Goal: Information Seeking & Learning: Check status

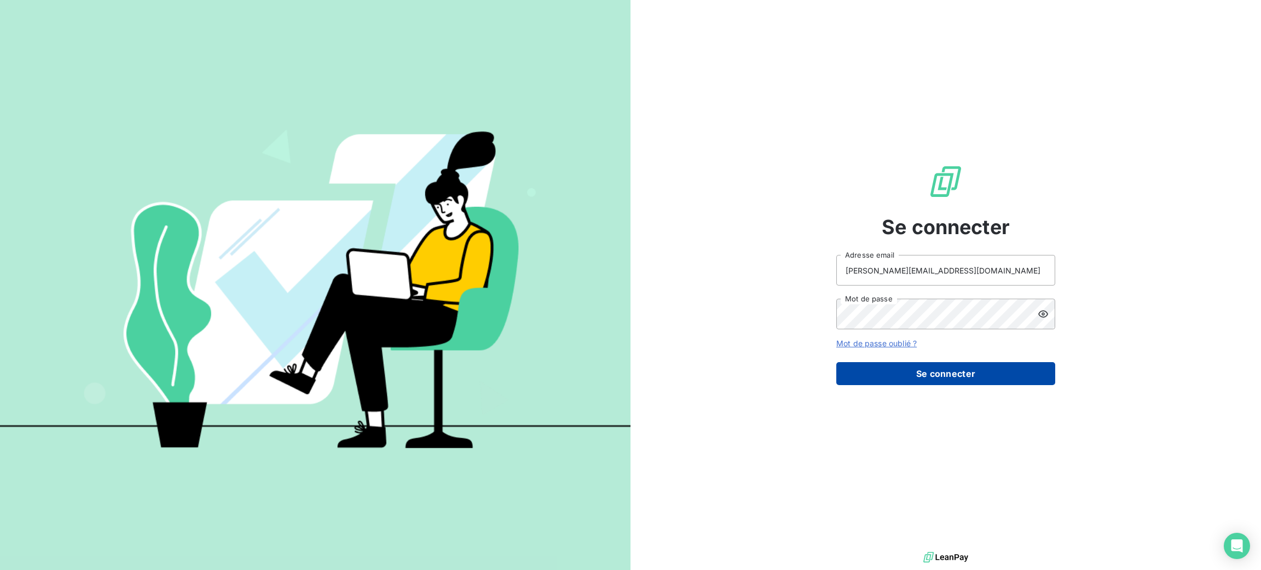
click at [908, 373] on button "Se connecter" at bounding box center [945, 373] width 219 height 23
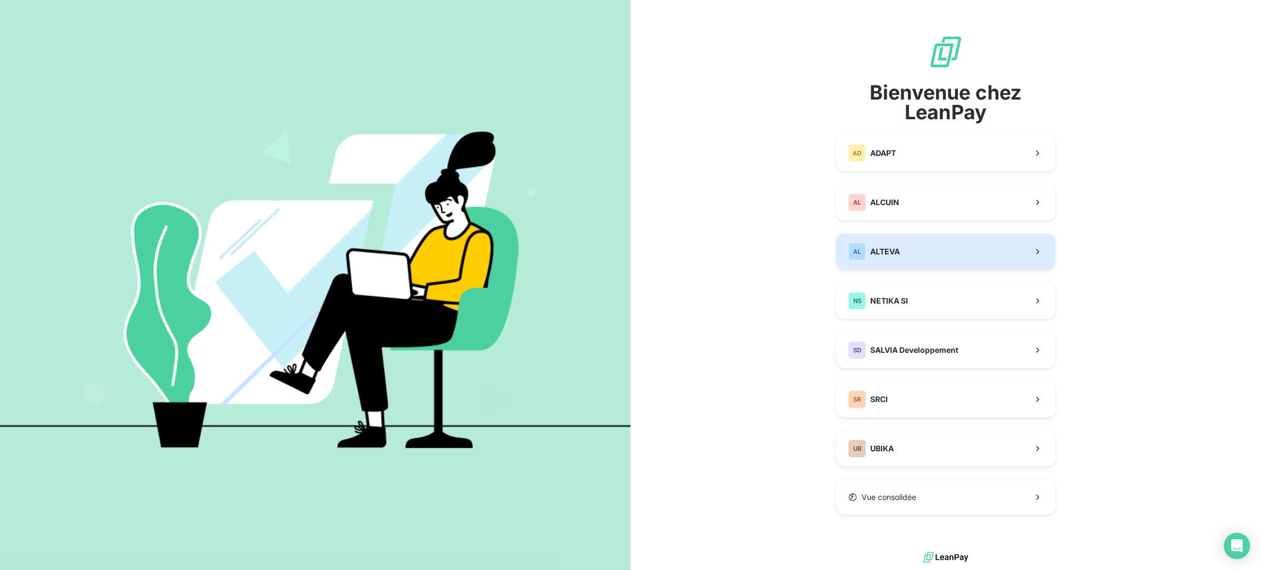
click at [908, 252] on button "AL ALTEVA" at bounding box center [945, 252] width 219 height 36
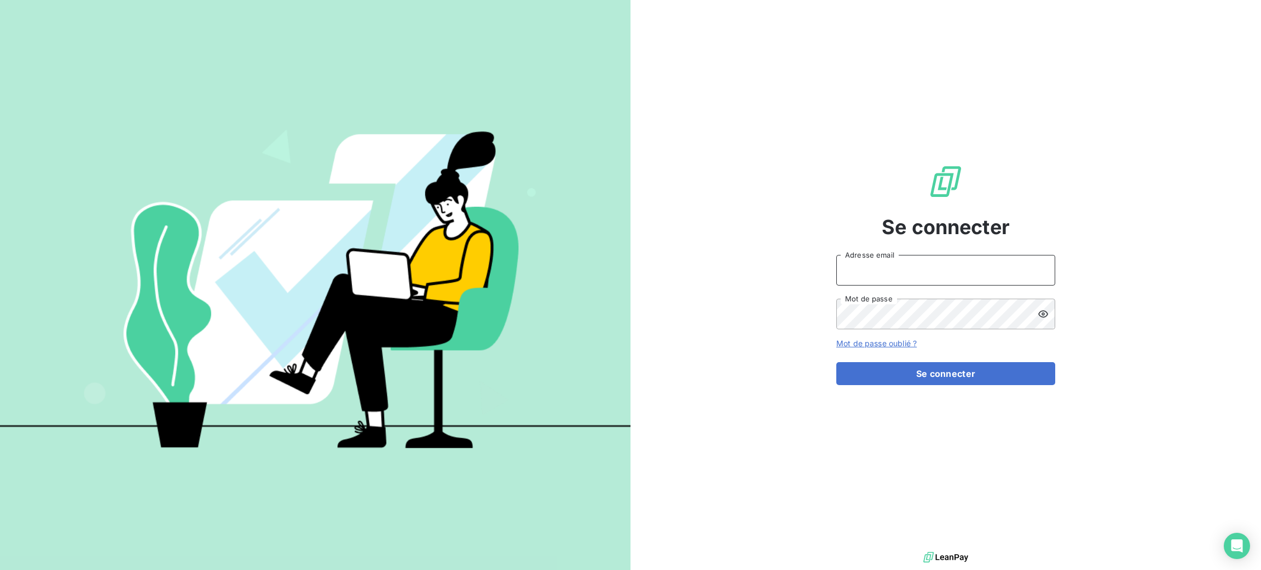
type input "[PERSON_NAME][EMAIL_ADDRESS][DOMAIN_NAME]"
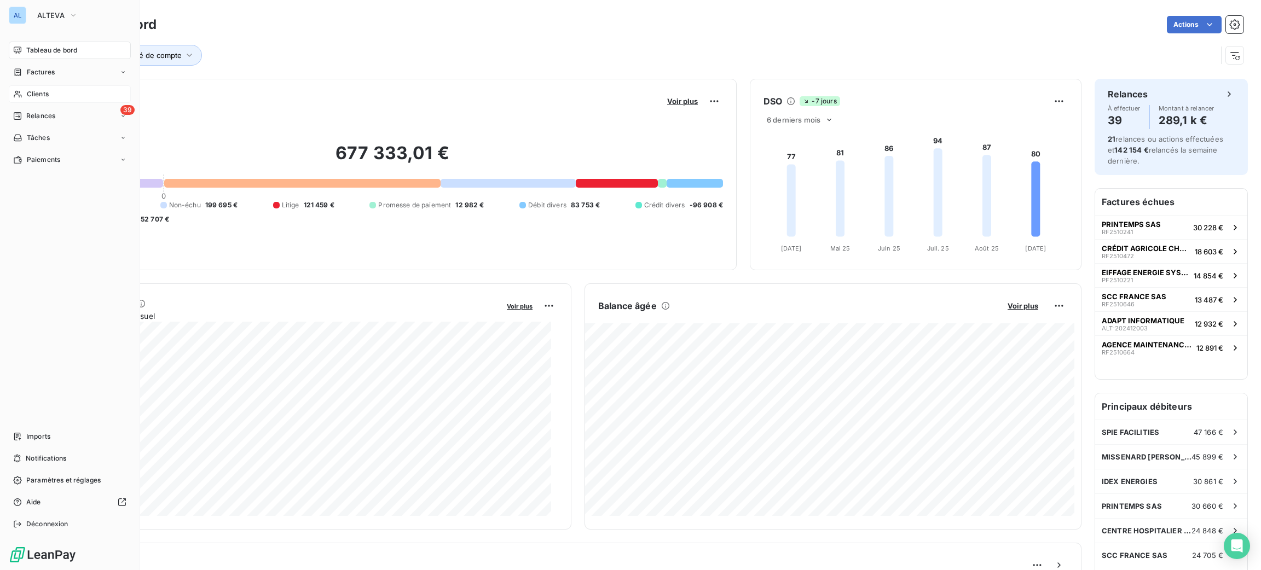
click at [45, 91] on span "Clients" at bounding box center [38, 94] width 22 height 10
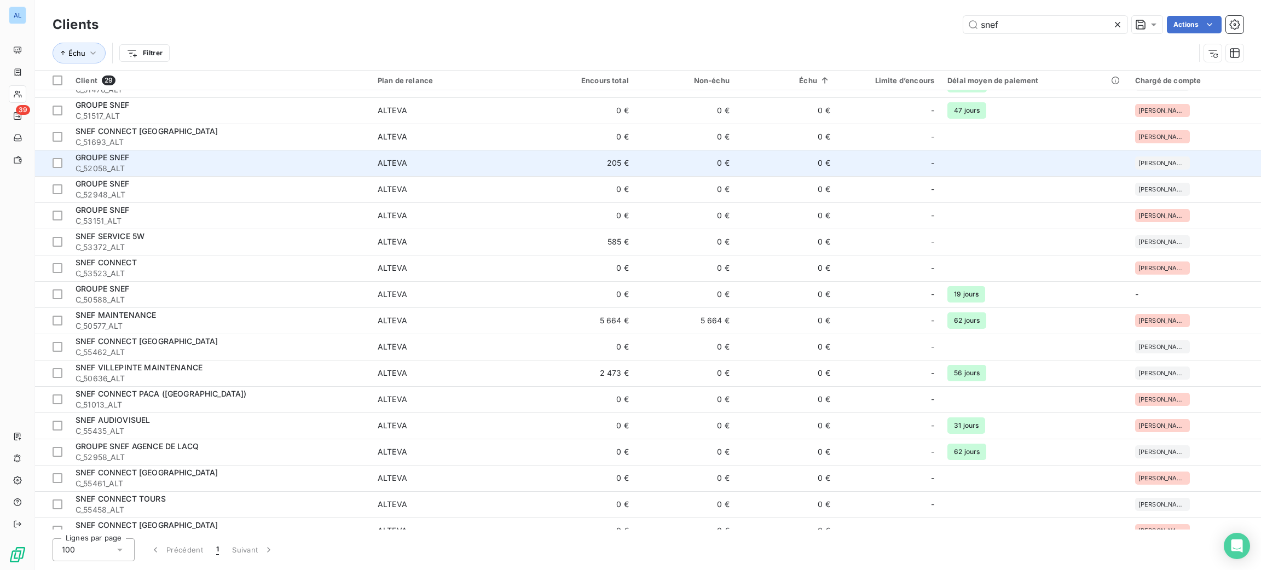
scroll to position [322, 0]
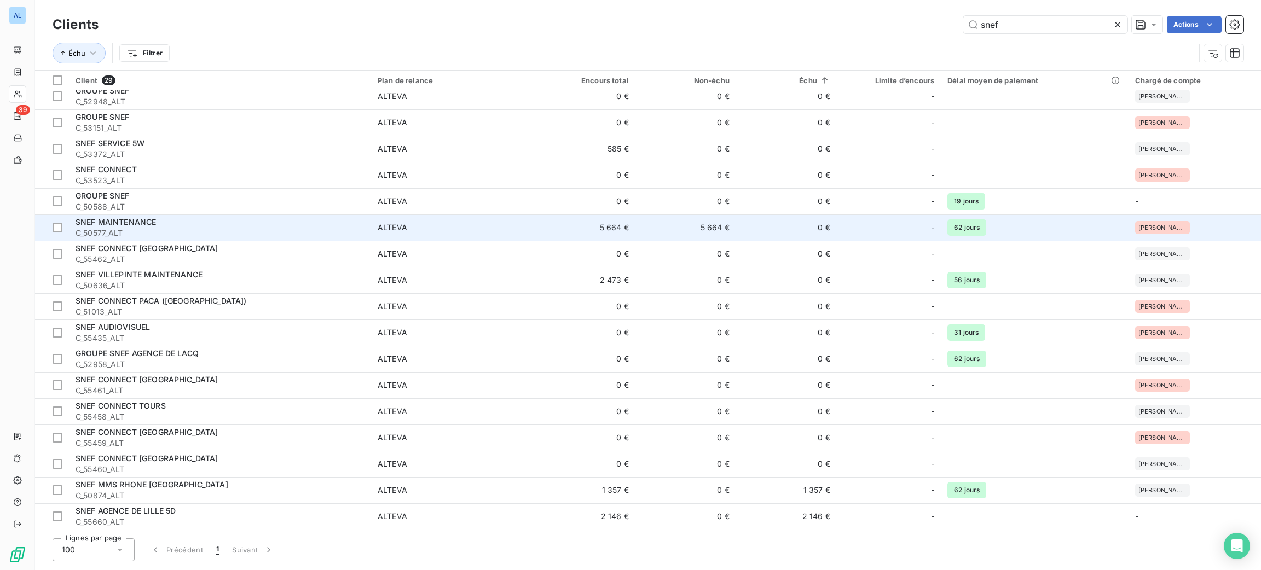
type input "snef"
click at [686, 220] on td "5 664 €" at bounding box center [685, 228] width 101 height 26
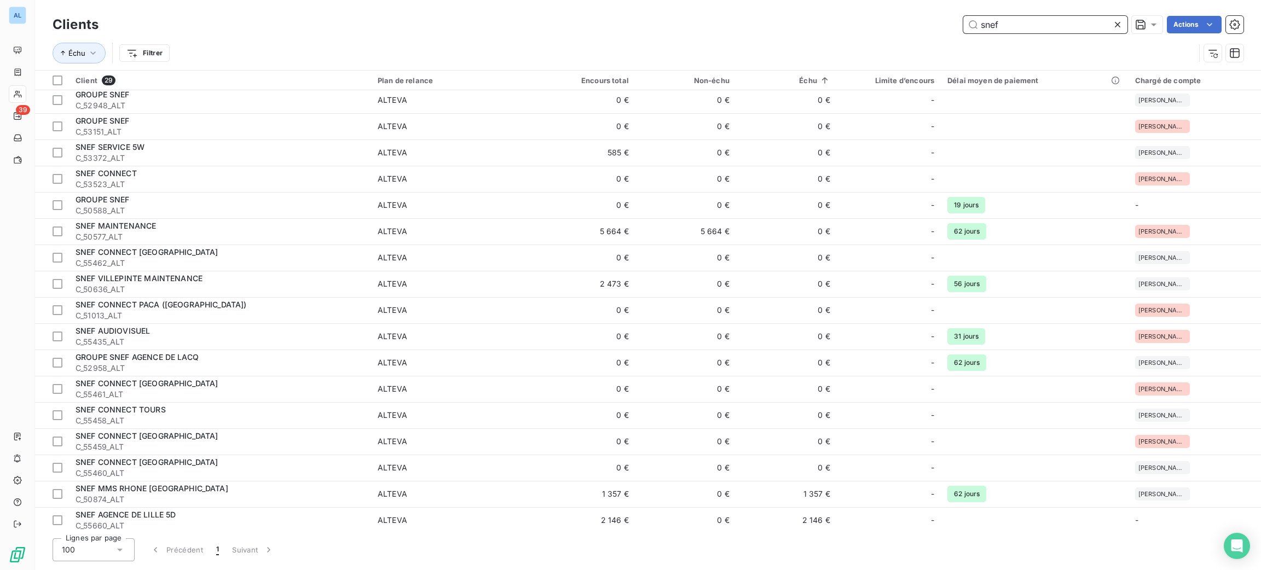
scroll to position [322, 0]
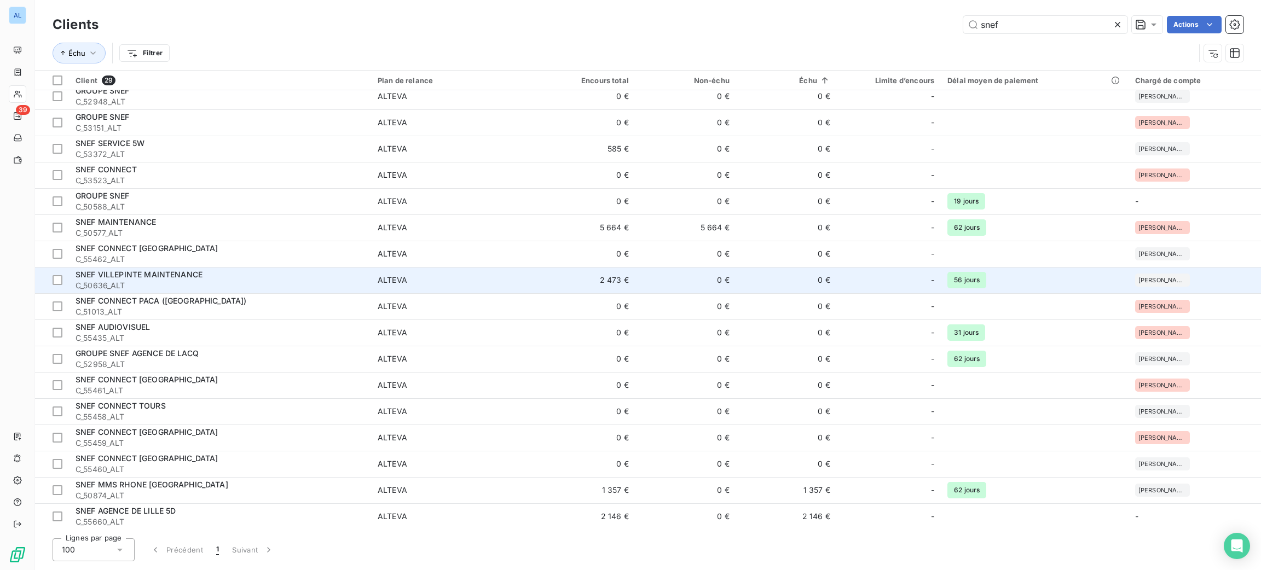
click at [593, 287] on td "2 473 €" at bounding box center [585, 280] width 101 height 26
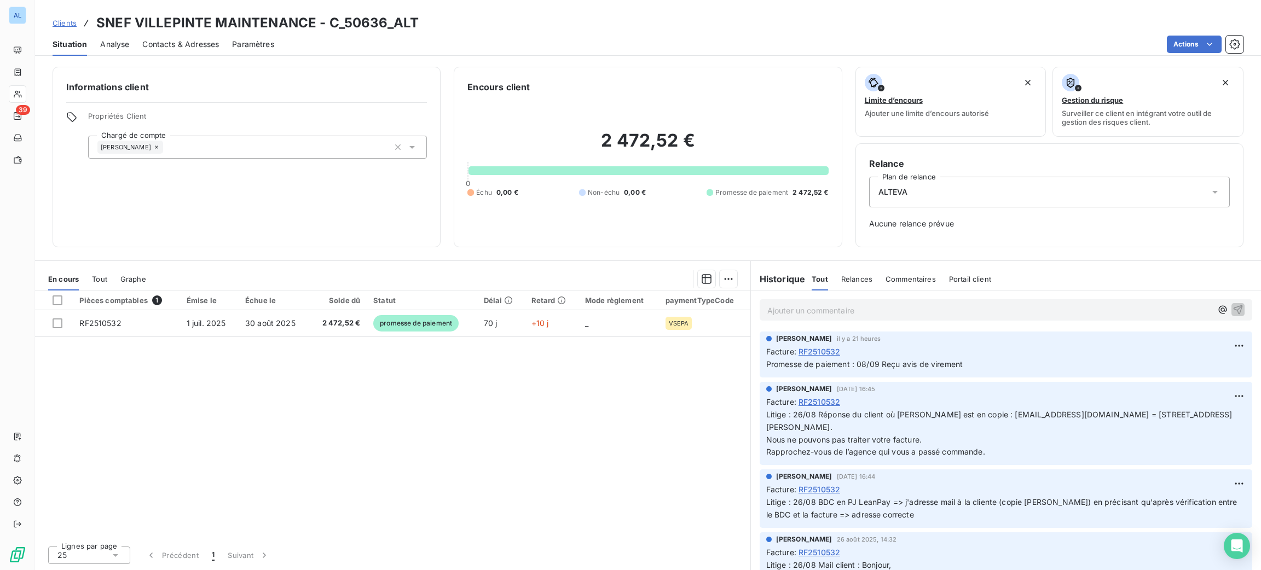
click at [529, 401] on div "Pièces comptables 1 Émise le Échue le Solde dû Statut Délai Retard Mode règleme…" at bounding box center [392, 414] width 715 height 247
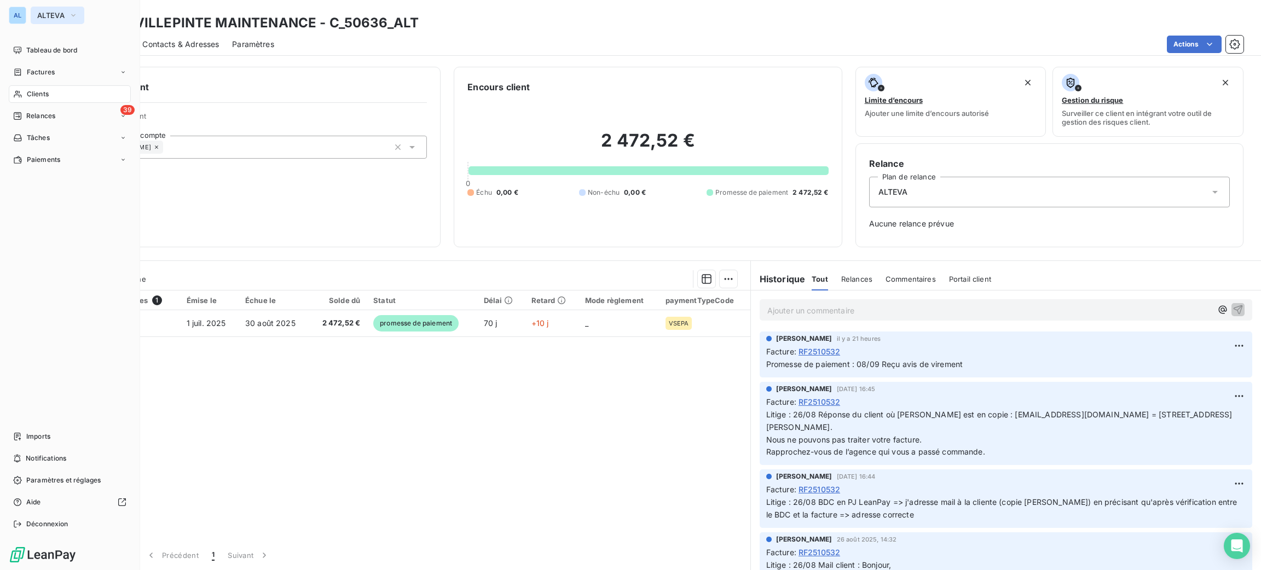
drag, startPoint x: 34, startPoint y: 14, endPoint x: 40, endPoint y: 10, distance: 7.0
click at [37, 13] on button "ALTEVA" at bounding box center [58, 16] width 54 height 18
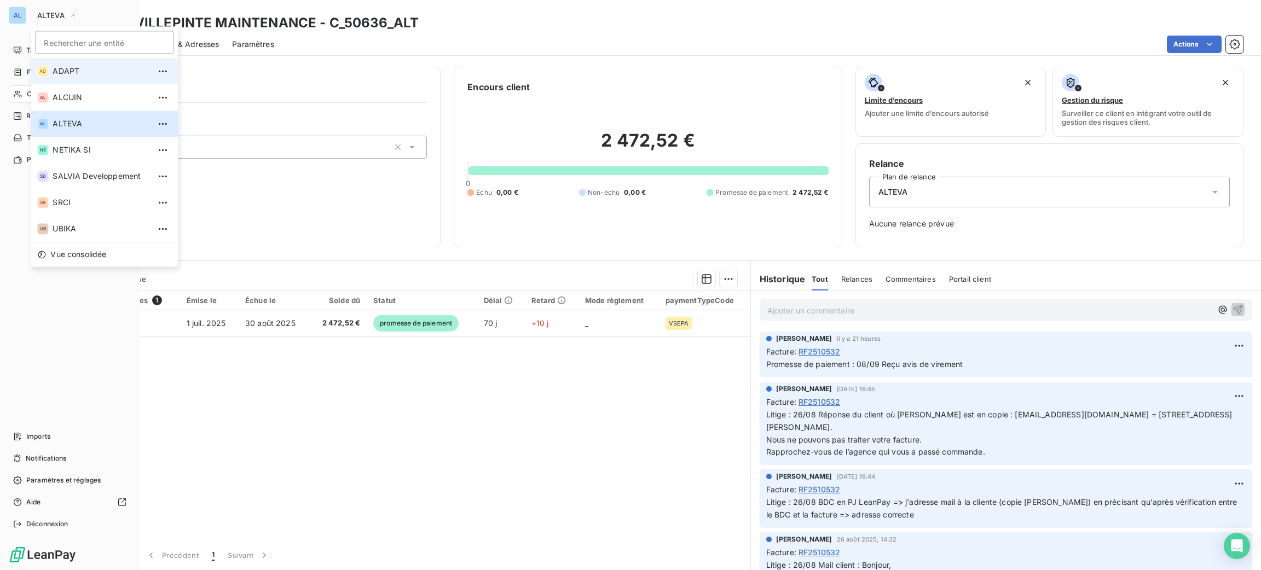
click at [99, 66] on span "ADAPT" at bounding box center [101, 71] width 97 height 11
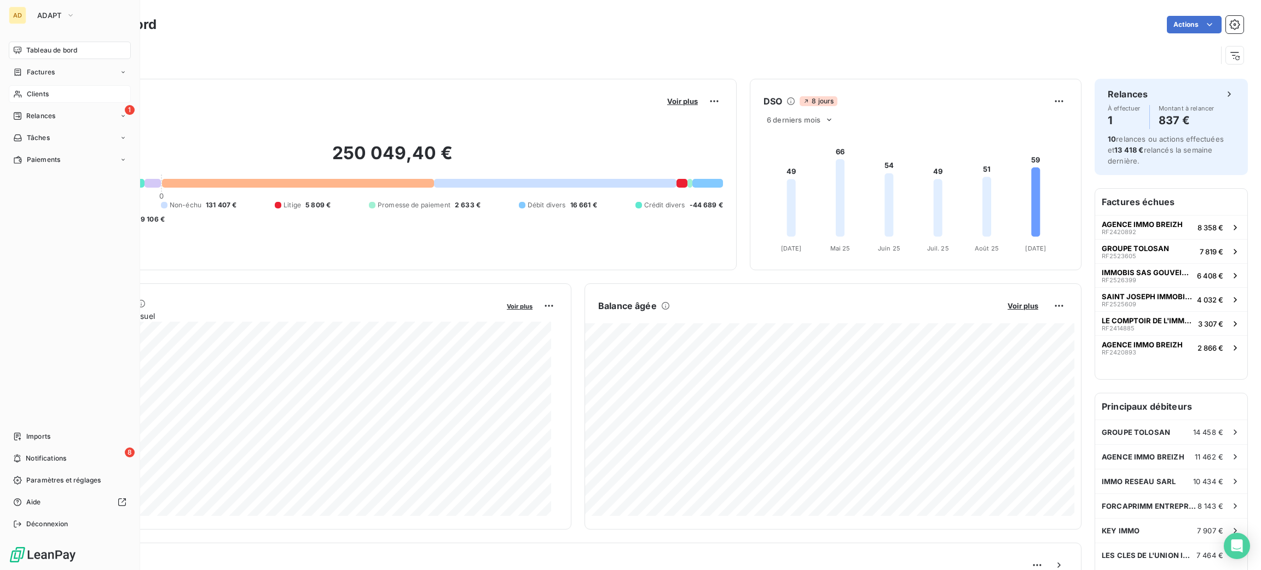
click at [60, 90] on div "Clients" at bounding box center [70, 94] width 122 height 18
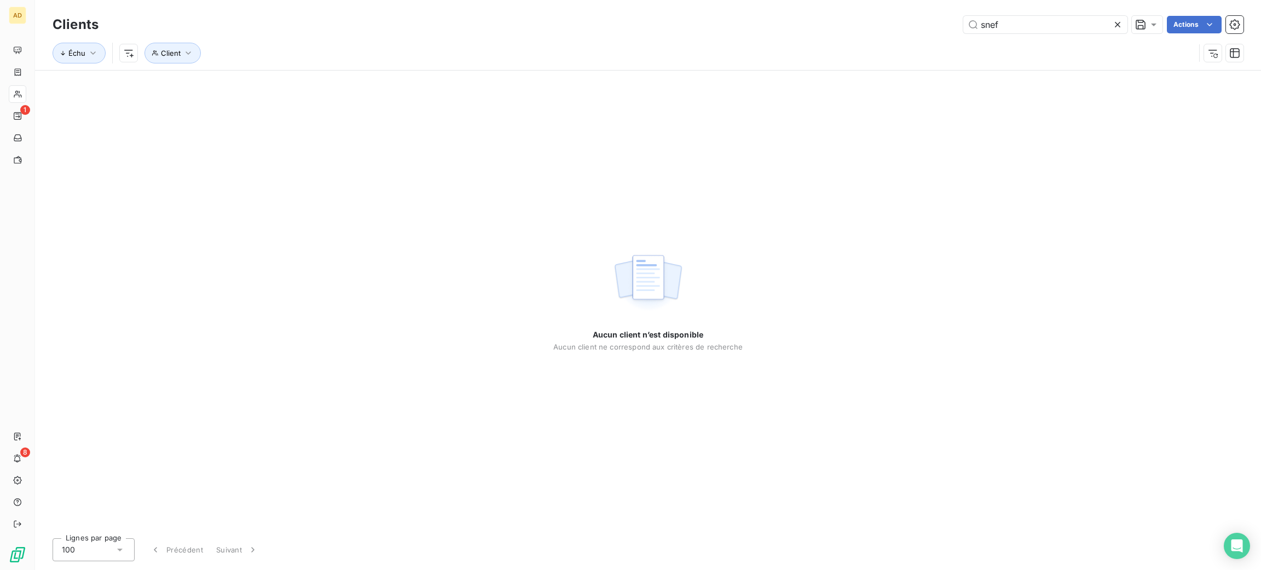
drag, startPoint x: 1022, startPoint y: 25, endPoint x: 894, endPoint y: 23, distance: 128.1
click at [909, 28] on div "snef Actions" at bounding box center [678, 25] width 1132 height 18
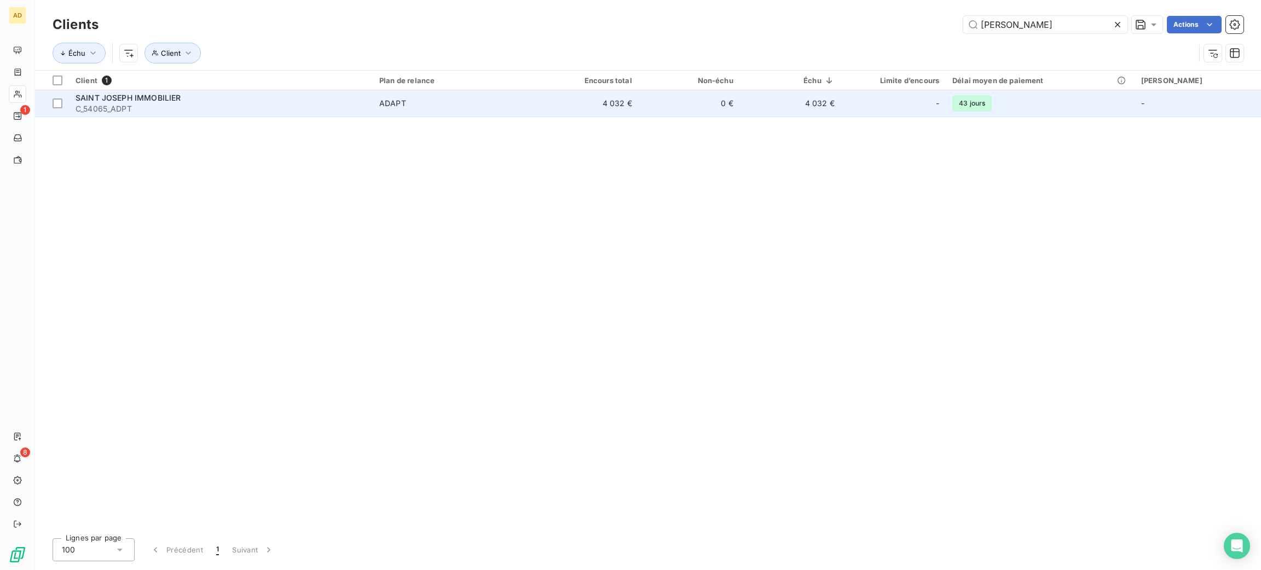
type input "[PERSON_NAME]"
click at [442, 116] on td "ADAPT" at bounding box center [455, 103] width 165 height 26
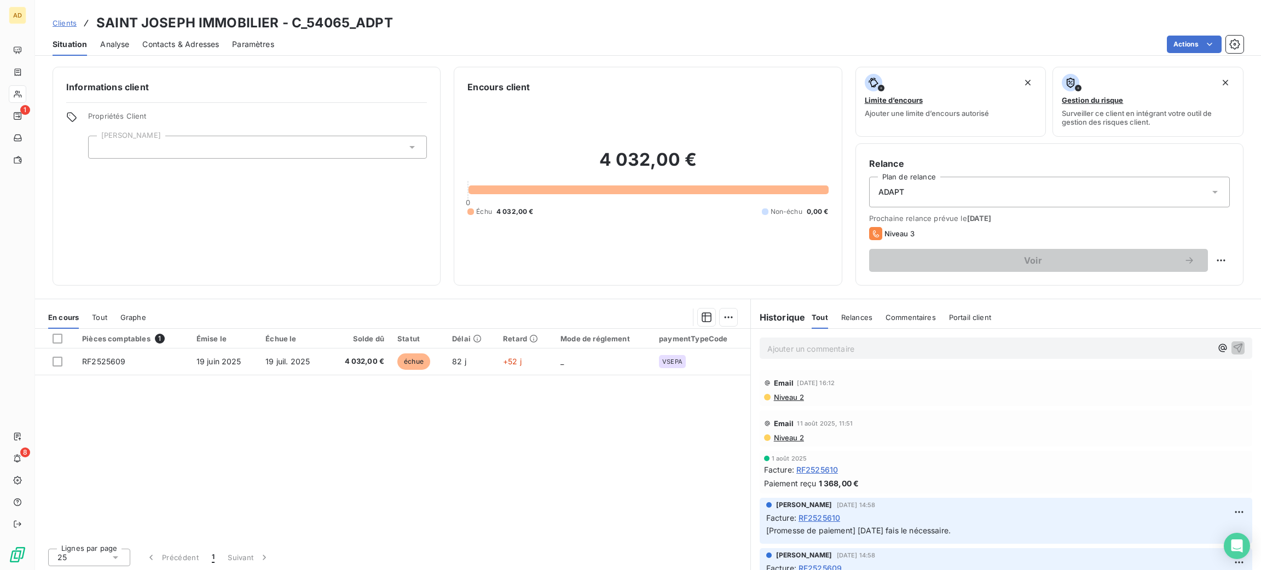
click at [37, 90] on div "Informations client Propriétés Client [PERSON_NAME] Encours client 4 032,00 € 0…" at bounding box center [648, 176] width 1226 height 219
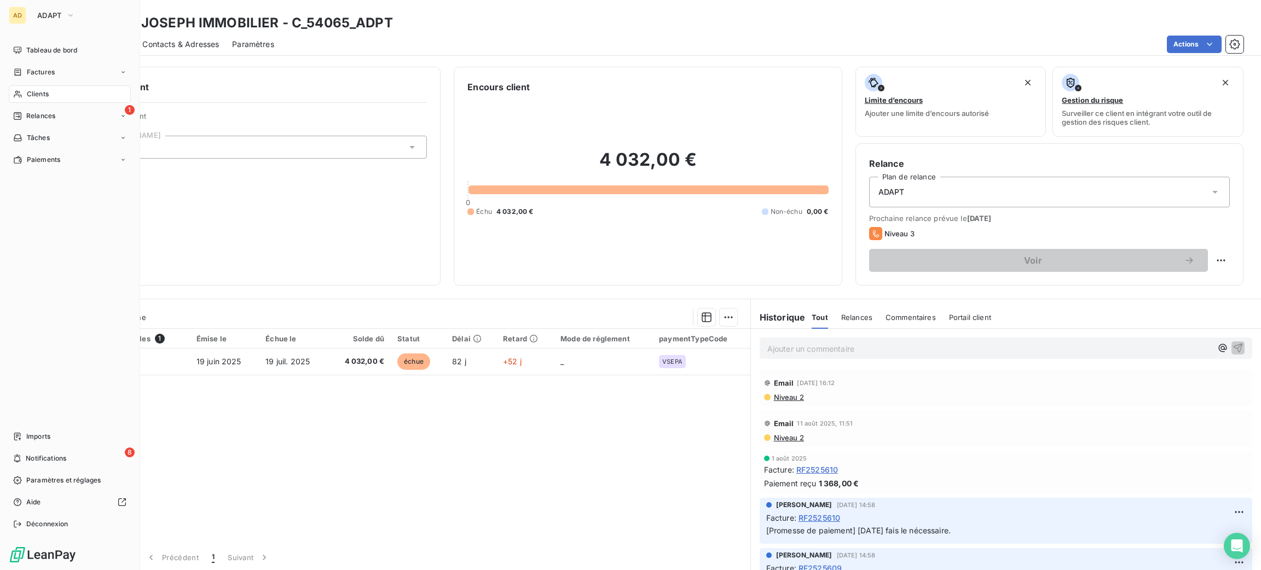
click at [25, 89] on div "Clients" at bounding box center [70, 94] width 122 height 18
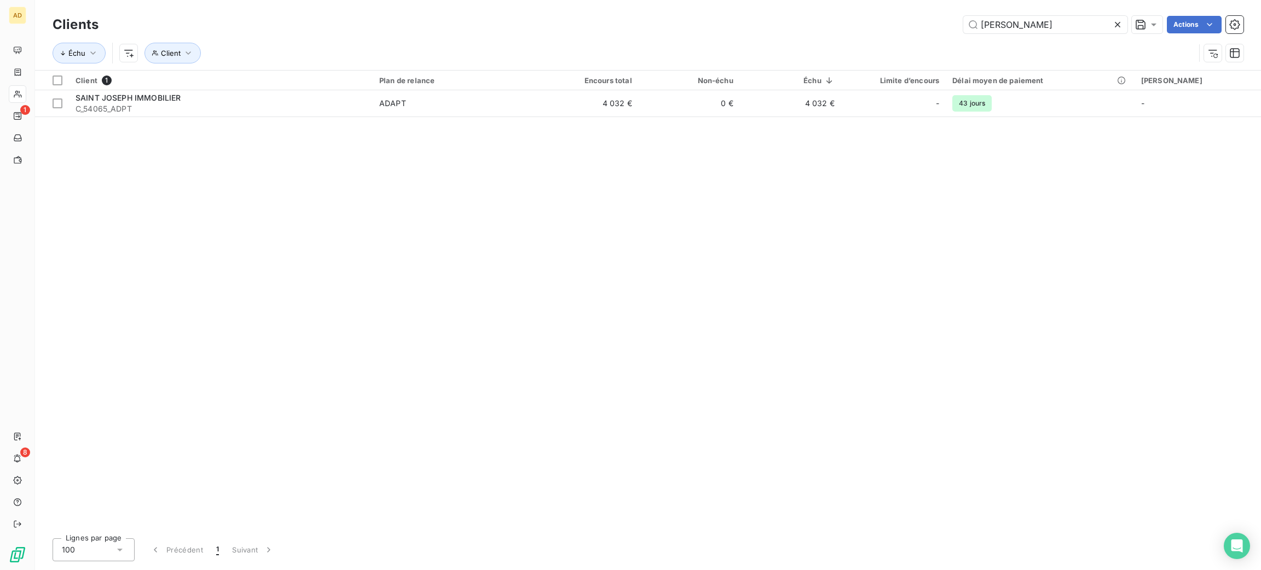
drag, startPoint x: 1026, startPoint y: 20, endPoint x: 886, endPoint y: 26, distance: 140.8
click at [891, 27] on div "[PERSON_NAME]" at bounding box center [678, 25] width 1132 height 18
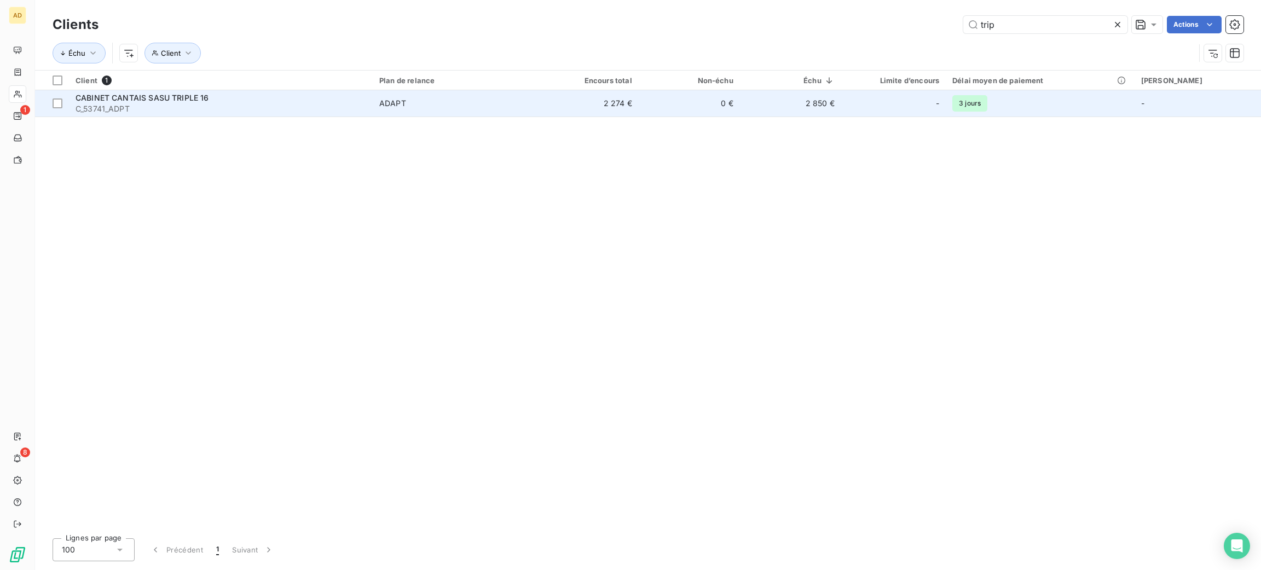
type input "trip"
click at [241, 103] on span "C_53741_ADPT" at bounding box center [221, 108] width 291 height 11
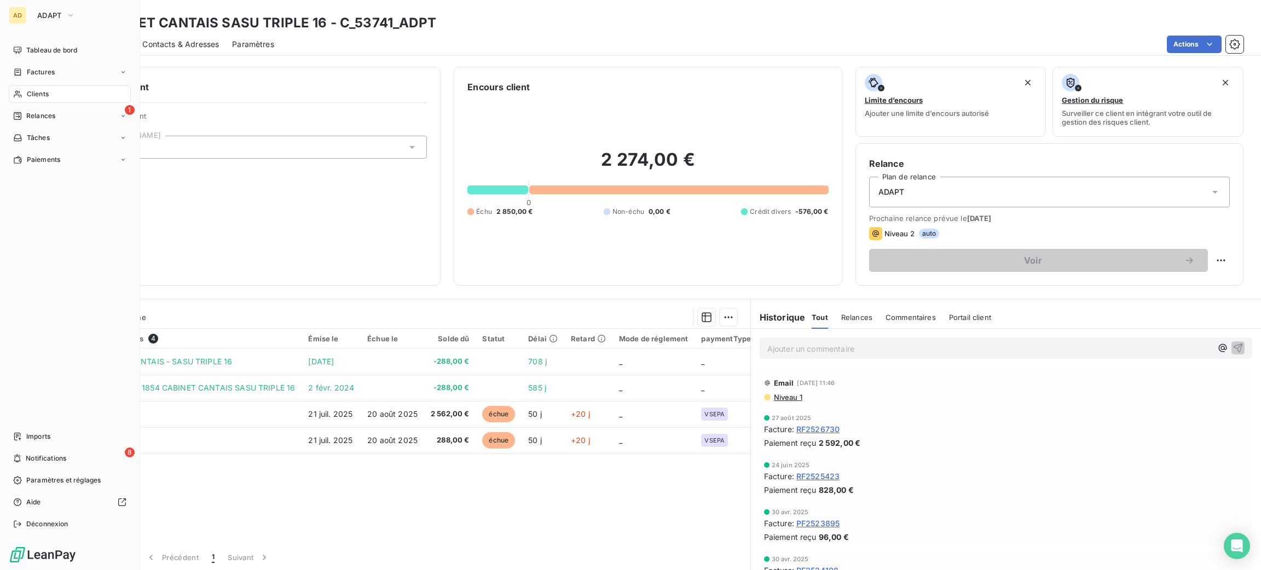
click at [35, 91] on span "Clients" at bounding box center [38, 94] width 22 height 10
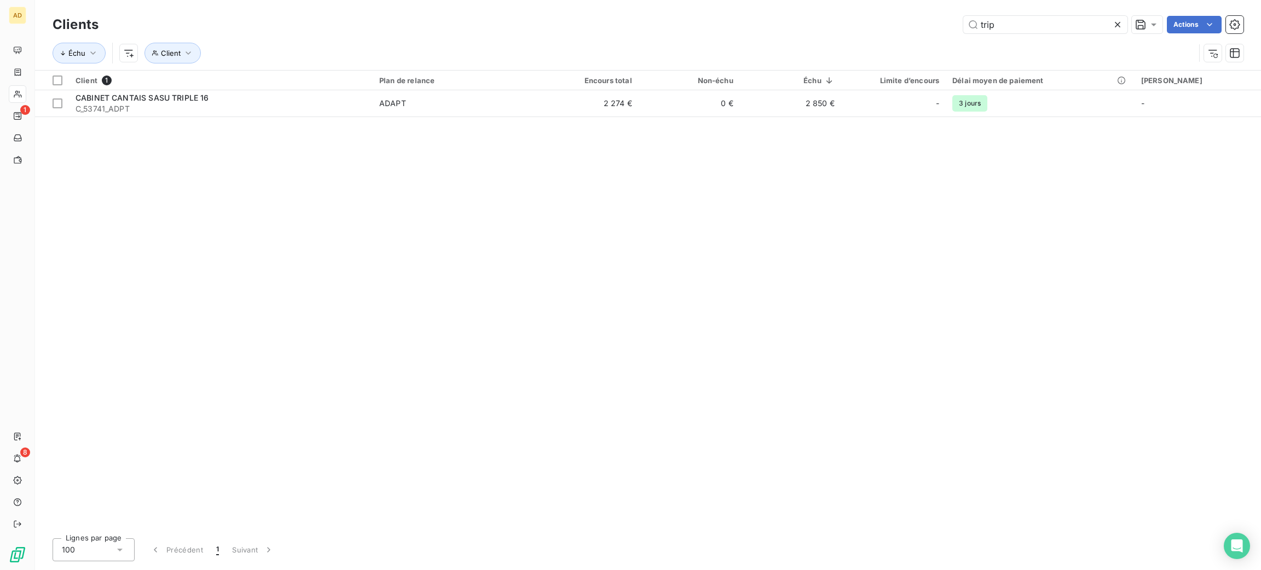
drag, startPoint x: 1012, startPoint y: 18, endPoint x: 914, endPoint y: 26, distance: 98.9
click at [930, 29] on div "trip Actions" at bounding box center [678, 25] width 1132 height 18
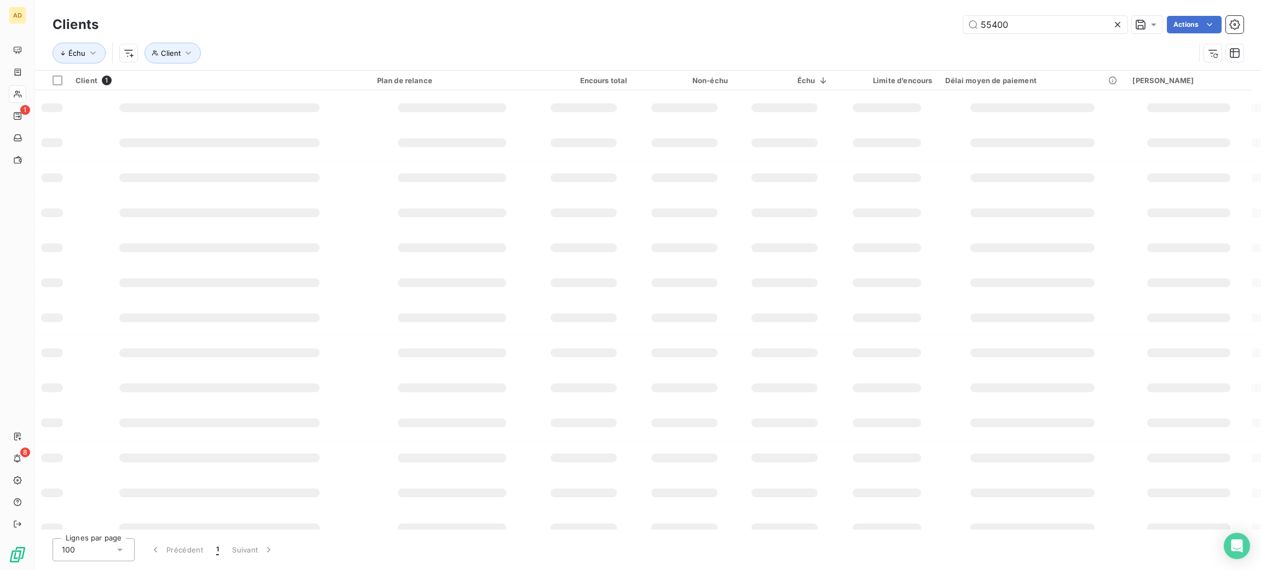
type input "55400"
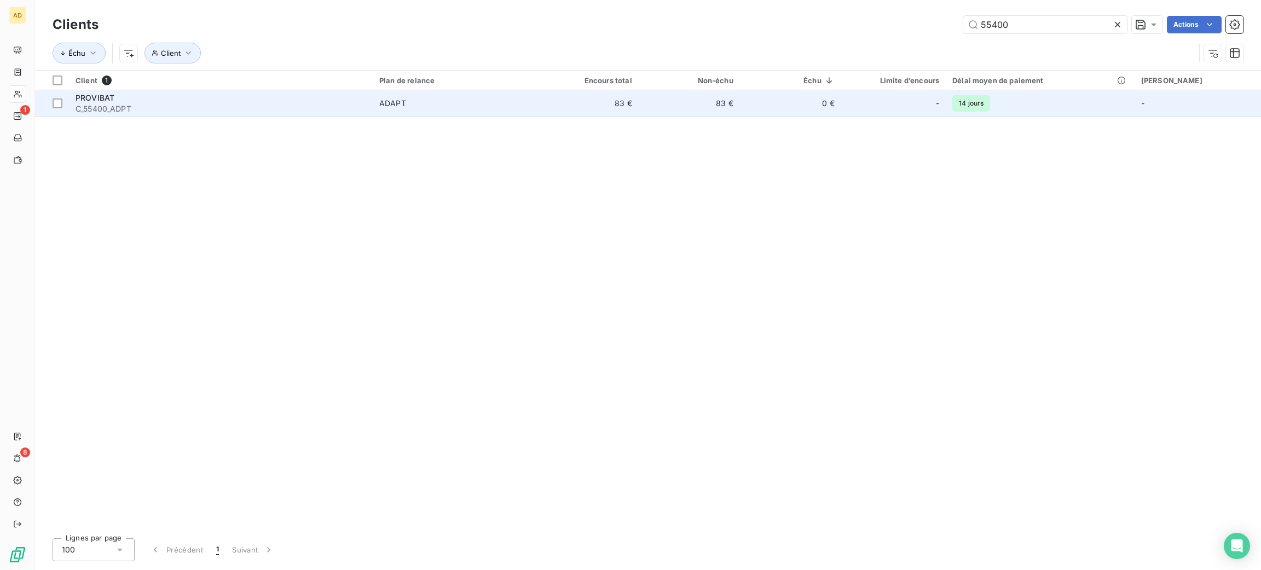
click at [333, 110] on span "C_55400_ADPT" at bounding box center [221, 108] width 291 height 11
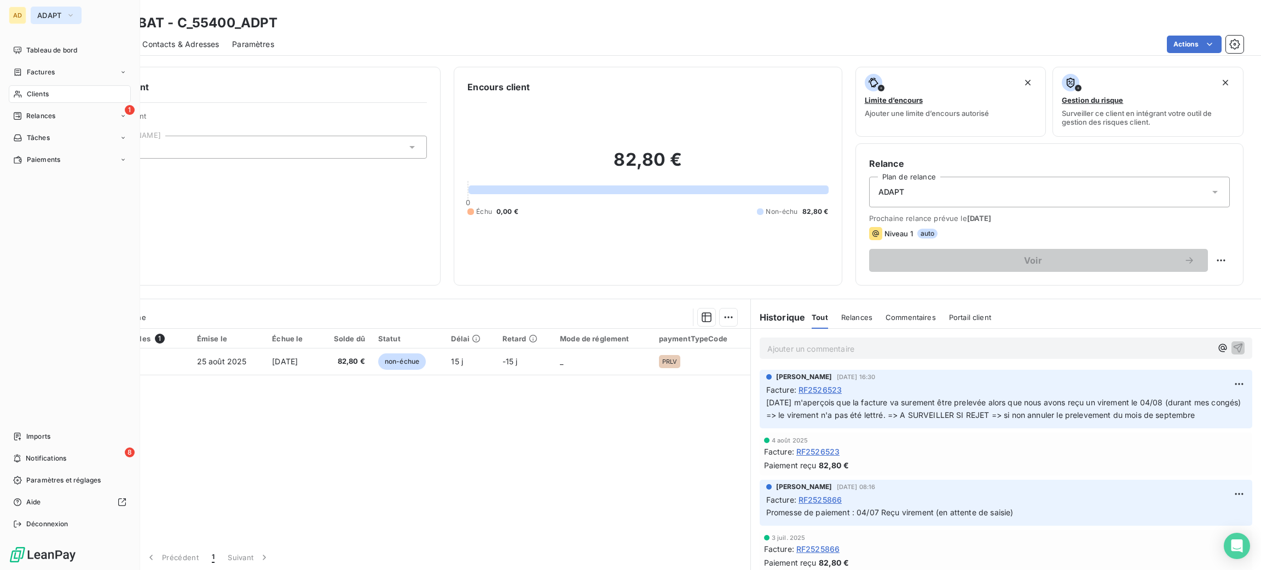
click at [37, 14] on button "ADAPT" at bounding box center [56, 16] width 51 height 18
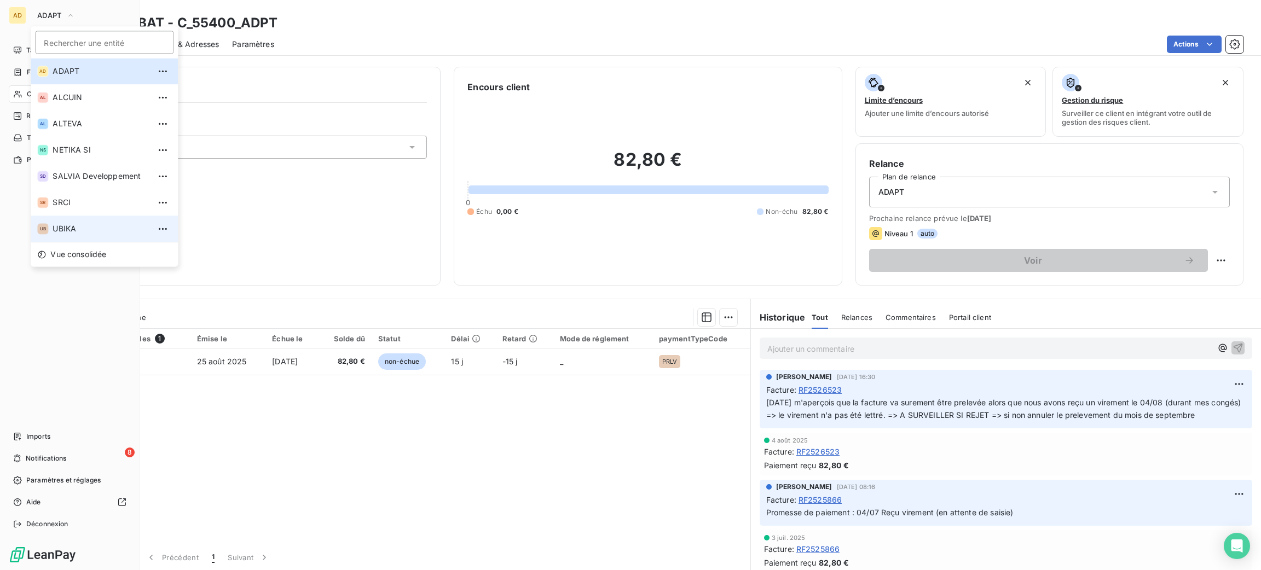
click at [95, 232] on span "UBIKA" at bounding box center [101, 228] width 97 height 11
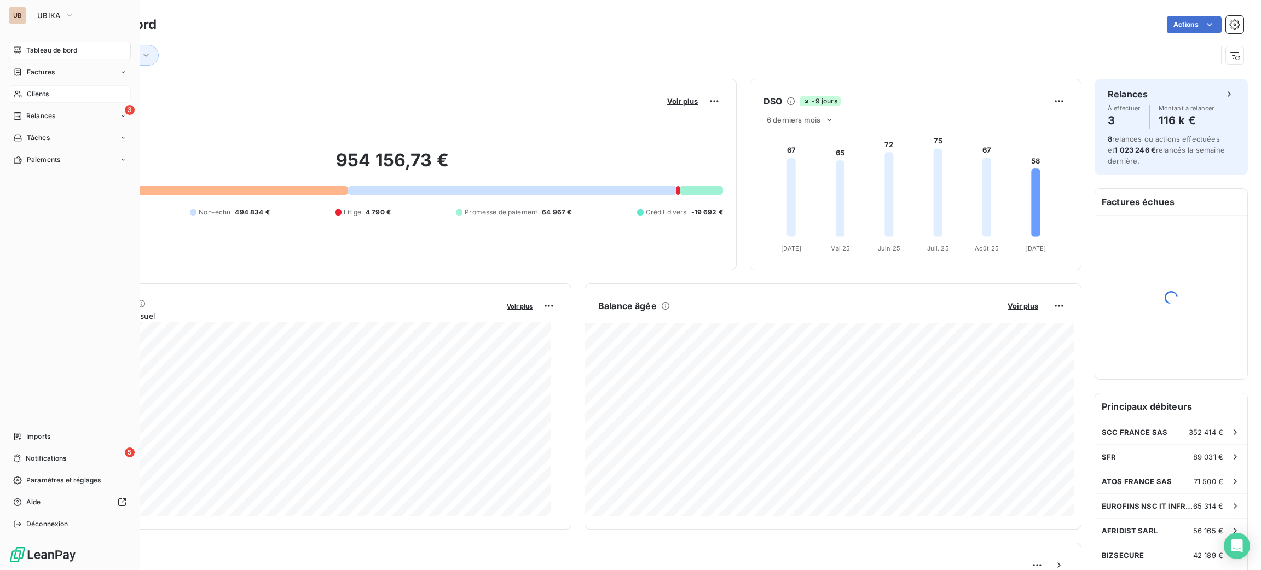
click at [32, 93] on span "Clients" at bounding box center [38, 94] width 22 height 10
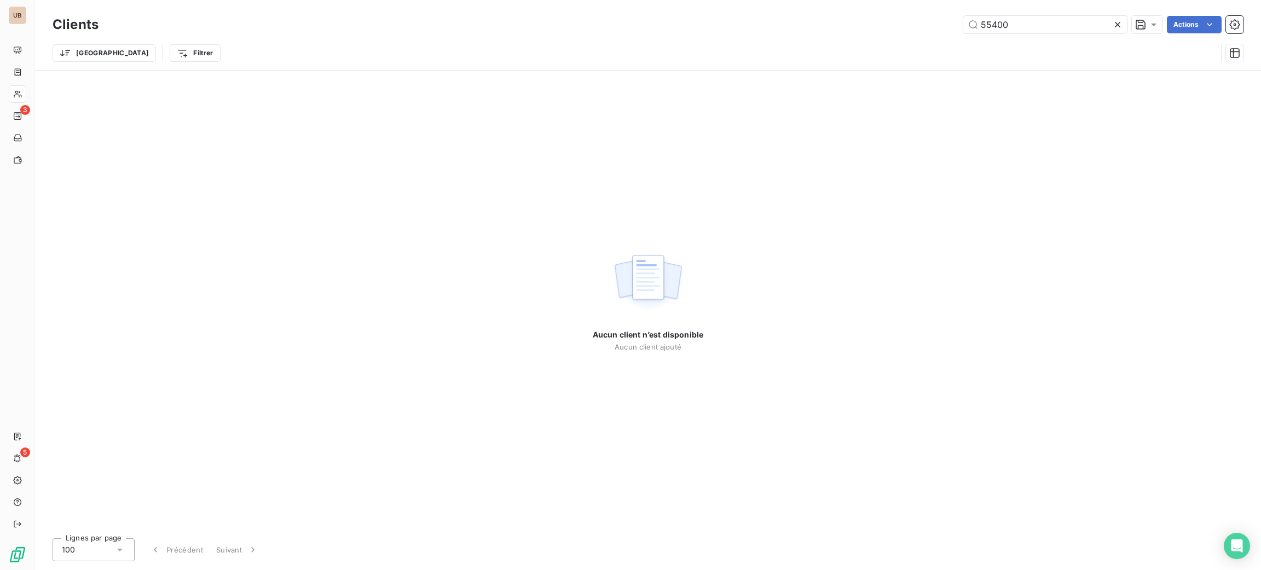
drag, startPoint x: 1044, startPoint y: 19, endPoint x: 875, endPoint y: 24, distance: 169.2
click at [903, 24] on div "55400 Actions" at bounding box center [678, 25] width 1132 height 18
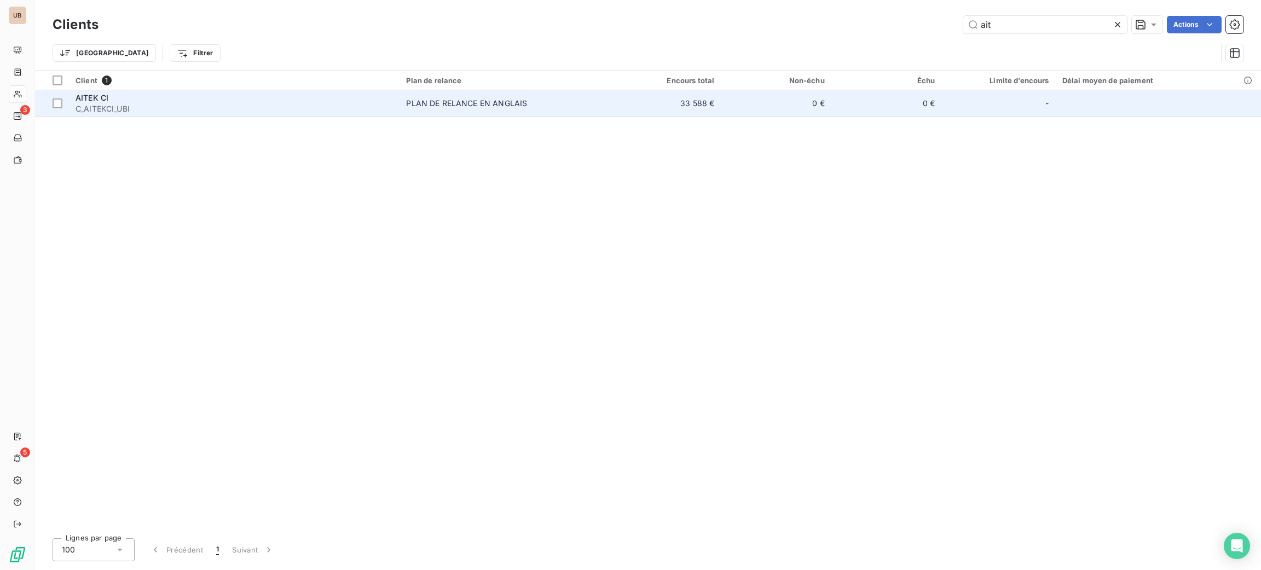
type input "ait"
click at [595, 97] on td "PLAN DE RELANCE EN ANGLAIS" at bounding box center [505, 103] width 211 height 26
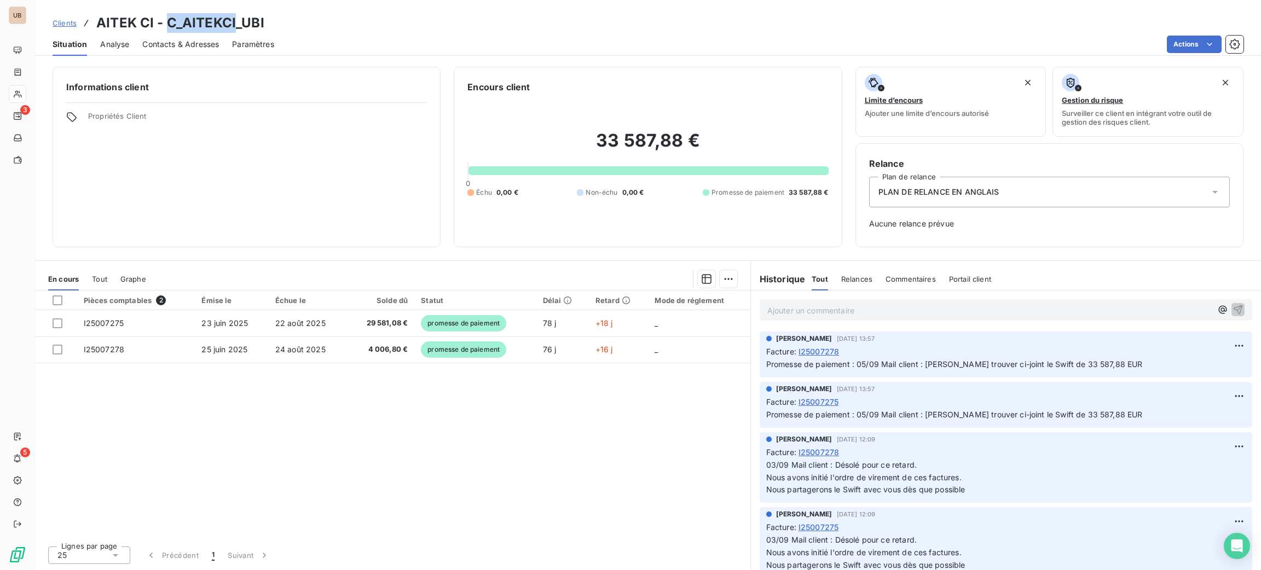
drag, startPoint x: 234, startPoint y: 21, endPoint x: 165, endPoint y: 18, distance: 69.0
click at [165, 18] on h3 "AITEK CI - C_AITEKCI_UBI" at bounding box center [180, 23] width 168 height 20
copy h3 "C_AITEKCI"
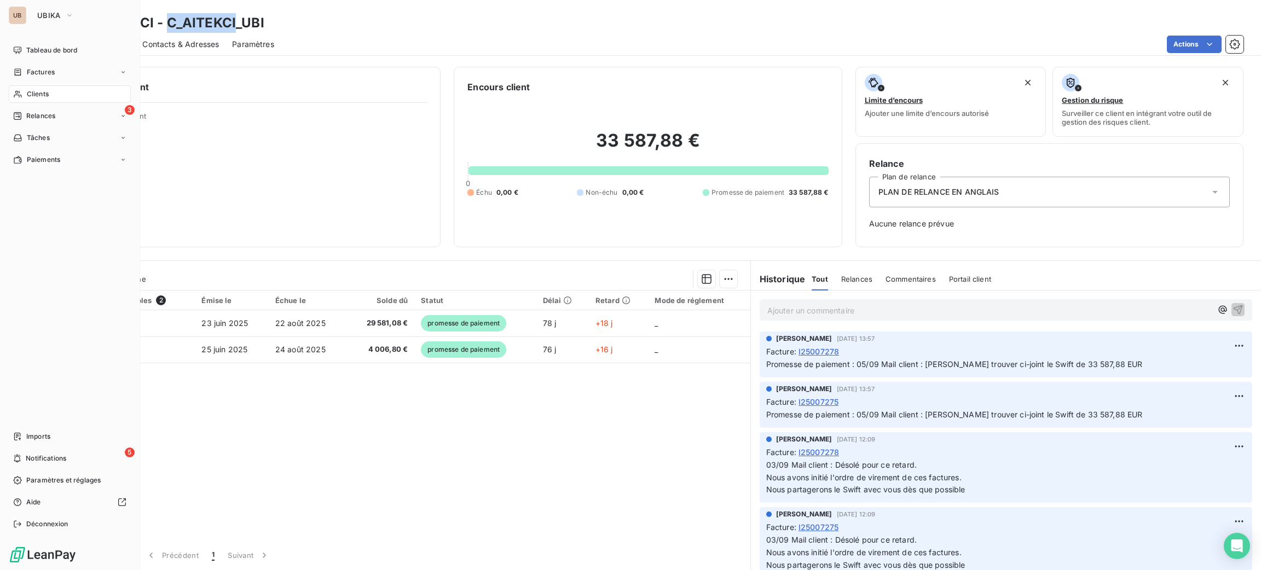
click at [47, 96] on span "Clients" at bounding box center [38, 94] width 22 height 10
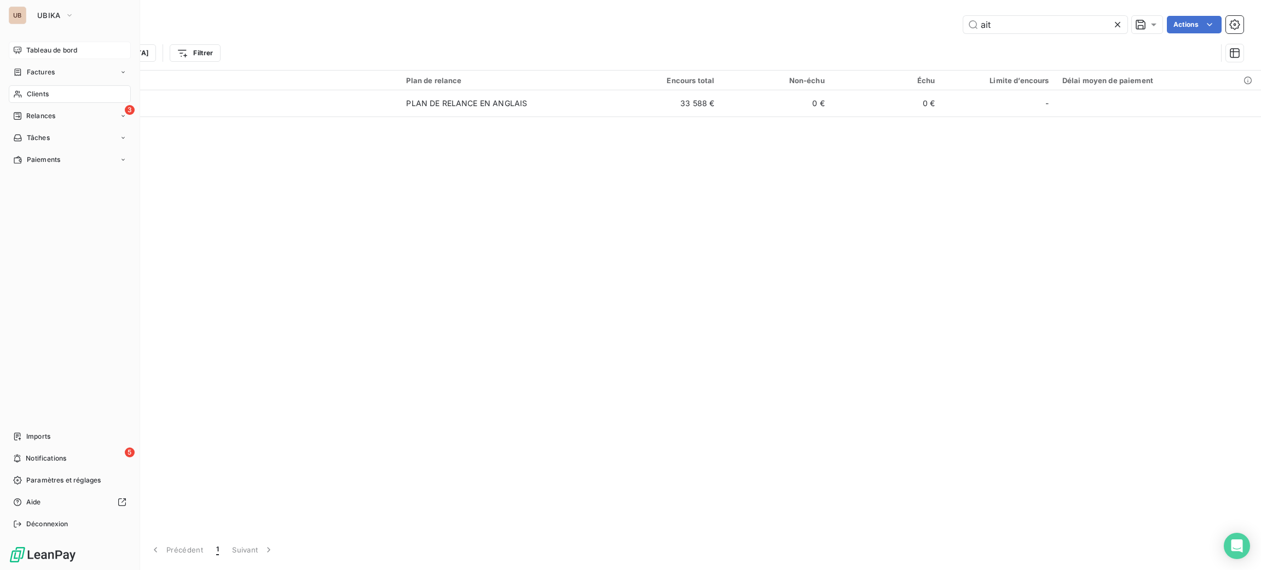
click at [71, 54] on span "Tableau de bord" at bounding box center [51, 50] width 51 height 10
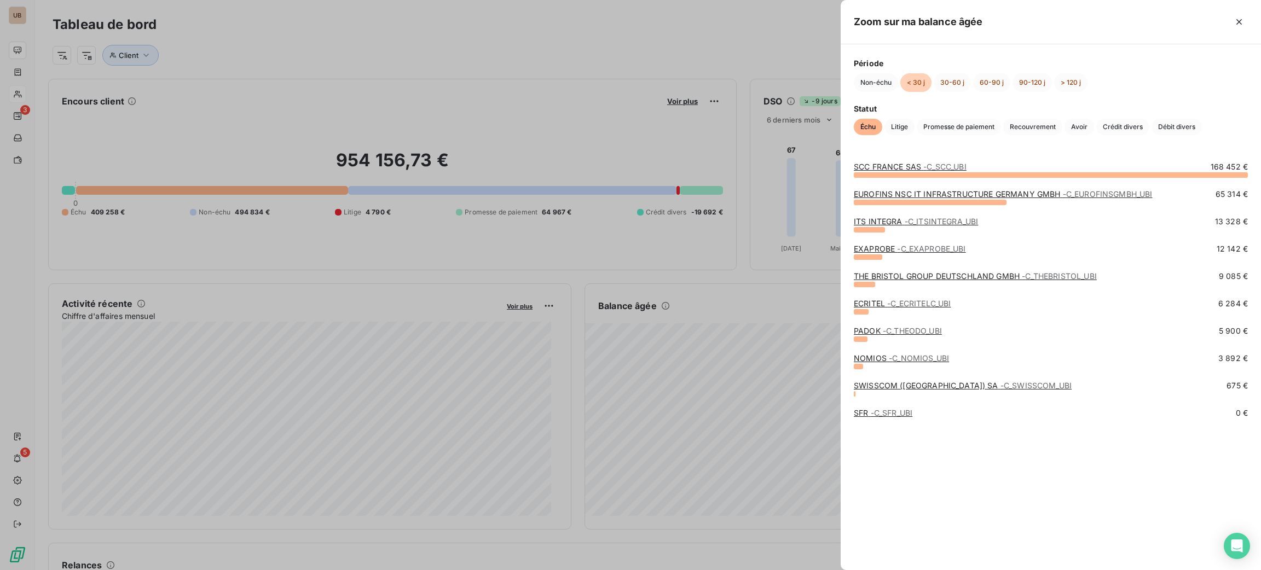
click at [897, 300] on span "- C_ECRITELC_UBI" at bounding box center [918, 303] width 63 height 9
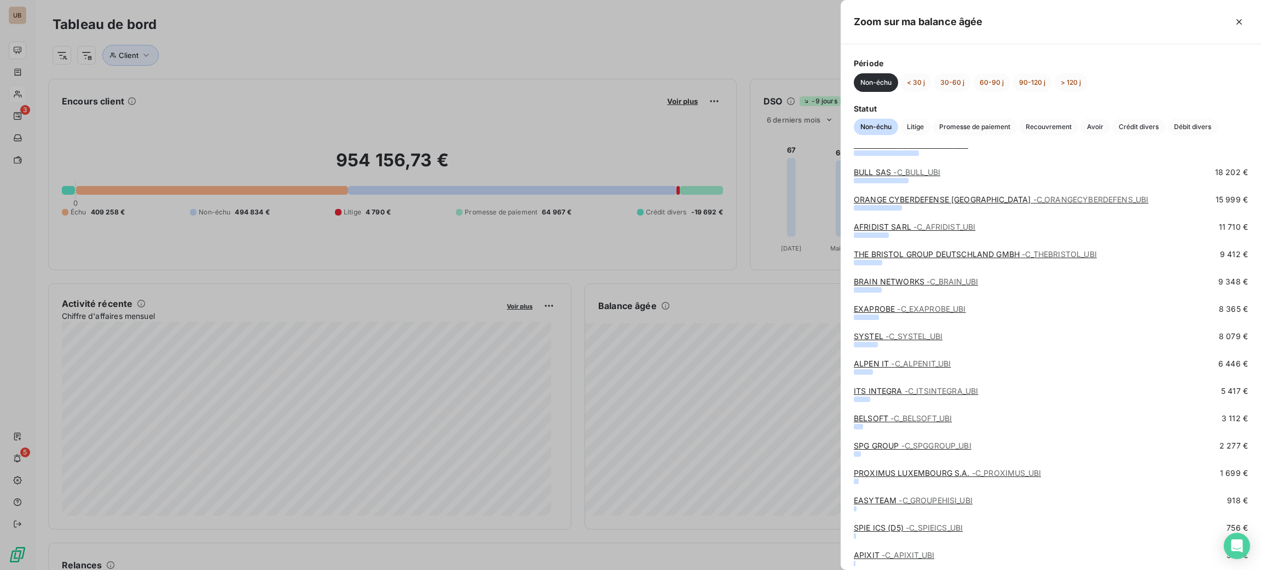
scroll to position [164, 0]
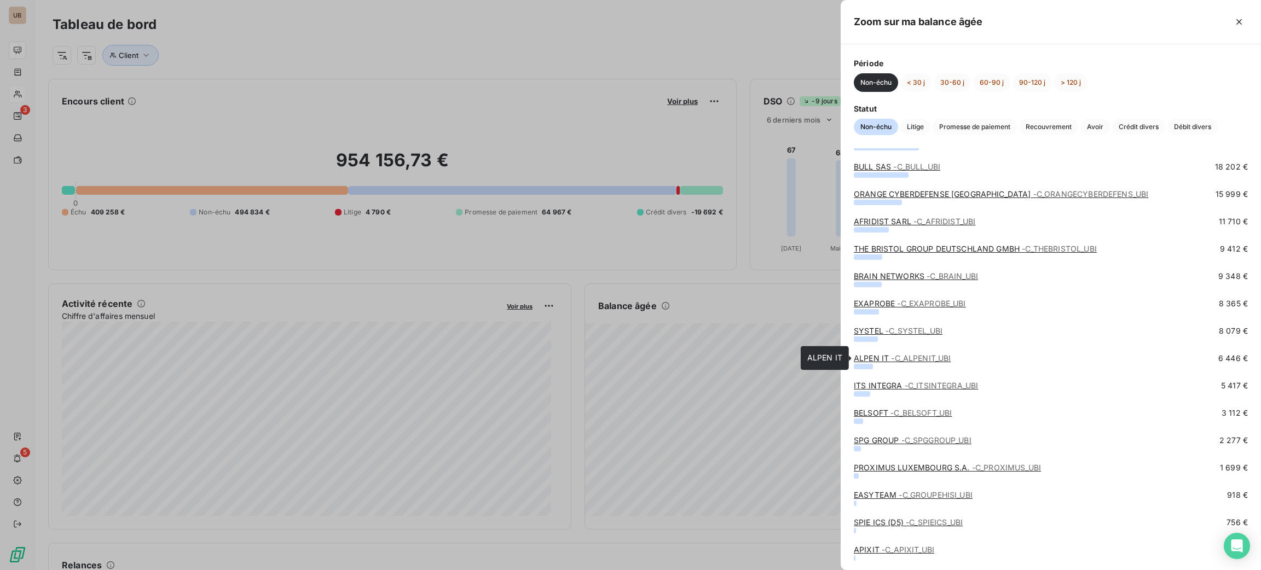
click at [917, 354] on span "- C_ALPENIT_UBI" at bounding box center [921, 358] width 60 height 9
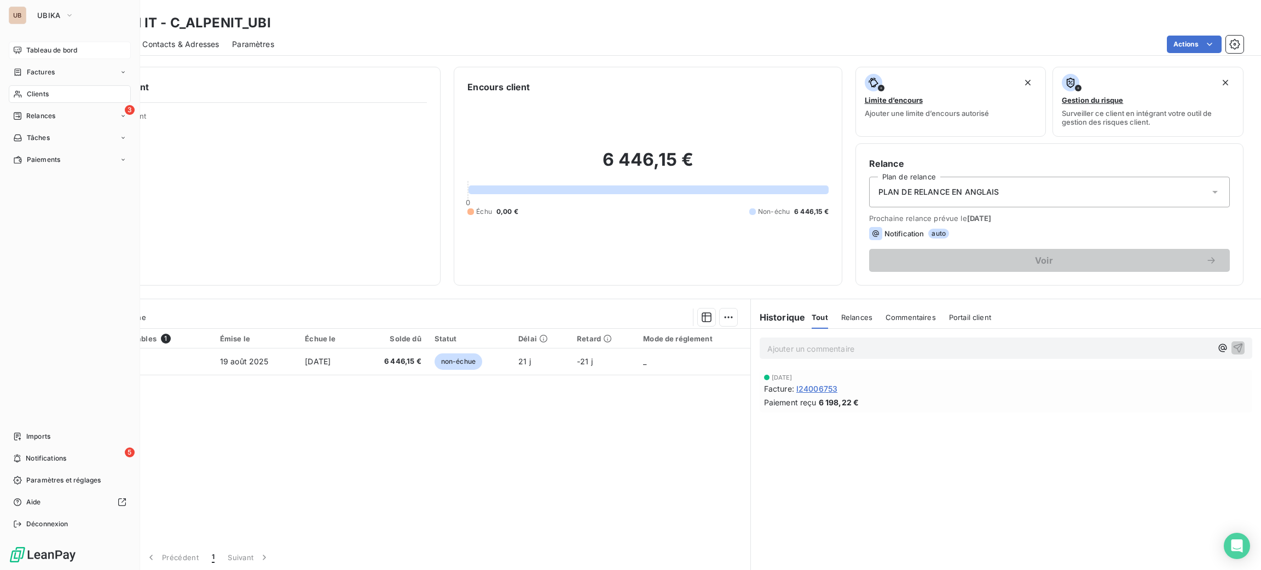
click at [32, 98] on span "Clients" at bounding box center [38, 94] width 22 height 10
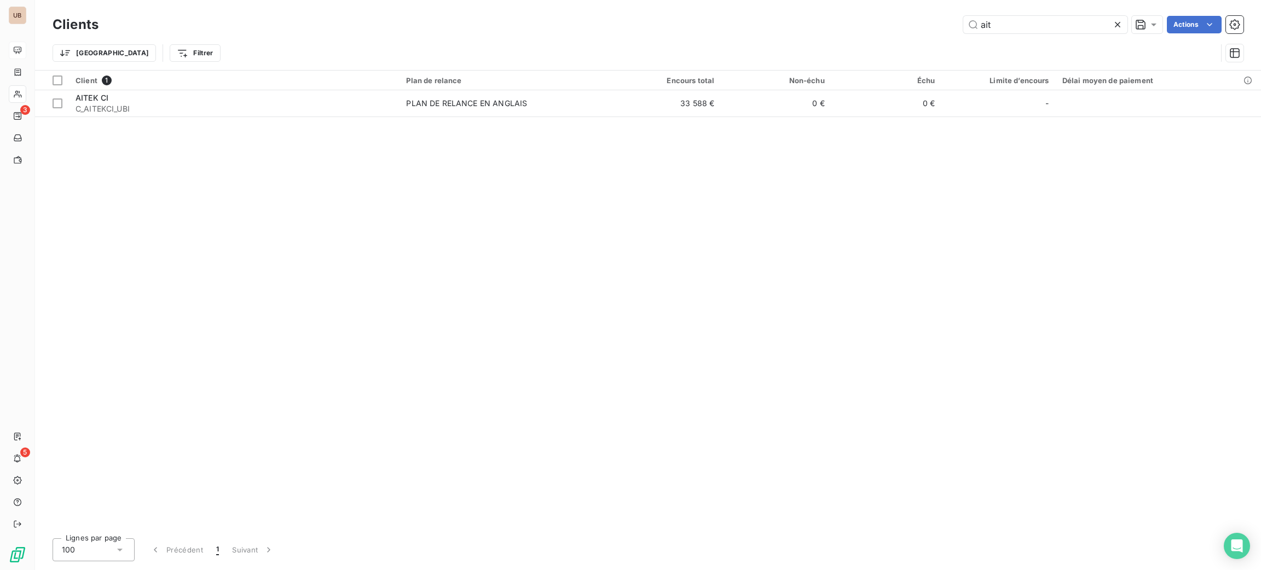
drag, startPoint x: 924, startPoint y: 28, endPoint x: 904, endPoint y: 28, distance: 20.3
click at [904, 28] on div "ait Actions" at bounding box center [678, 25] width 1132 height 18
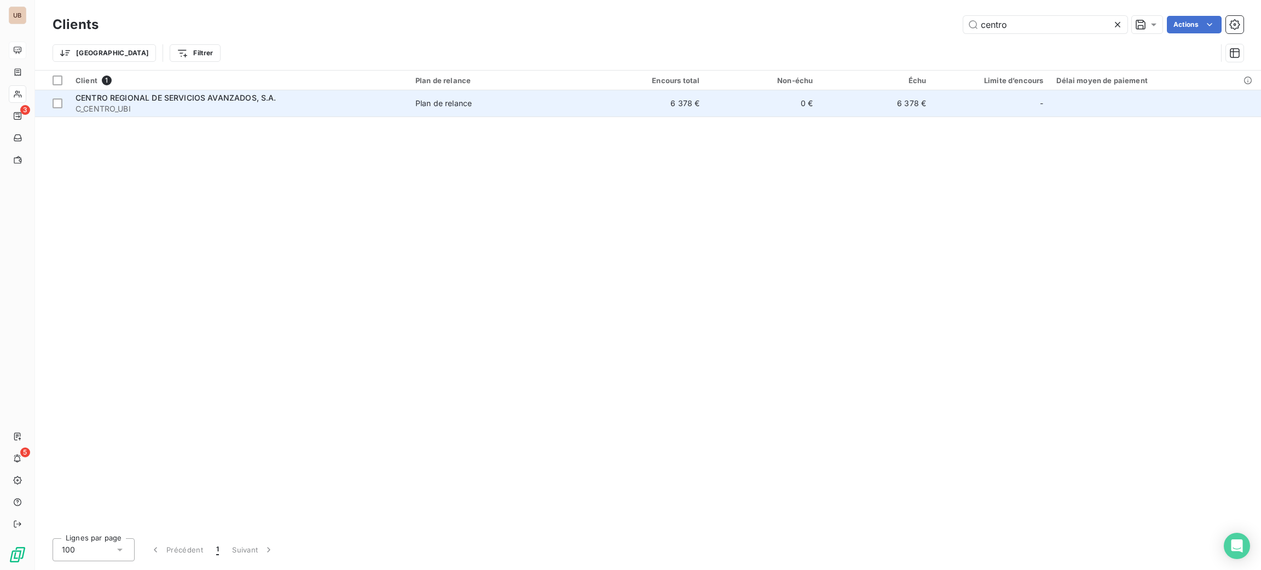
type input "centro"
click at [186, 103] on span "C_CENTRO_UBI" at bounding box center [239, 108] width 327 height 11
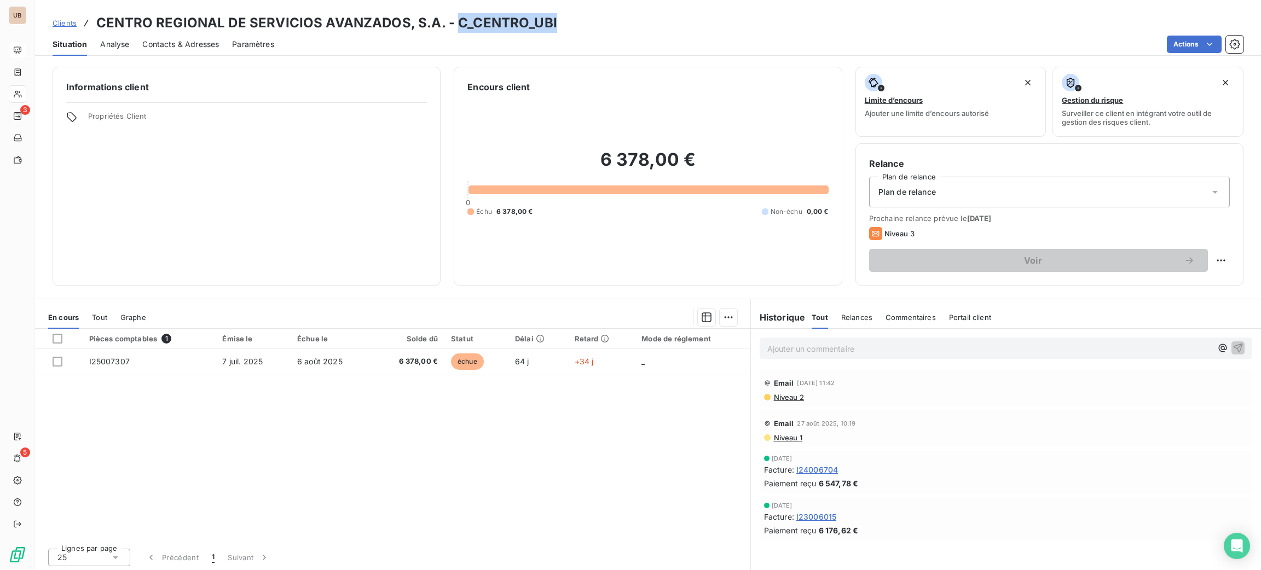
drag, startPoint x: 556, startPoint y: 19, endPoint x: 456, endPoint y: 18, distance: 100.2
click at [456, 18] on div "Clients CENTRO REGIONAL DE SERVICIOS AVANZADOS, S.A. - C_CENTRO_UBI" at bounding box center [648, 23] width 1226 height 20
drag, startPoint x: 456, startPoint y: 18, endPoint x: 462, endPoint y: 18, distance: 6.0
copy h3 "C_CENTRO_UBI"
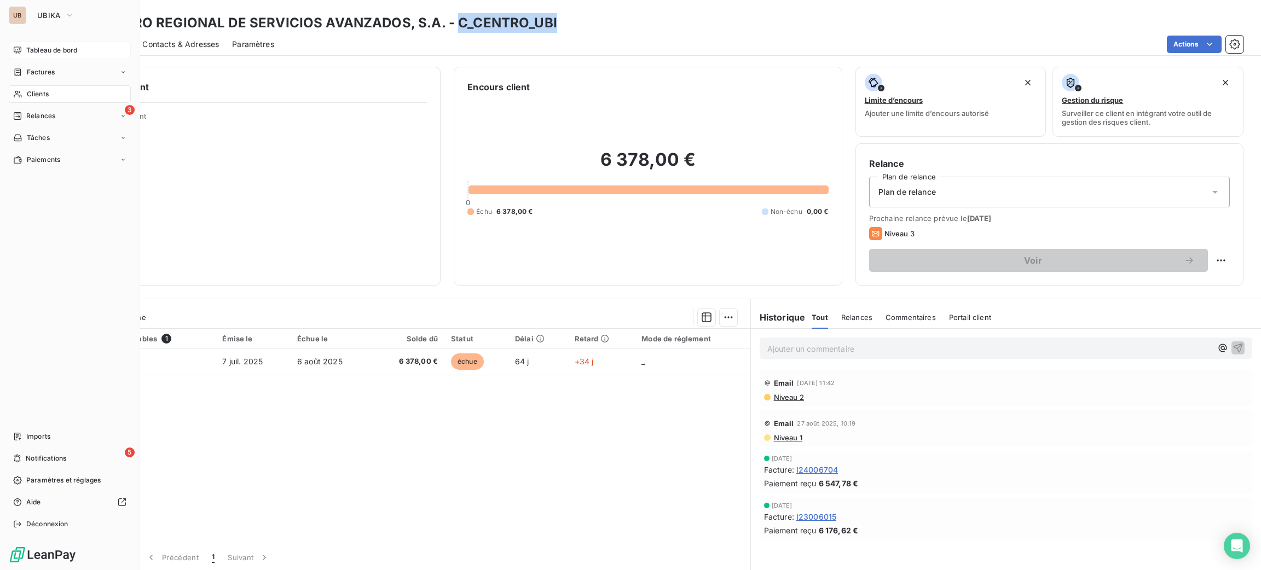
drag, startPoint x: 32, startPoint y: 91, endPoint x: 77, endPoint y: 73, distance: 48.2
click at [32, 91] on span "Clients" at bounding box center [38, 94] width 22 height 10
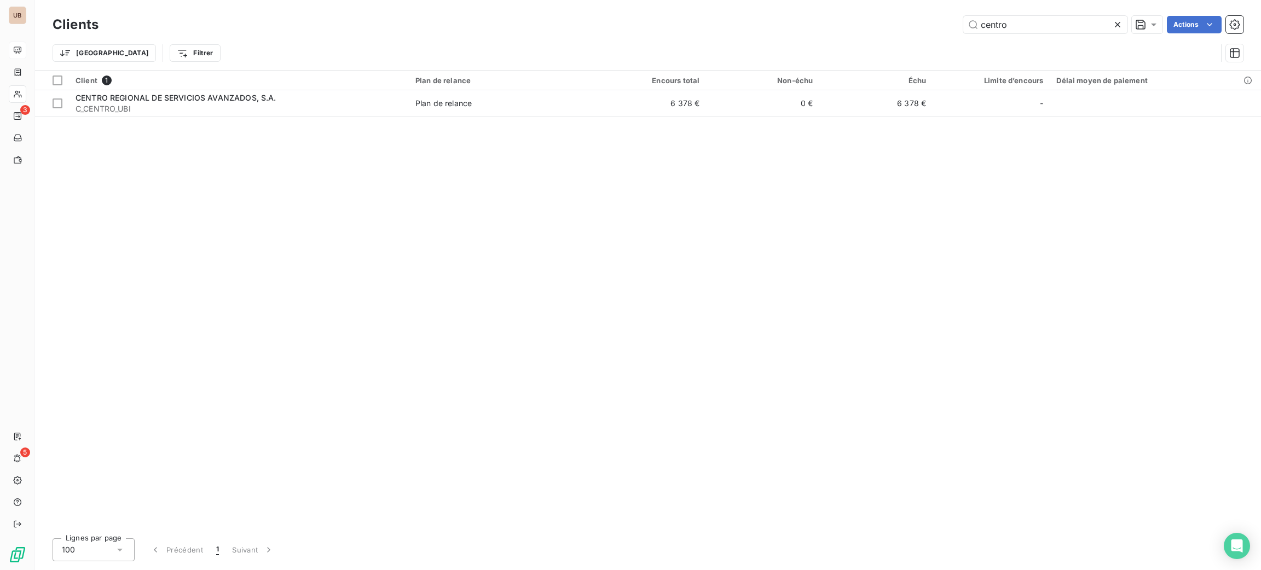
drag, startPoint x: 1023, startPoint y: 26, endPoint x: 921, endPoint y: 34, distance: 102.6
click at [921, 34] on div "Clients centro Actions" at bounding box center [648, 24] width 1191 height 23
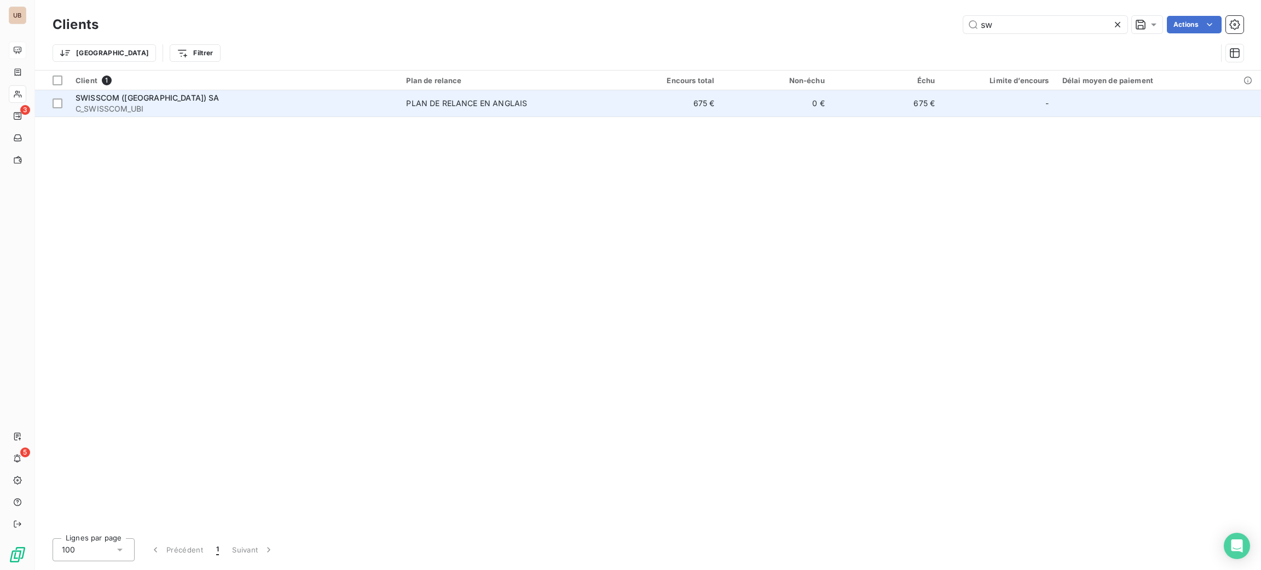
type input "sw"
click at [361, 113] on span "C_SWISSCOM_UBI" at bounding box center [234, 108] width 317 height 11
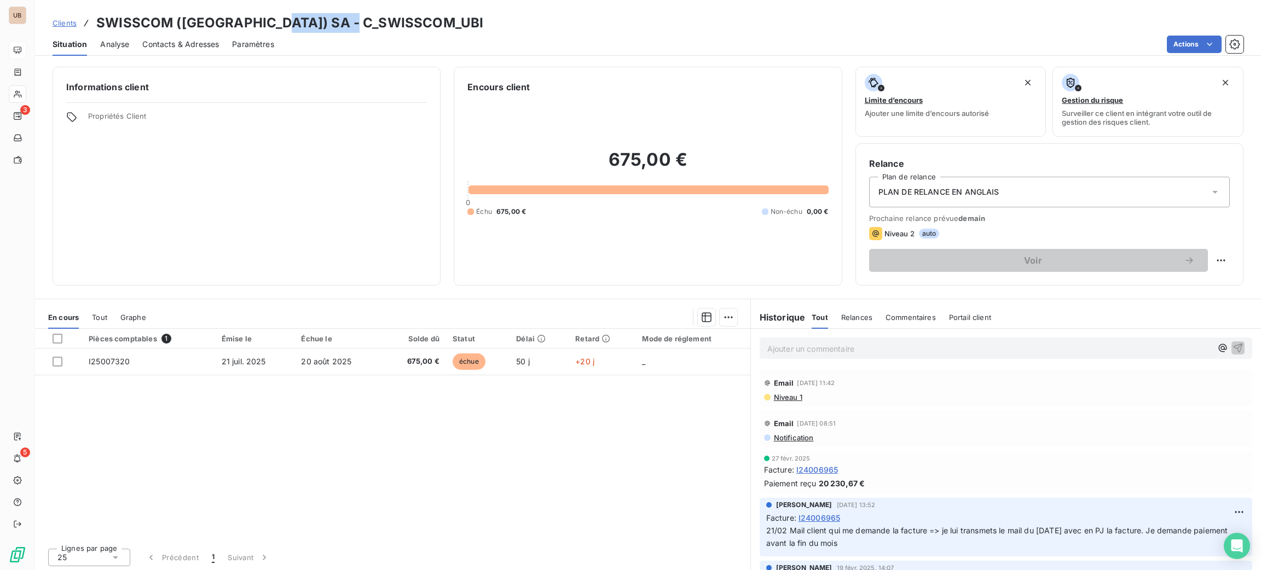
drag, startPoint x: 341, startPoint y: 22, endPoint x: 269, endPoint y: 18, distance: 72.4
click at [269, 18] on h3 "SWISSCOM ([GEOGRAPHIC_DATA]) SA - C_SWISSCOM_UBI" at bounding box center [289, 23] width 387 height 20
copy h3 "C_SWISSCOM"
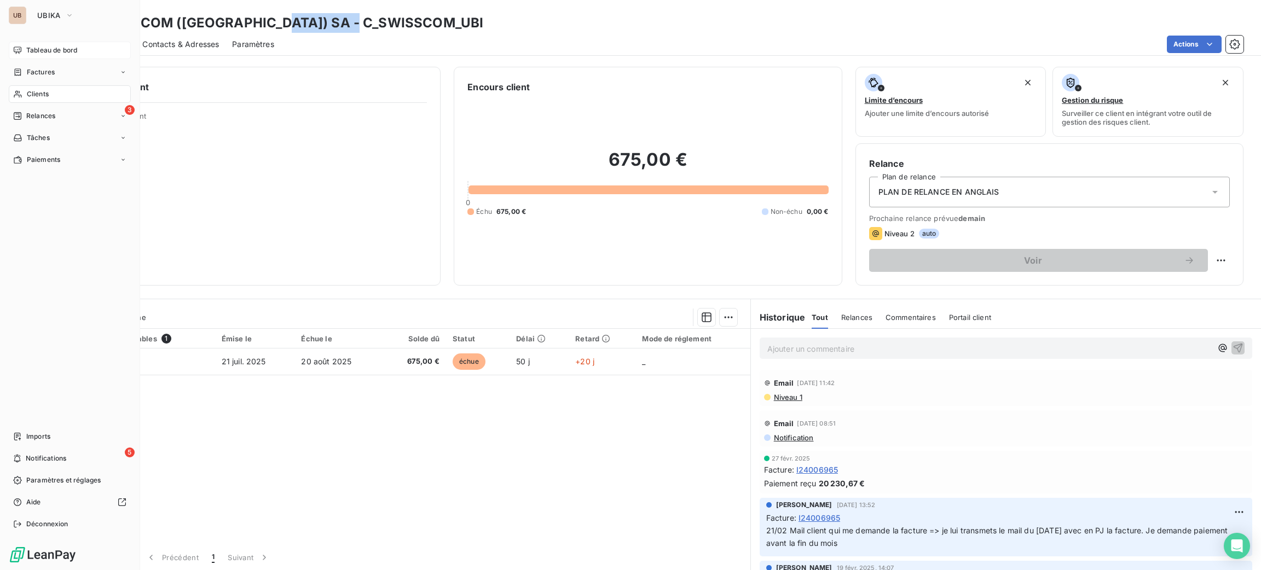
click at [28, 100] on div "Clients" at bounding box center [70, 94] width 122 height 18
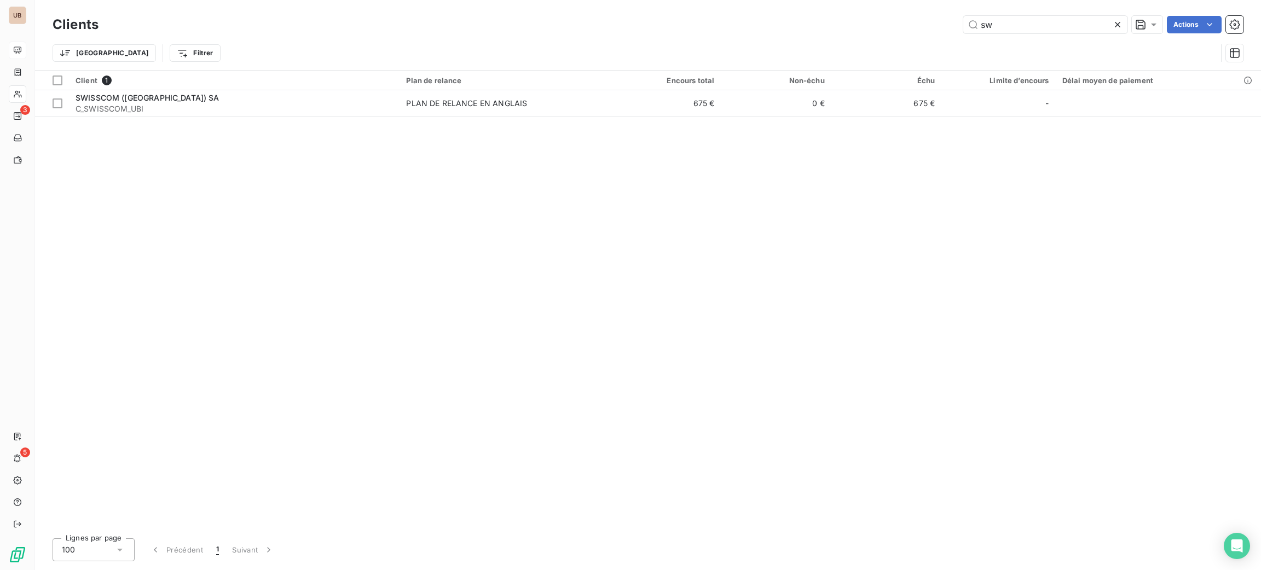
drag, startPoint x: 1009, startPoint y: 19, endPoint x: 892, endPoint y: 35, distance: 118.8
click at [892, 35] on div "Clients sw Actions" at bounding box center [648, 24] width 1191 height 23
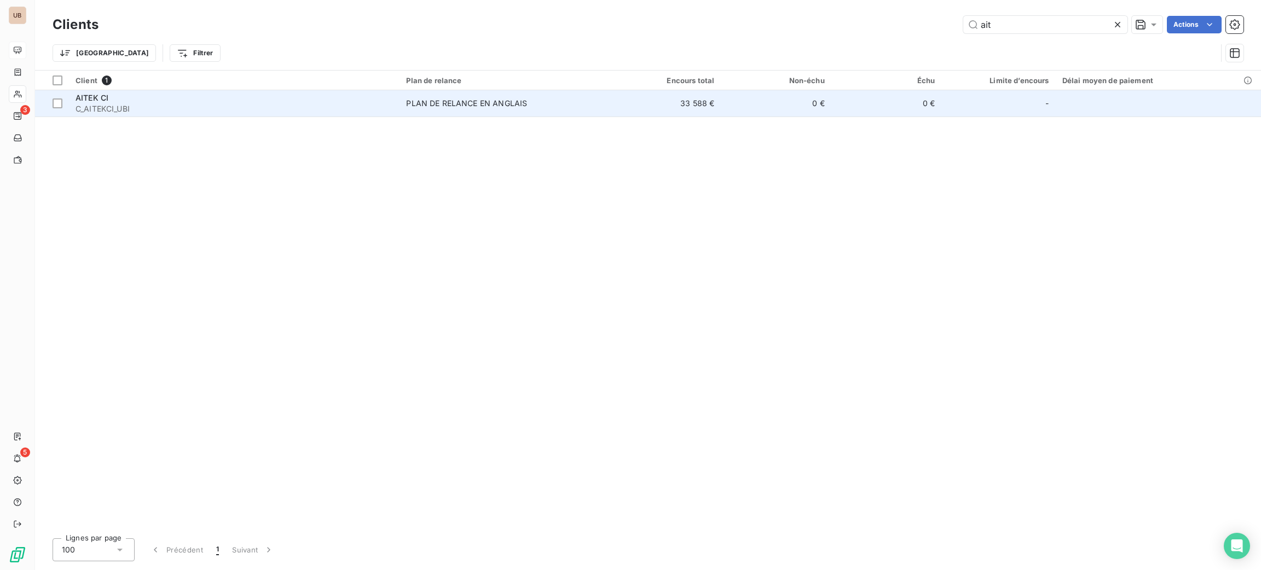
type input "ait"
click at [517, 108] on div "PLAN DE RELANCE EN ANGLAIS" at bounding box center [466, 103] width 121 height 11
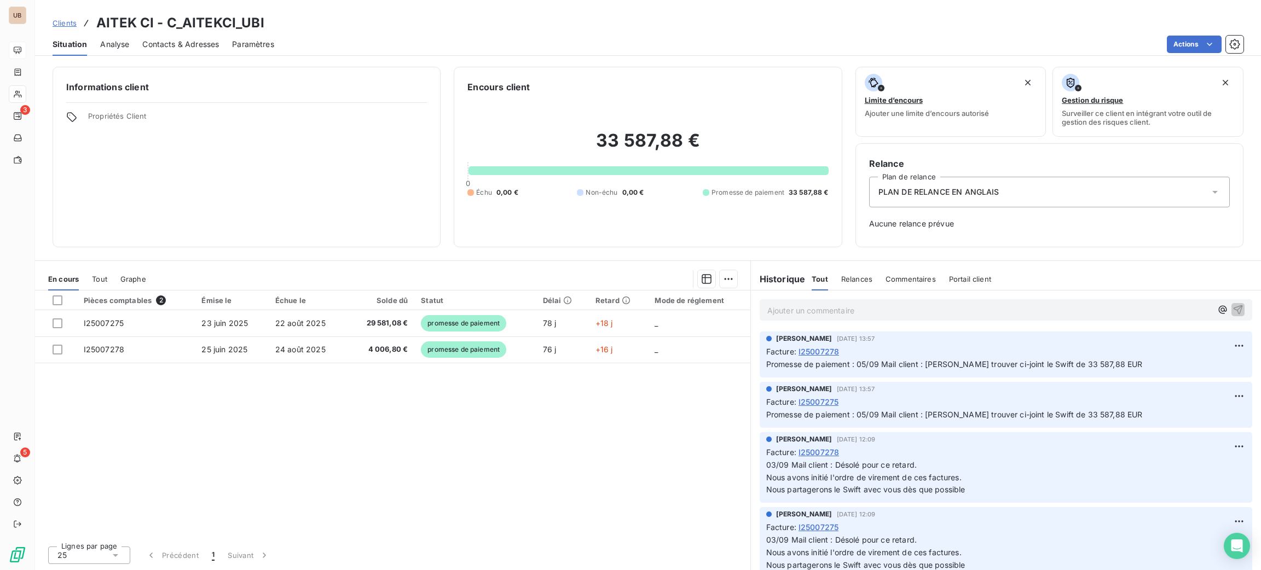
click at [807, 310] on p "Ajouter un commentaire ﻿" at bounding box center [989, 311] width 444 height 14
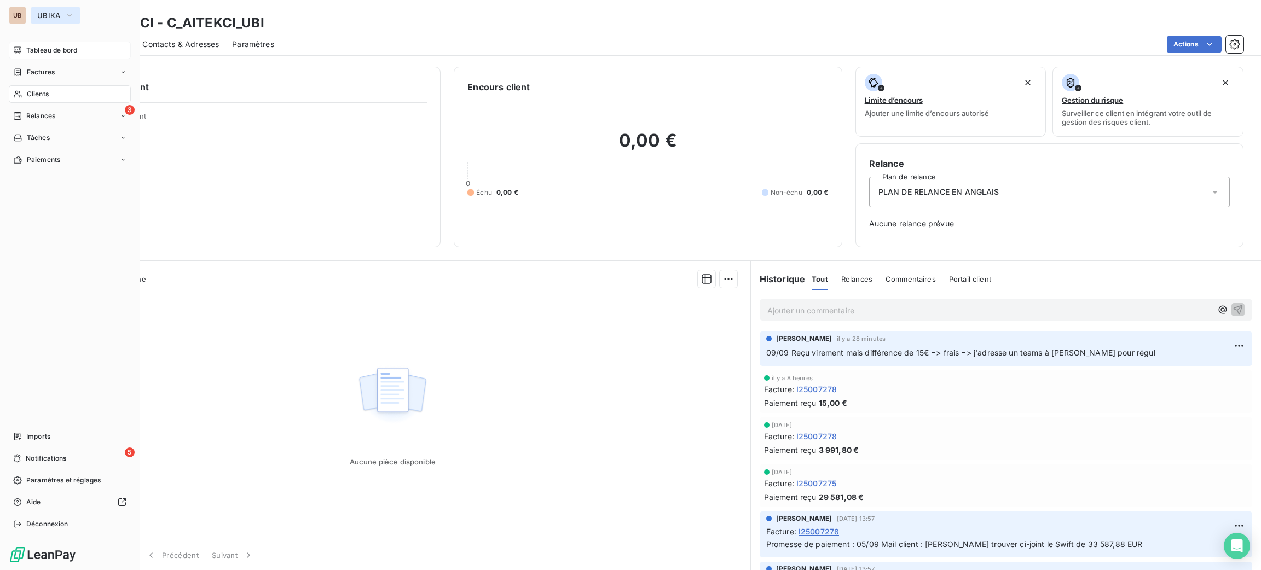
click at [38, 19] on span "UBIKA" at bounding box center [49, 15] width 24 height 9
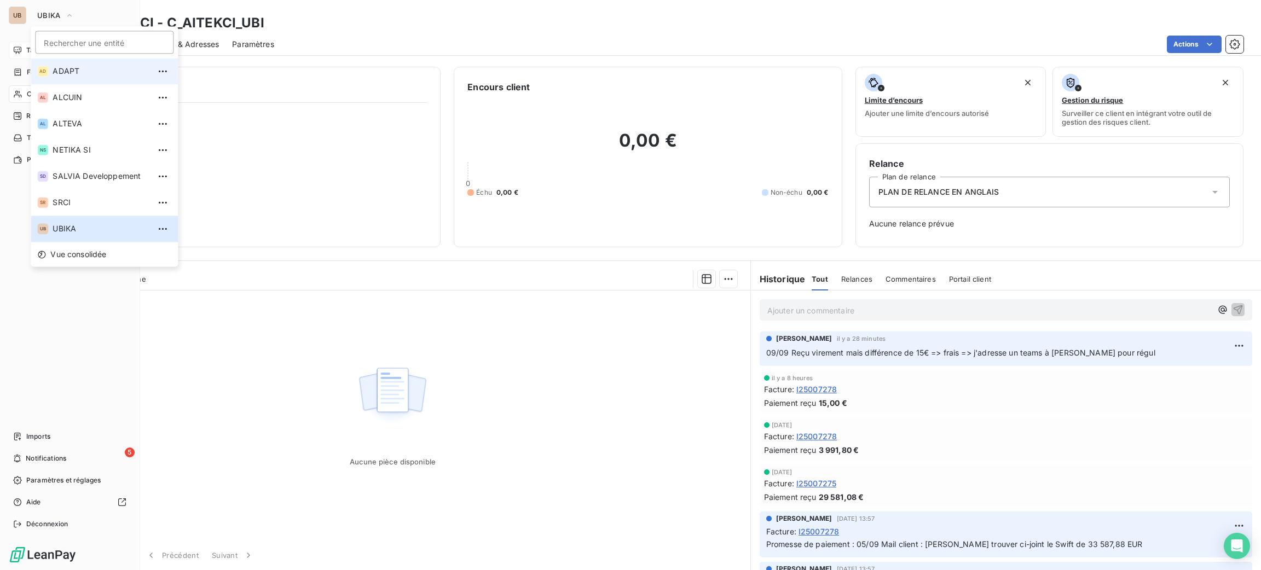
click at [84, 77] on li "AD ADAPT" at bounding box center [104, 71] width 147 height 26
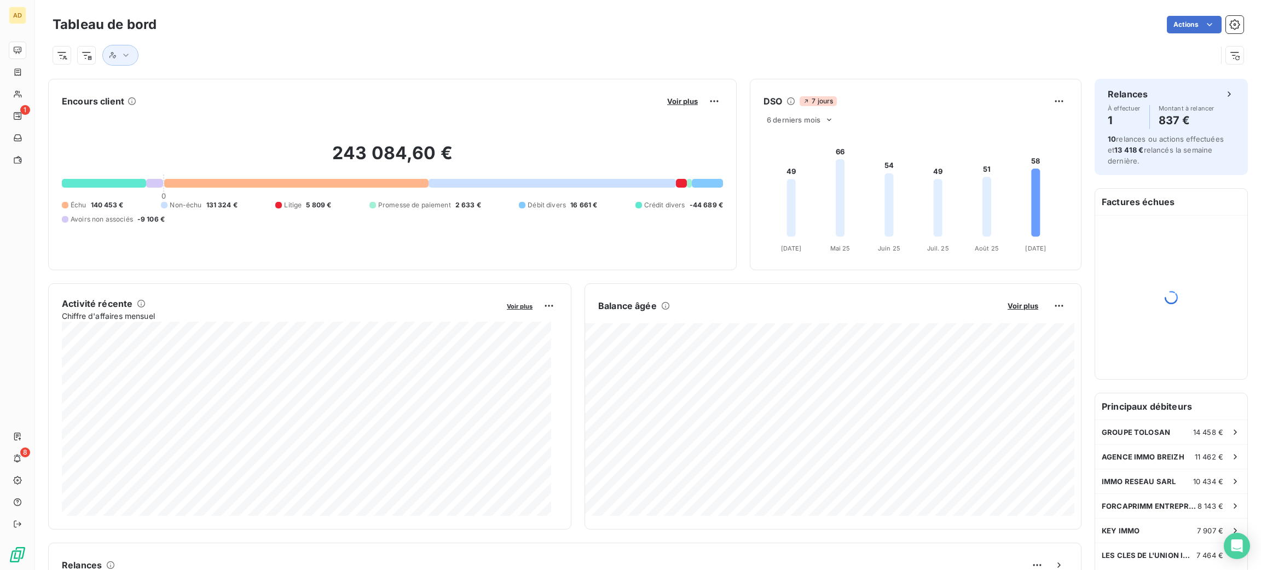
click at [408, 27] on div "Actions" at bounding box center [707, 25] width 1074 height 18
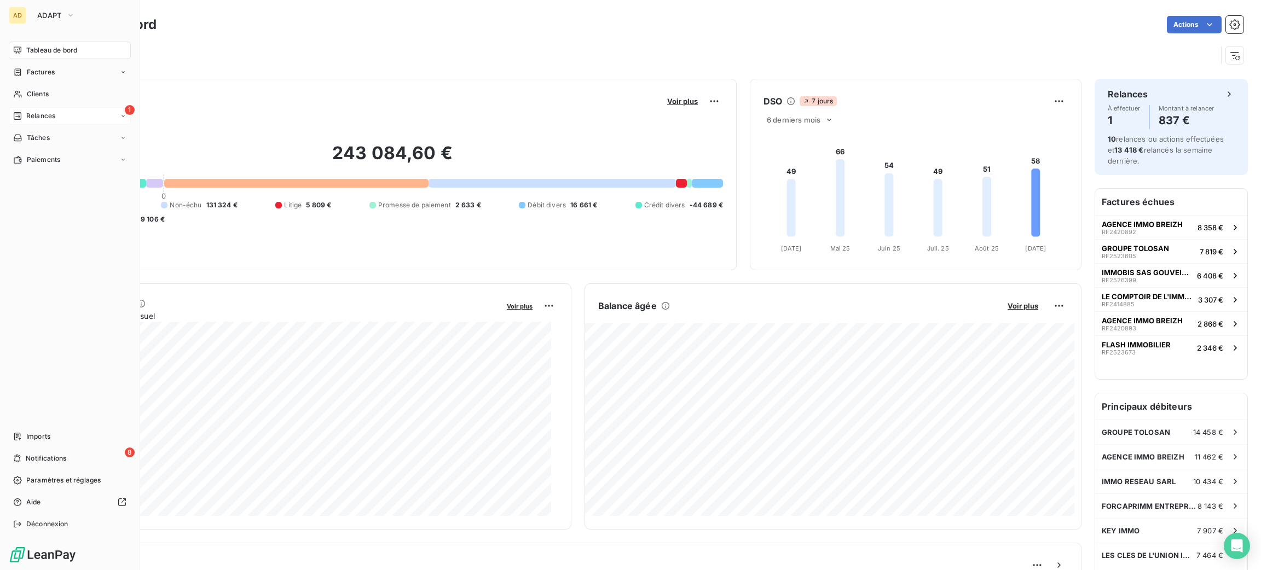
click at [32, 117] on span "Relances" at bounding box center [40, 116] width 29 height 10
click at [117, 109] on div "1 Relances" at bounding box center [70, 116] width 122 height 18
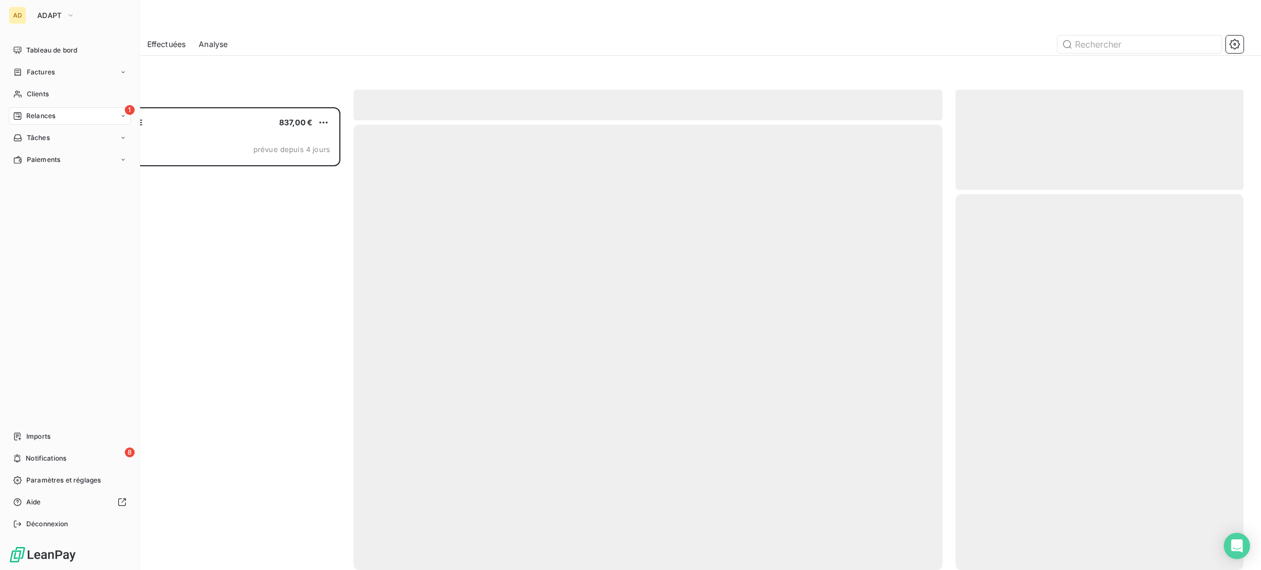
scroll to position [450, 275]
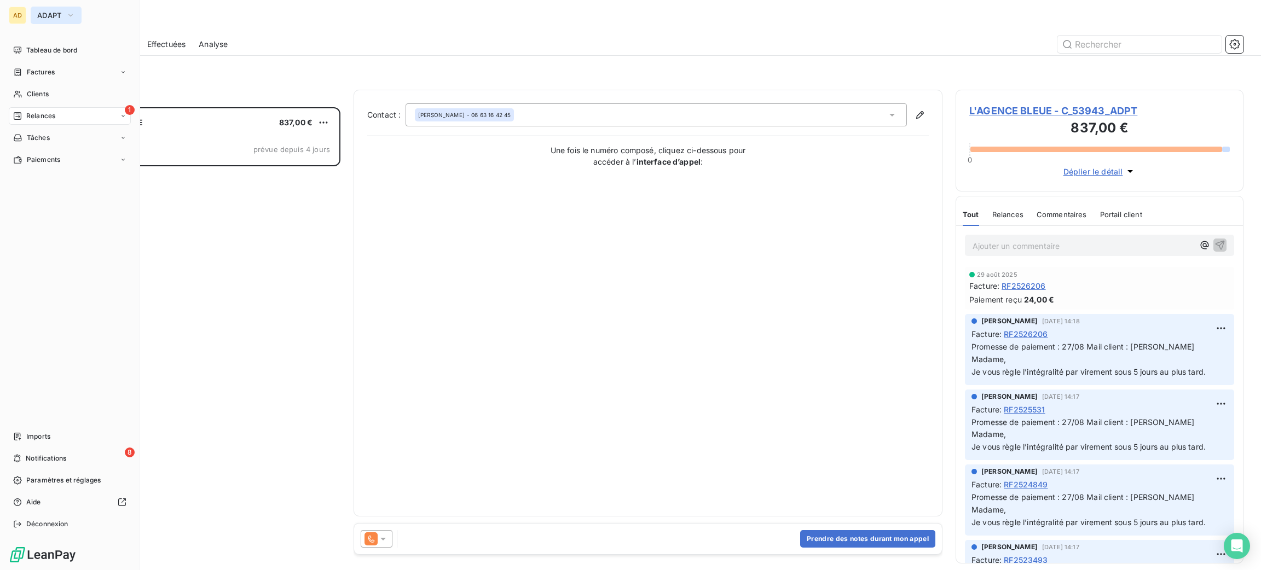
click at [53, 16] on span "ADAPT" at bounding box center [49, 15] width 25 height 9
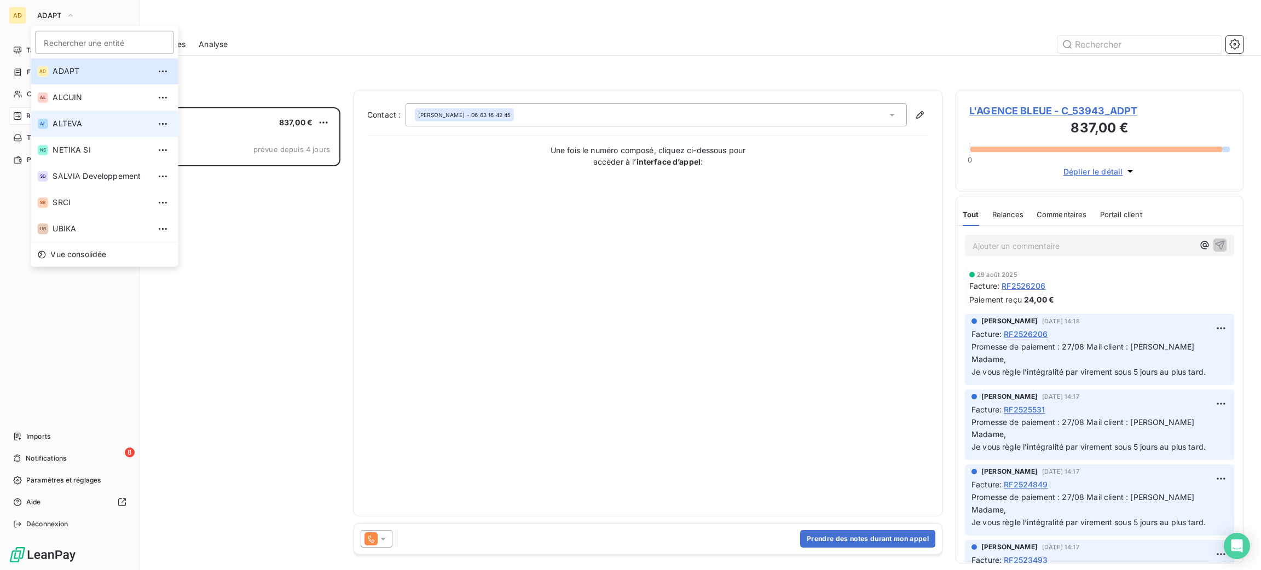
click at [74, 123] on span "ALTEVA" at bounding box center [101, 123] width 97 height 11
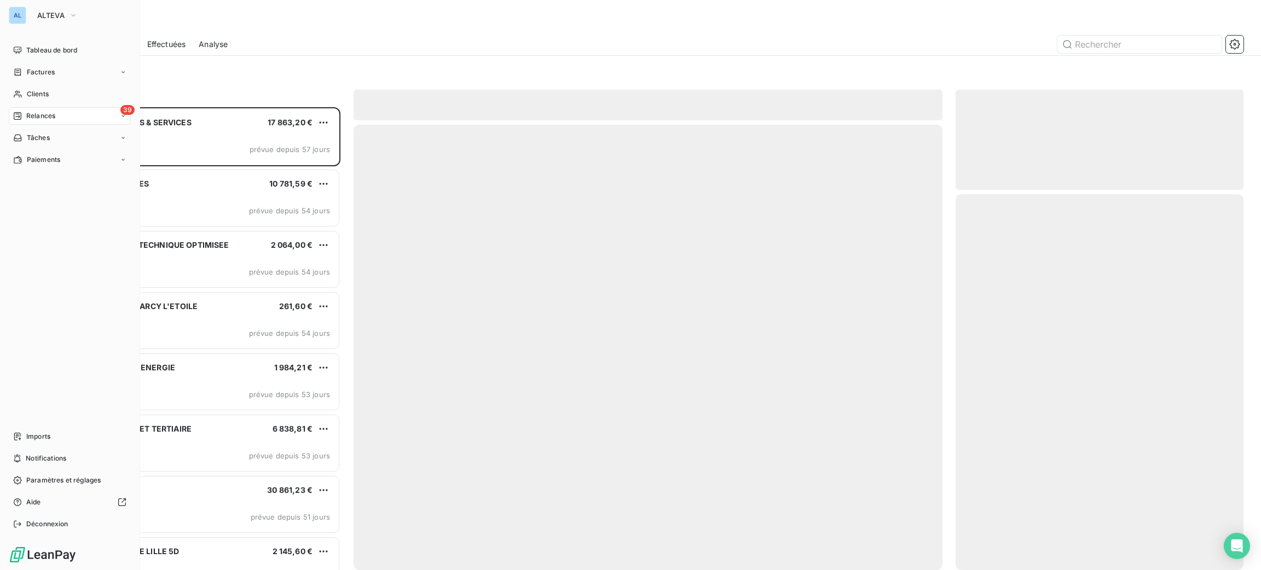
scroll to position [450, 275]
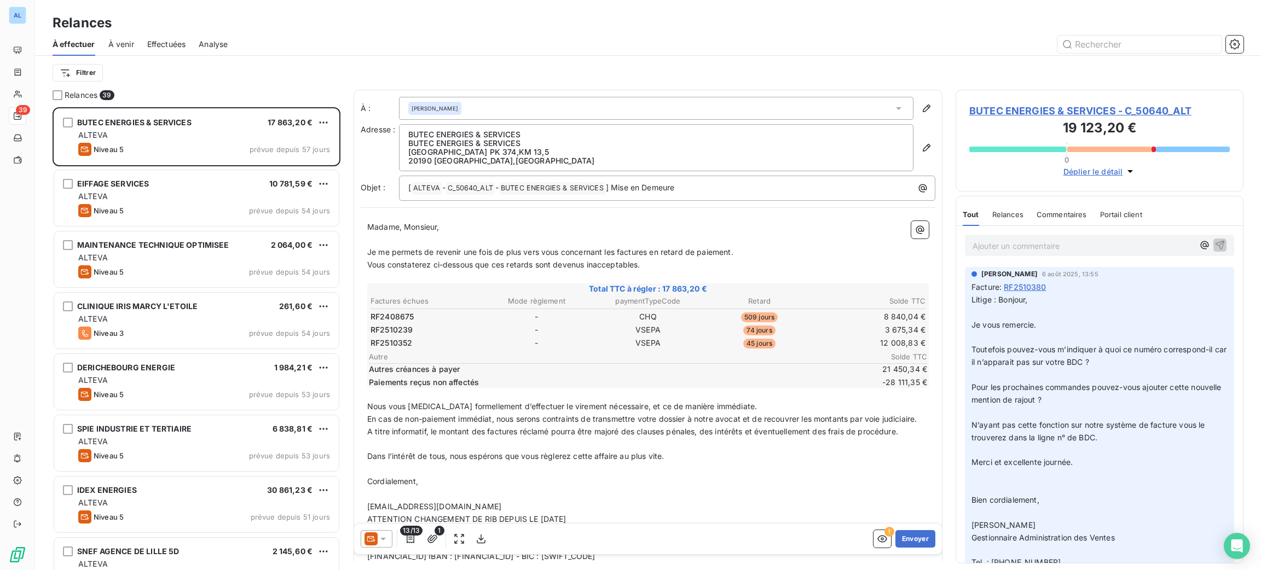
click at [330, 16] on div "Relances" at bounding box center [648, 23] width 1226 height 20
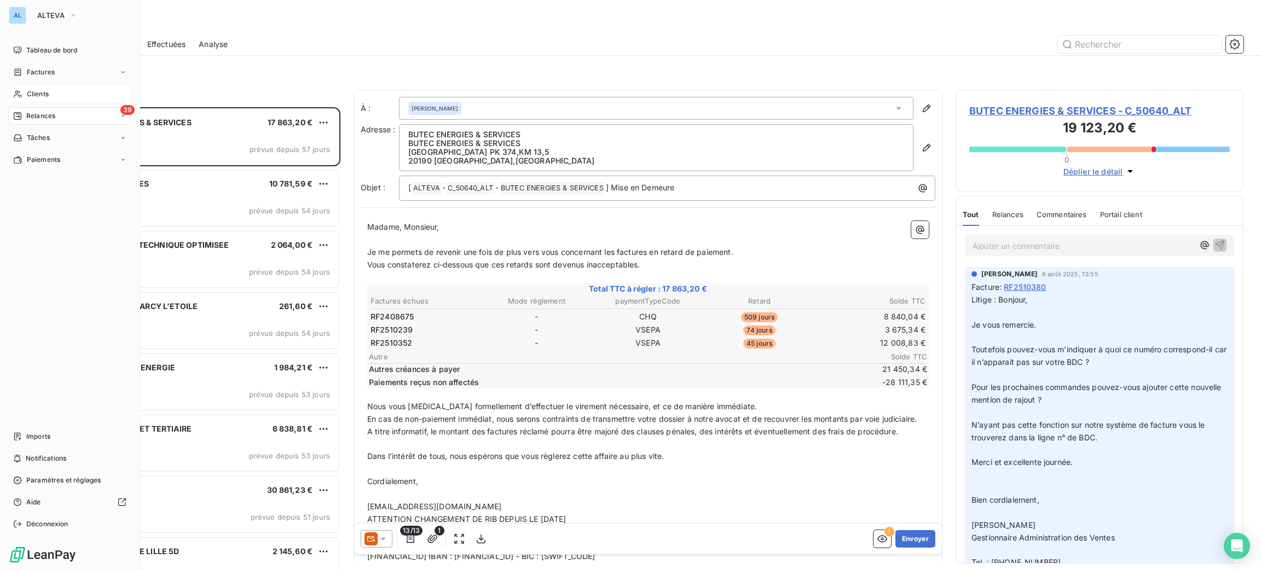
click at [31, 97] on span "Clients" at bounding box center [38, 94] width 22 height 10
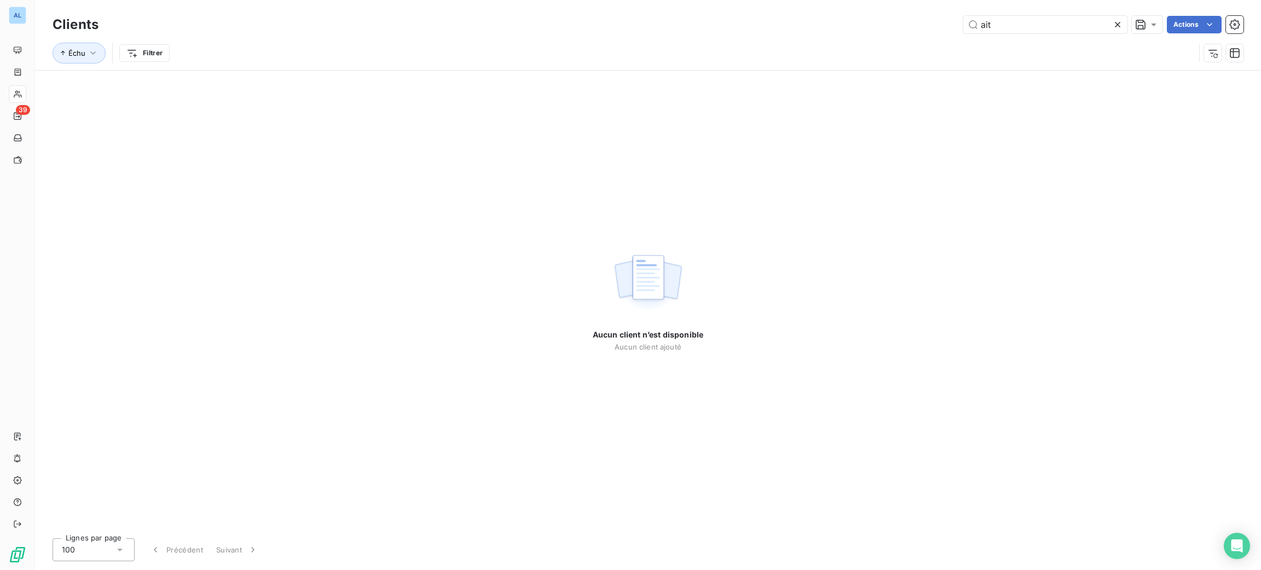
drag, startPoint x: 1011, startPoint y: 28, endPoint x: 938, endPoint y: 25, distance: 72.9
click at [938, 25] on div "ait Actions" at bounding box center [678, 25] width 1132 height 18
drag, startPoint x: 1056, startPoint y: 21, endPoint x: 926, endPoint y: 13, distance: 131.1
click at [926, 13] on div "Clients clinique l esson Actions" at bounding box center [648, 24] width 1191 height 23
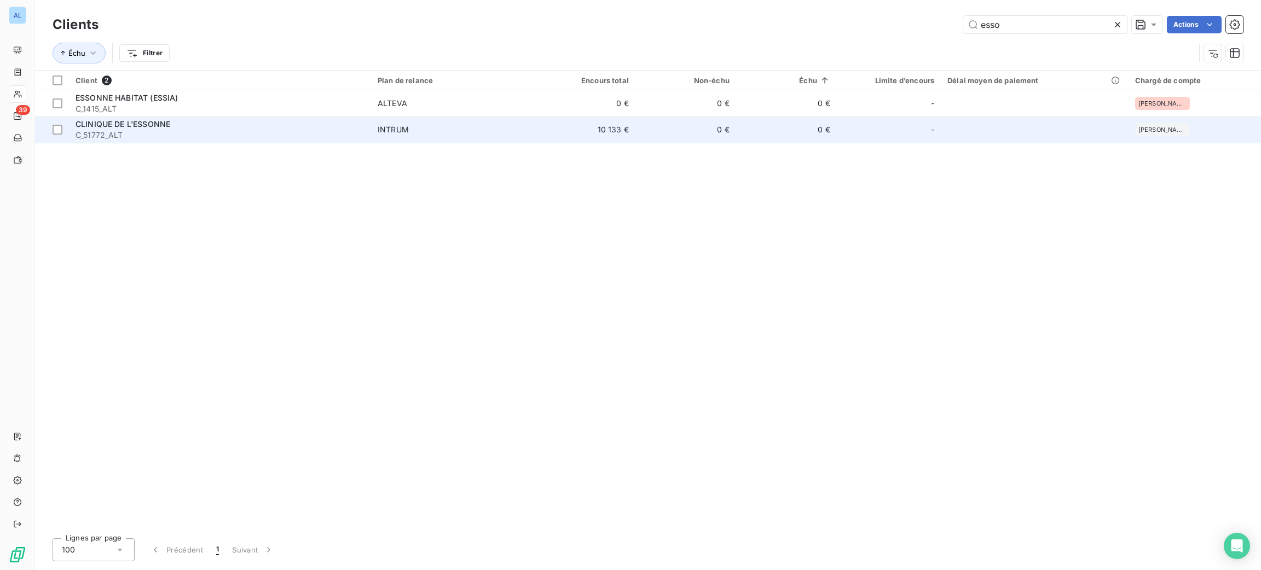
type input "esso"
click at [373, 126] on td "INTRUM" at bounding box center [453, 130] width 164 height 26
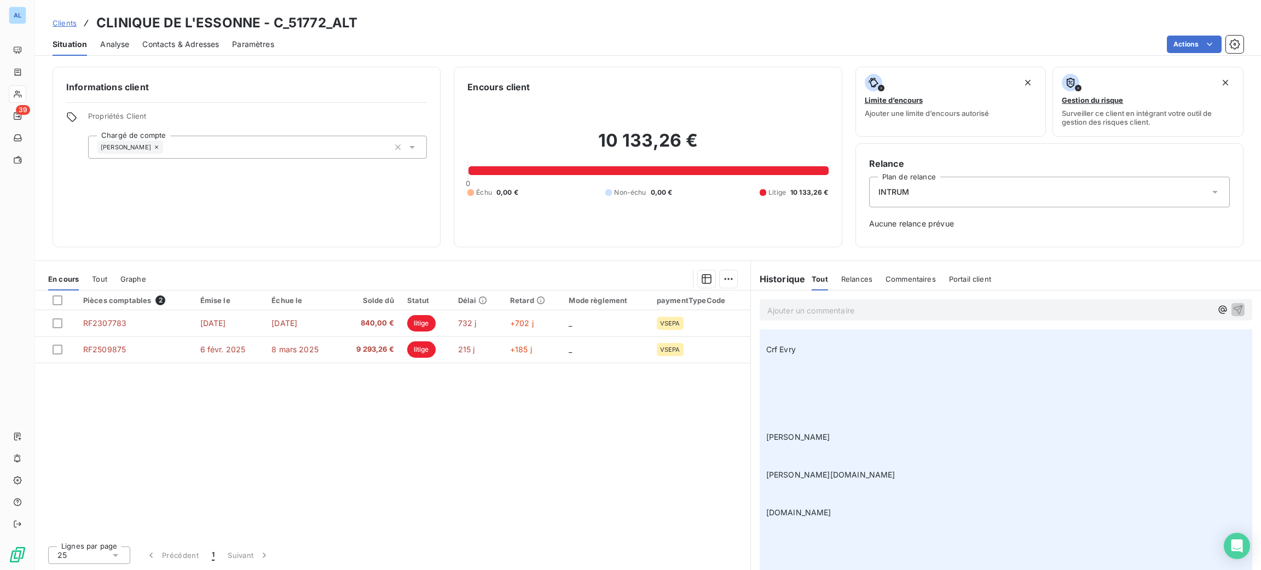
scroll to position [1314, 0]
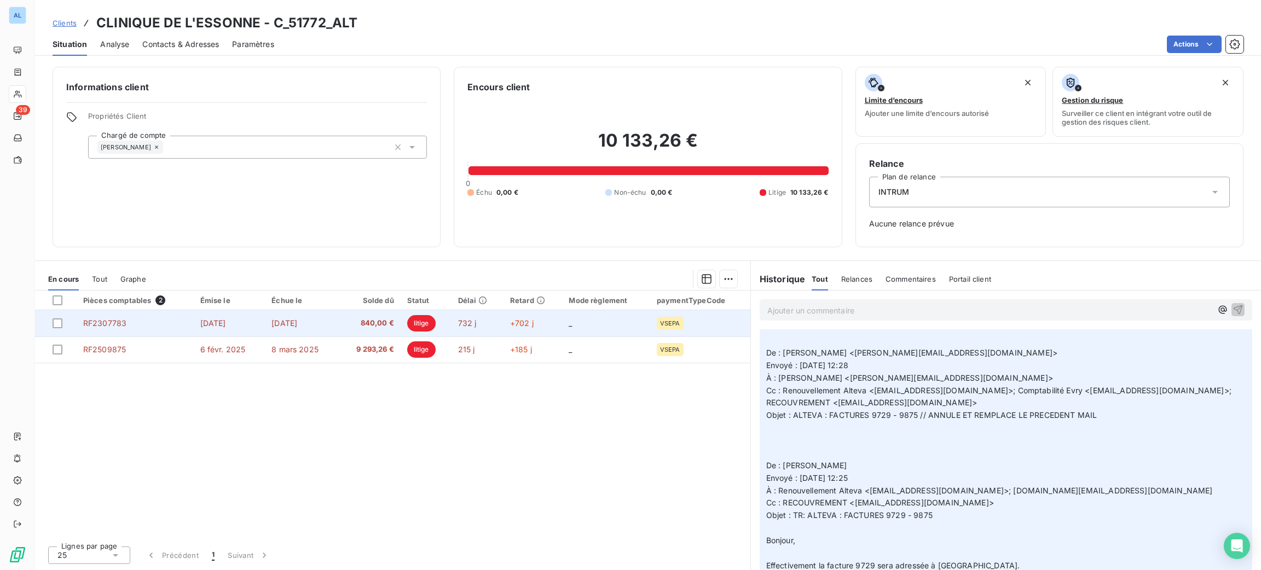
click at [382, 331] on td "840,00 €" at bounding box center [370, 323] width 62 height 26
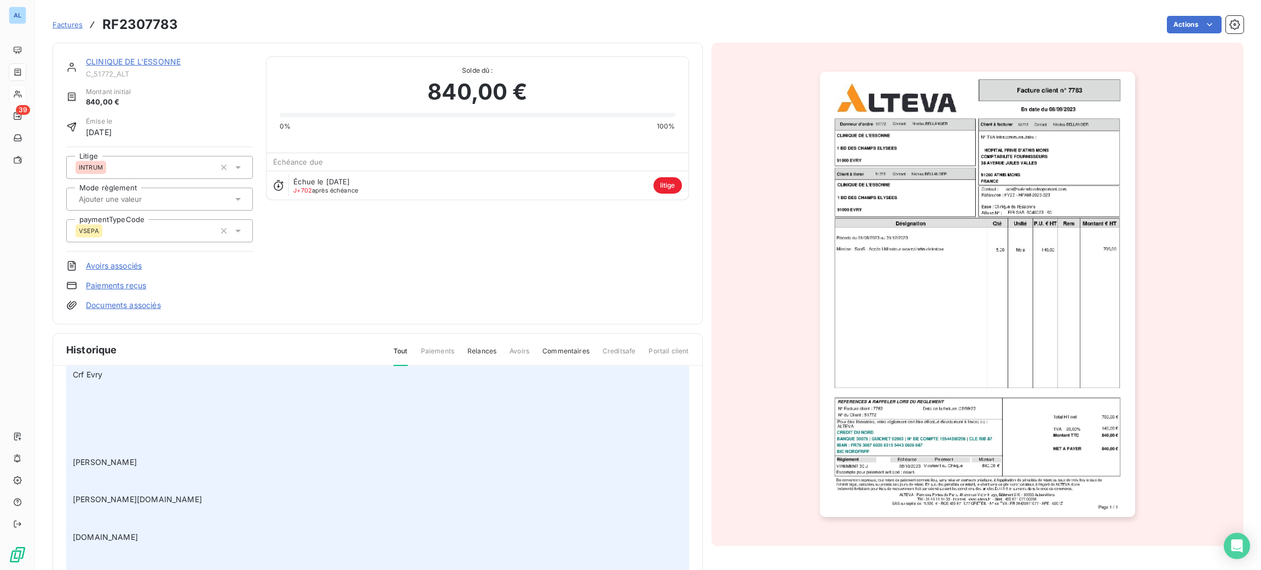
scroll to position [1067, 0]
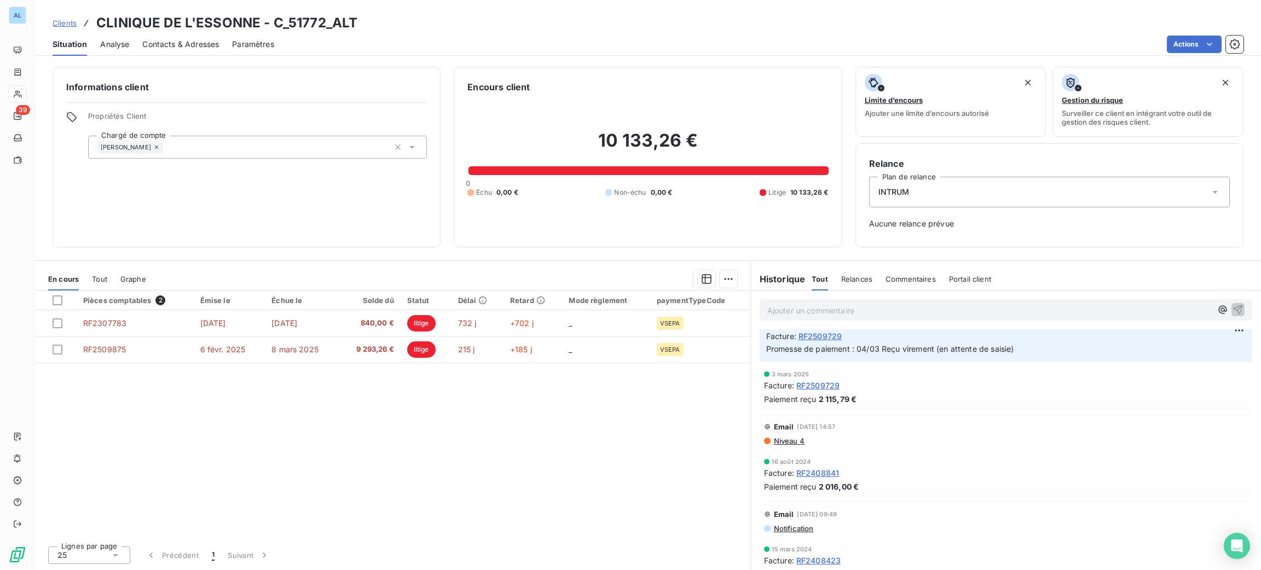
scroll to position [7799, 0]
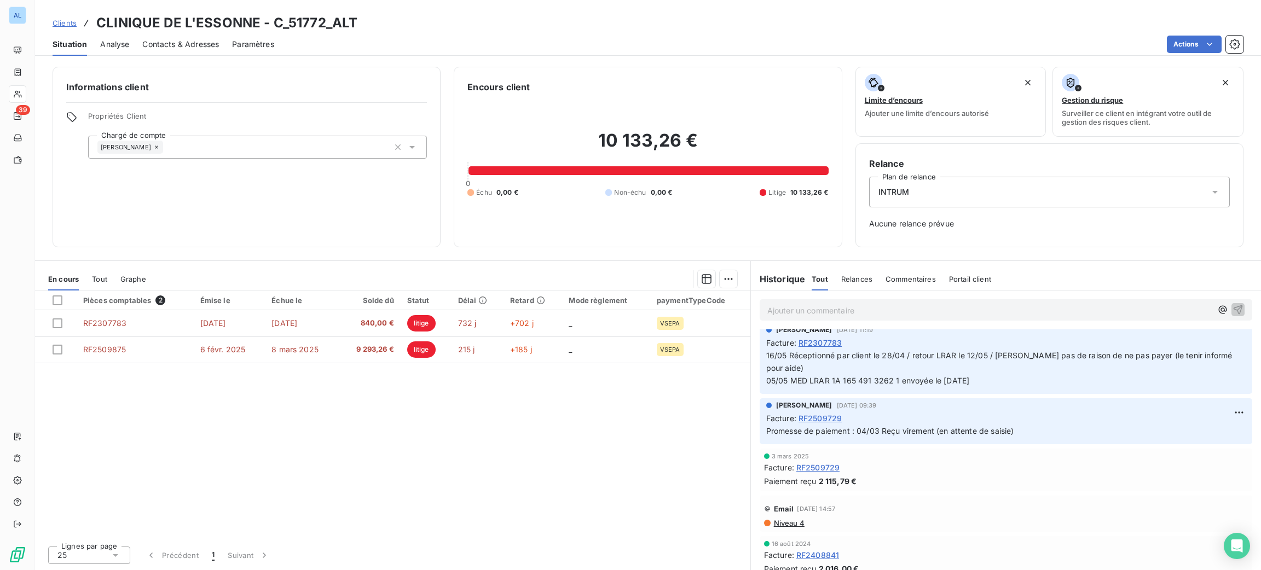
click at [471, 465] on div "Pièces comptables 2 Émise le Échue le Solde dû Statut Délai Retard Mode règleme…" at bounding box center [392, 414] width 715 height 247
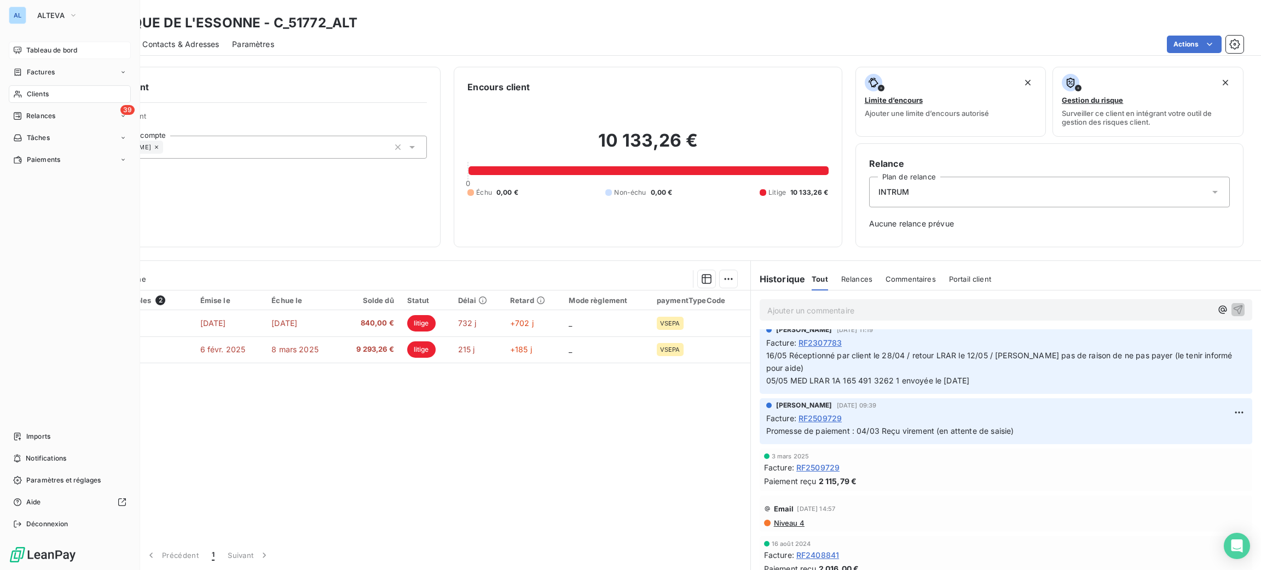
click at [31, 53] on span "Tableau de bord" at bounding box center [51, 50] width 51 height 10
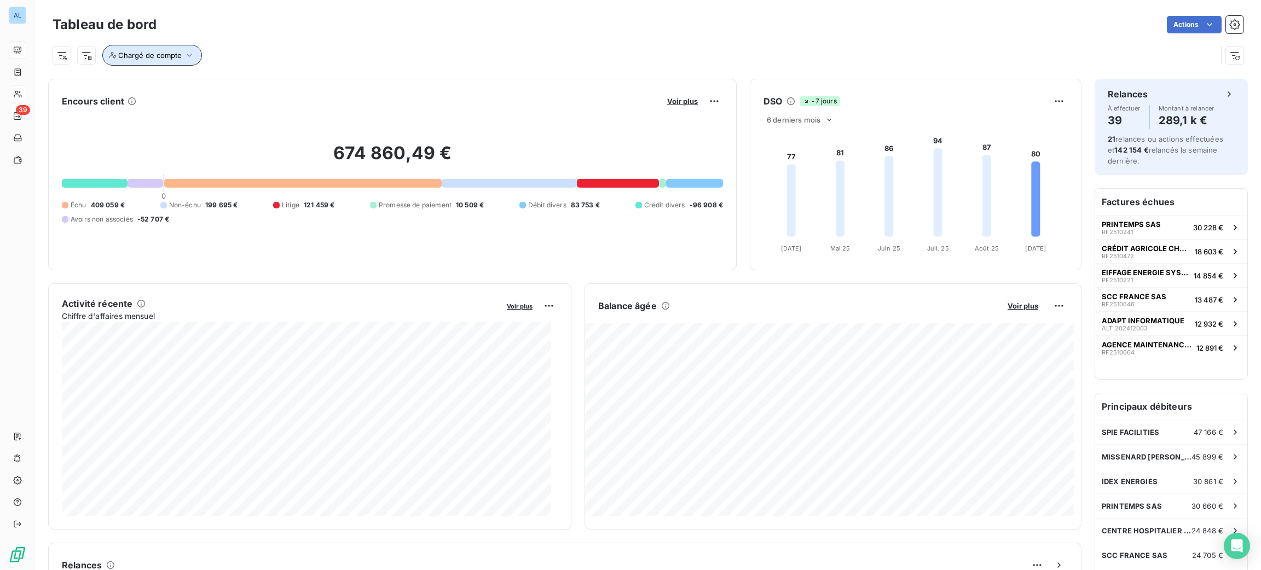
click at [165, 54] on span "Chargé de compte" at bounding box center [149, 55] width 63 height 9
click at [354, 54] on div "Chargé de compte" at bounding box center [635, 55] width 1164 height 21
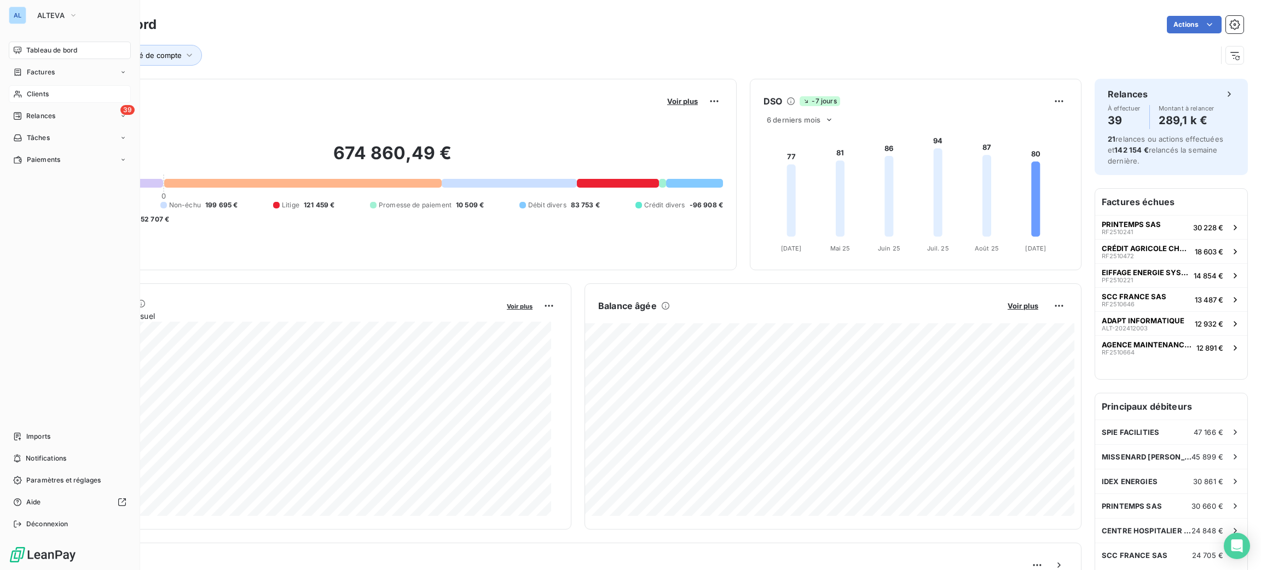
click at [57, 90] on div "Clients" at bounding box center [70, 94] width 122 height 18
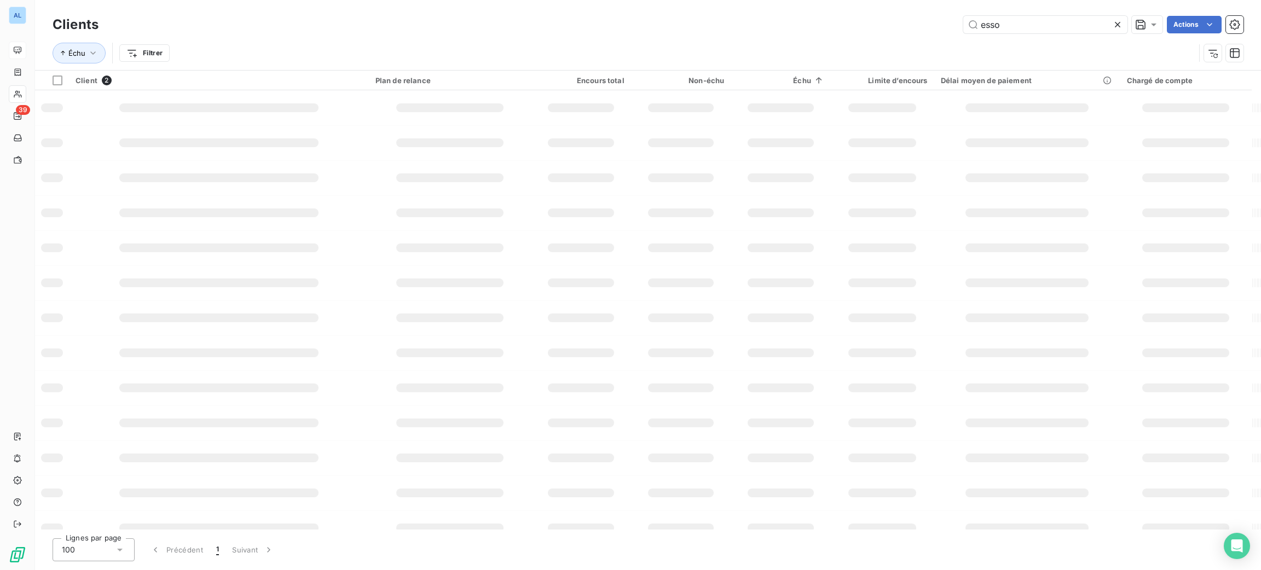
drag, startPoint x: 1030, startPoint y: 27, endPoint x: 953, endPoint y: 36, distance: 76.5
click at [953, 36] on div "Clients esso Actions Échu Filtrer" at bounding box center [648, 41] width 1191 height 57
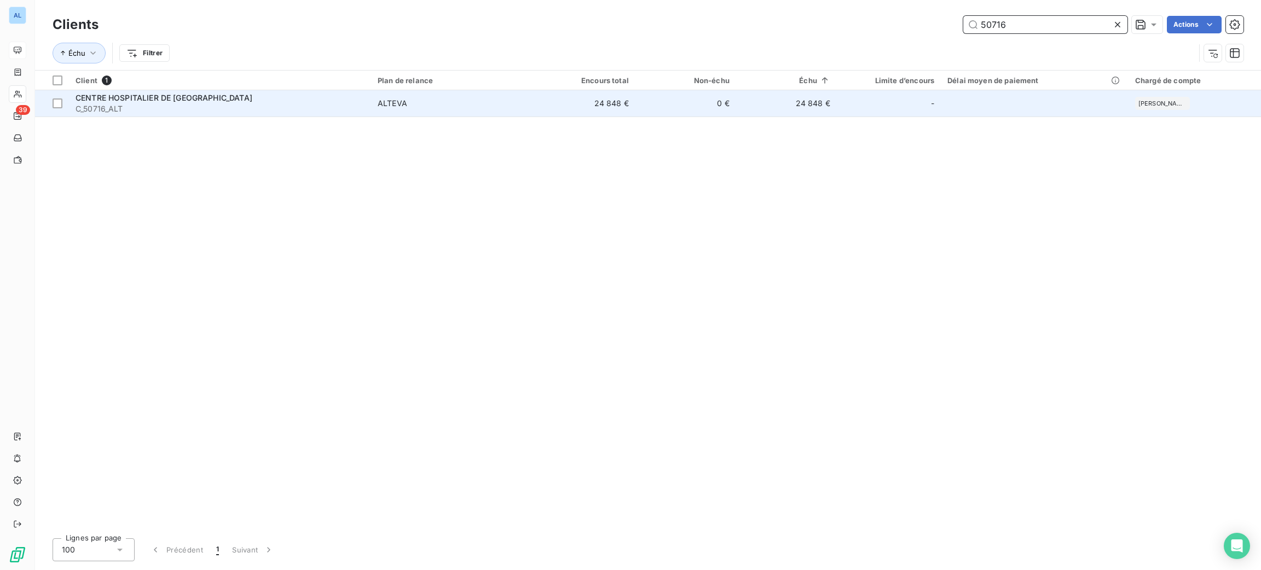
type input "50716"
click at [307, 117] on td "CENTRE HOSPITALIER DE [GEOGRAPHIC_DATA] C_50716_ALT" at bounding box center [220, 103] width 302 height 26
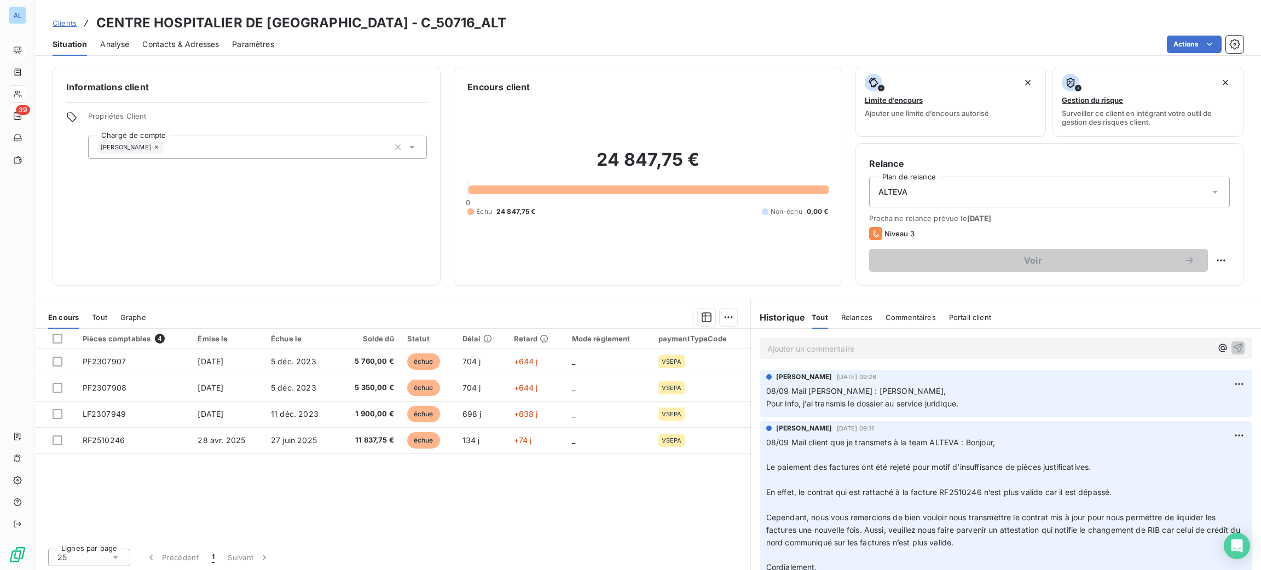
click at [806, 345] on p "Ajouter un commentaire ﻿" at bounding box center [989, 349] width 444 height 14
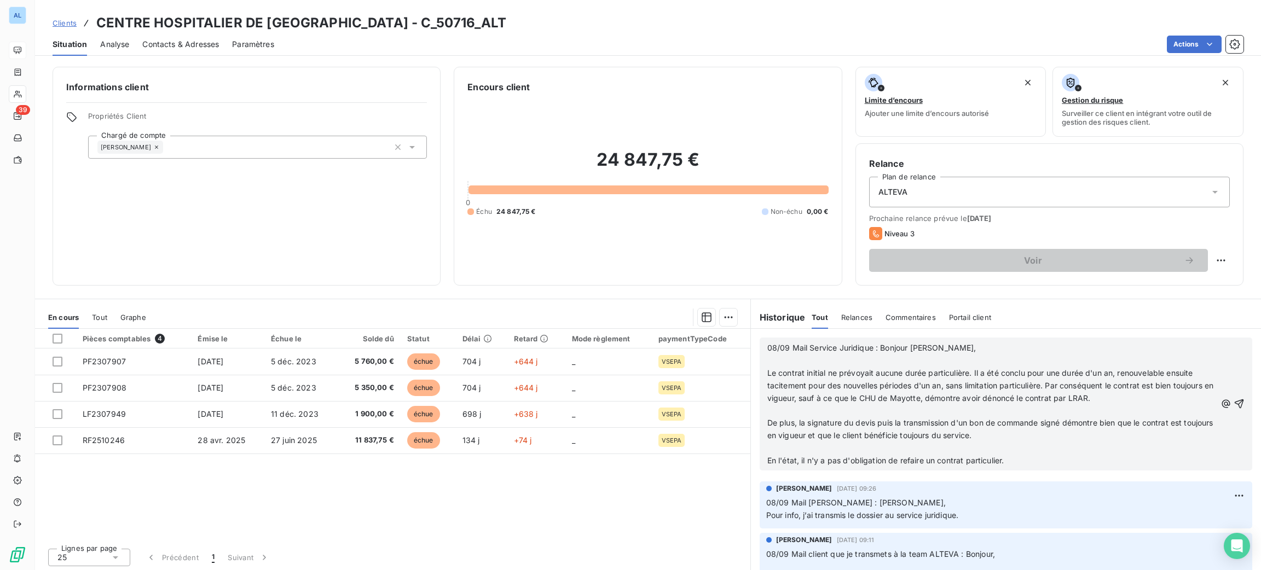
click at [794, 360] on p "﻿" at bounding box center [991, 361] width 449 height 13
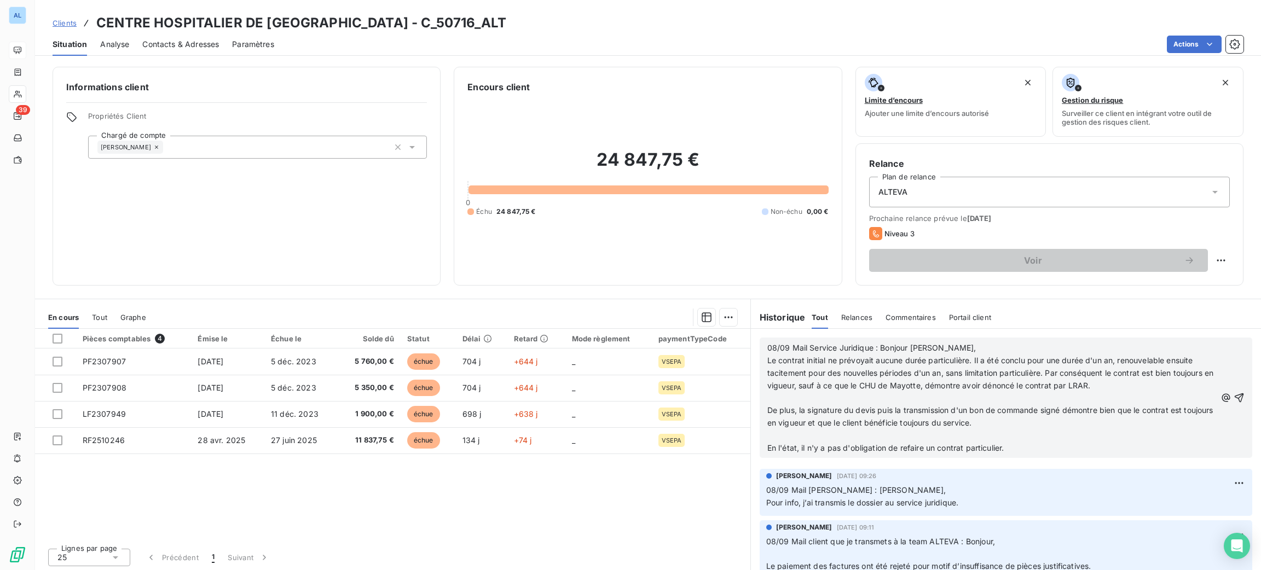
click at [804, 392] on p "﻿" at bounding box center [991, 398] width 449 height 13
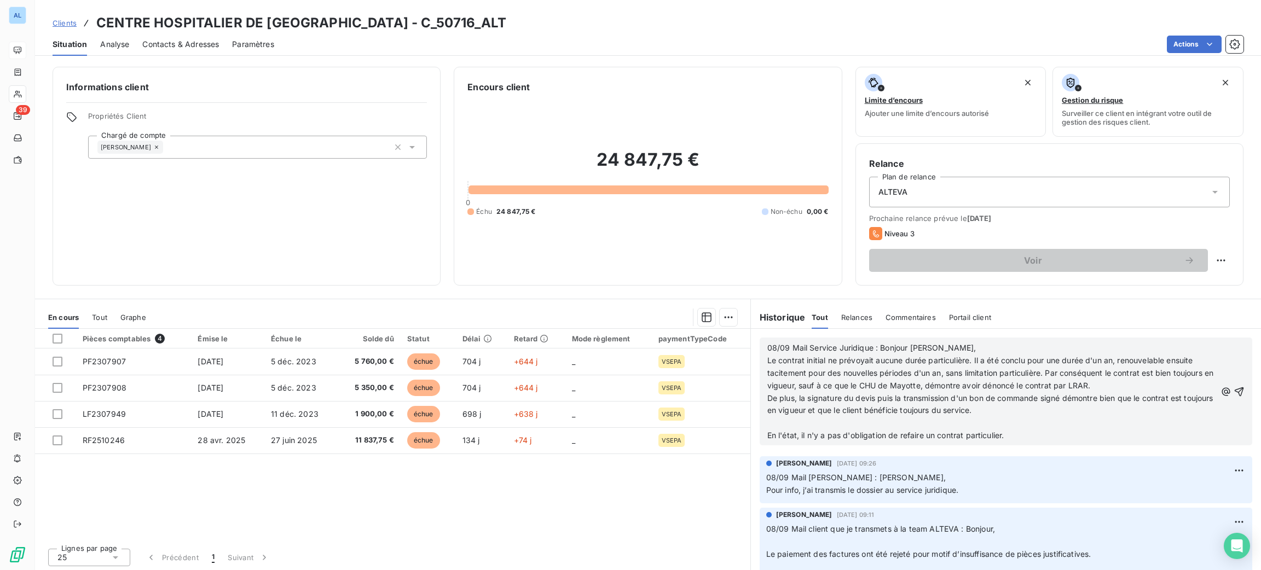
click at [806, 423] on p "﻿" at bounding box center [991, 423] width 449 height 13
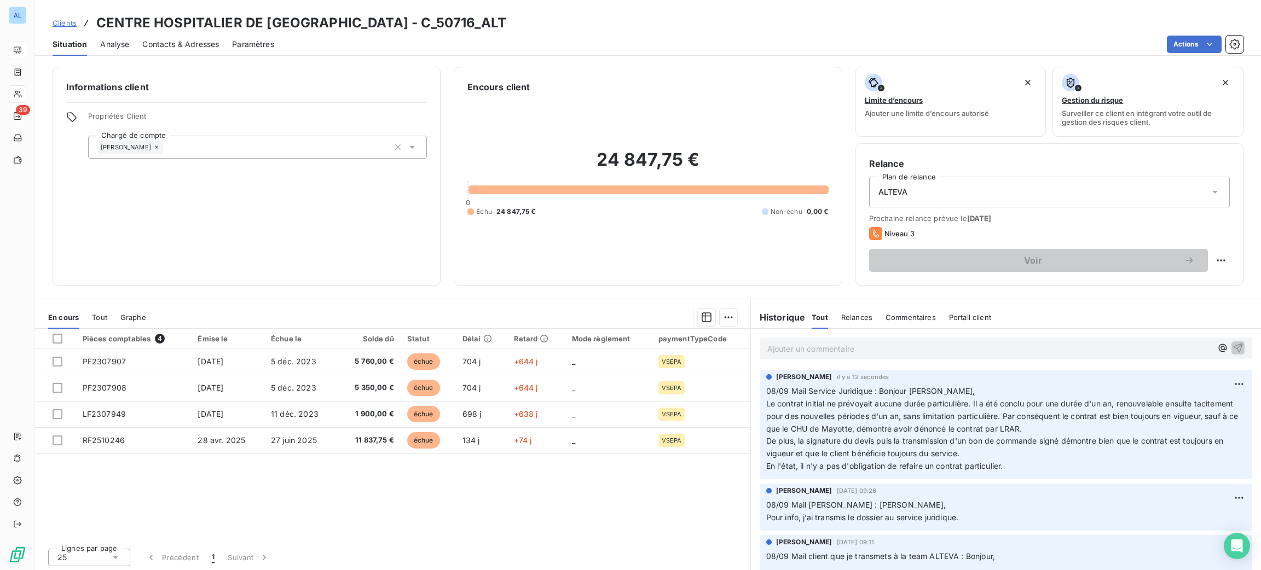
click at [822, 350] on p "Ajouter un commentaire ﻿" at bounding box center [989, 349] width 444 height 14
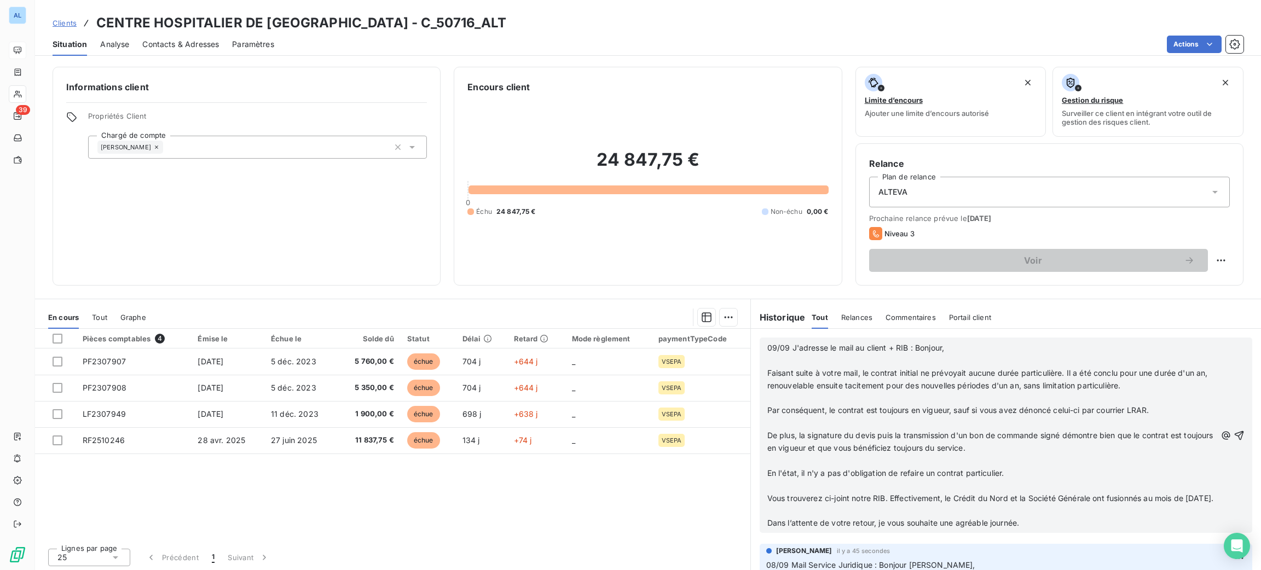
click at [799, 505] on p "Vous trouverez ci-joint notre RIB. Effectivement, le Crédit du Nord et la Socié…" at bounding box center [991, 499] width 449 height 13
click at [799, 517] on p "﻿" at bounding box center [991, 511] width 449 height 13
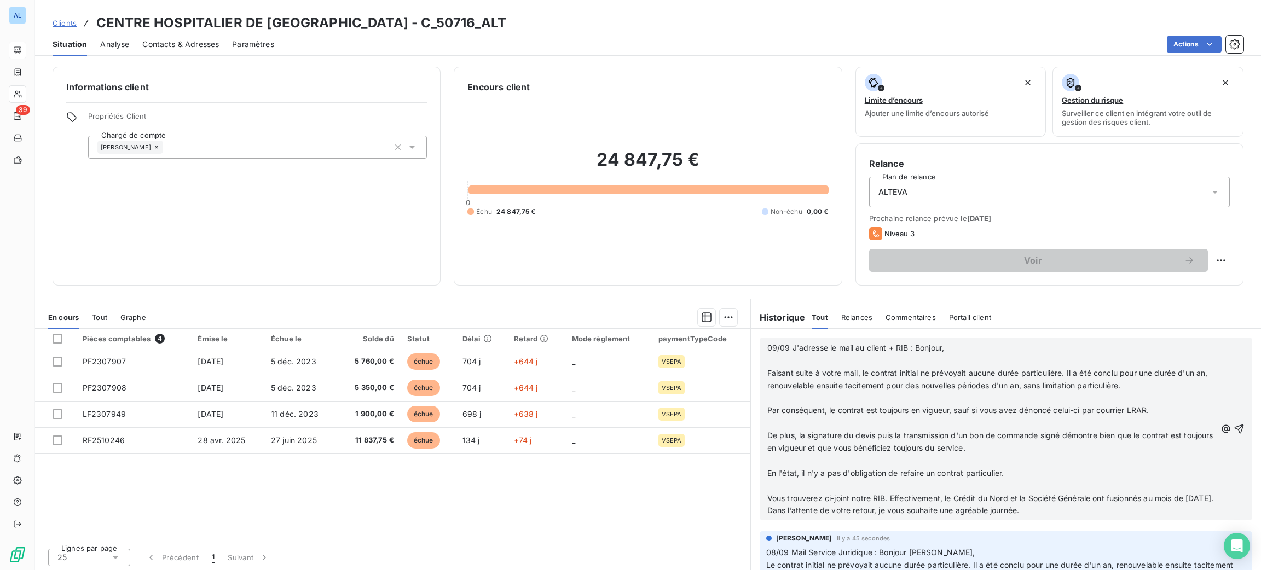
click at [792, 486] on p "﻿" at bounding box center [991, 486] width 449 height 13
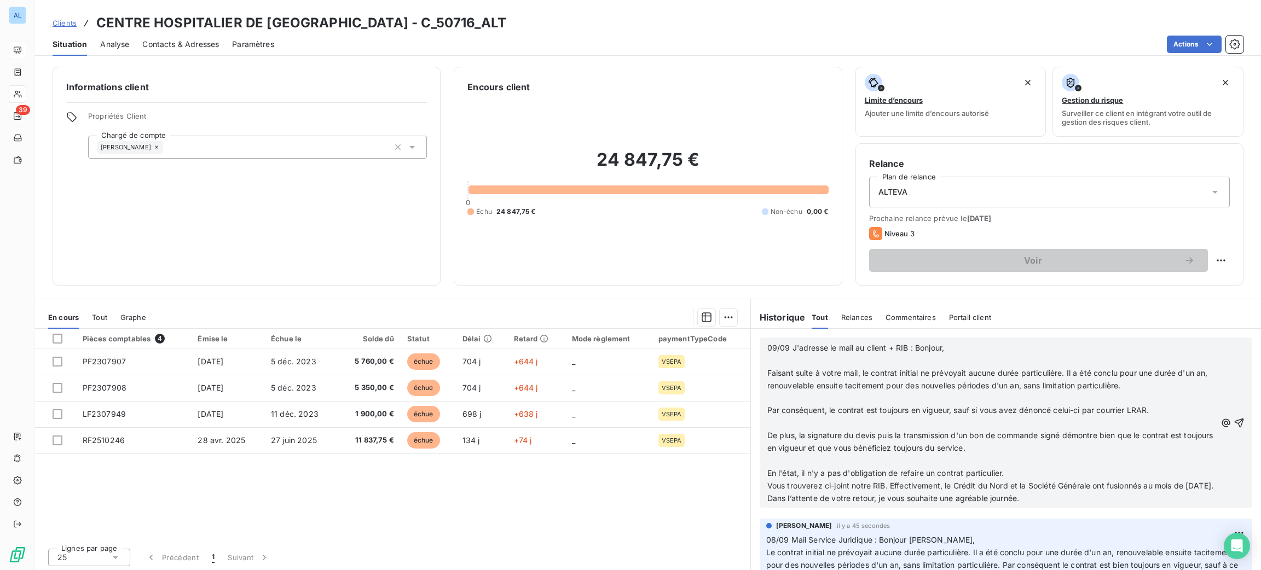
click at [789, 458] on p "﻿" at bounding box center [991, 461] width 449 height 13
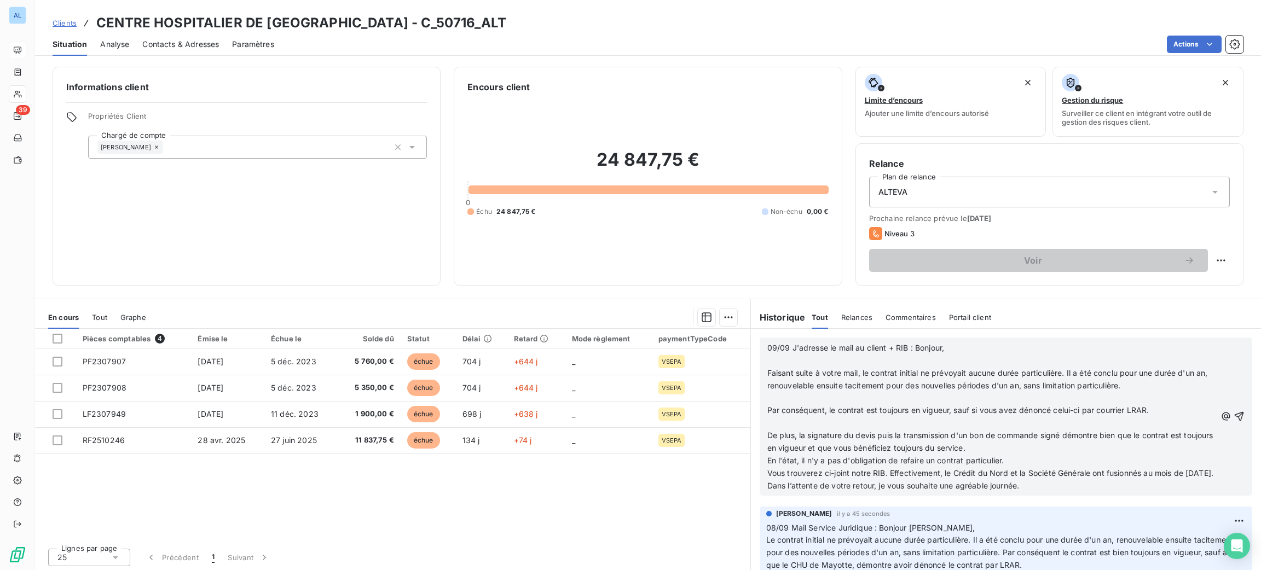
click at [789, 420] on p "﻿" at bounding box center [991, 423] width 449 height 13
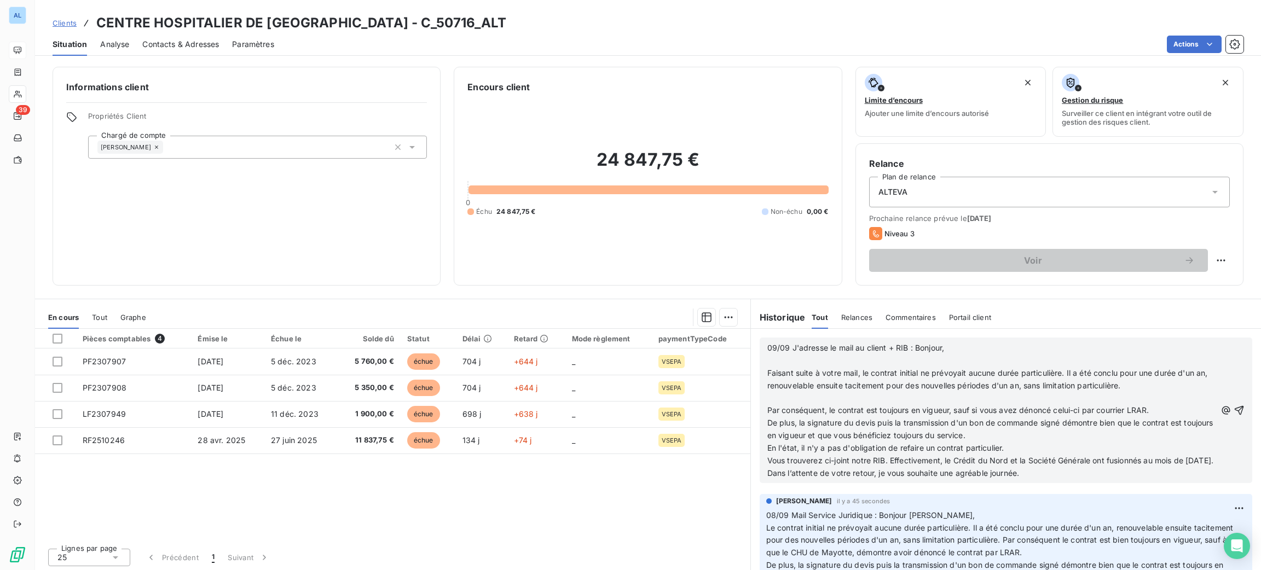
click at [794, 395] on p "﻿" at bounding box center [991, 398] width 449 height 13
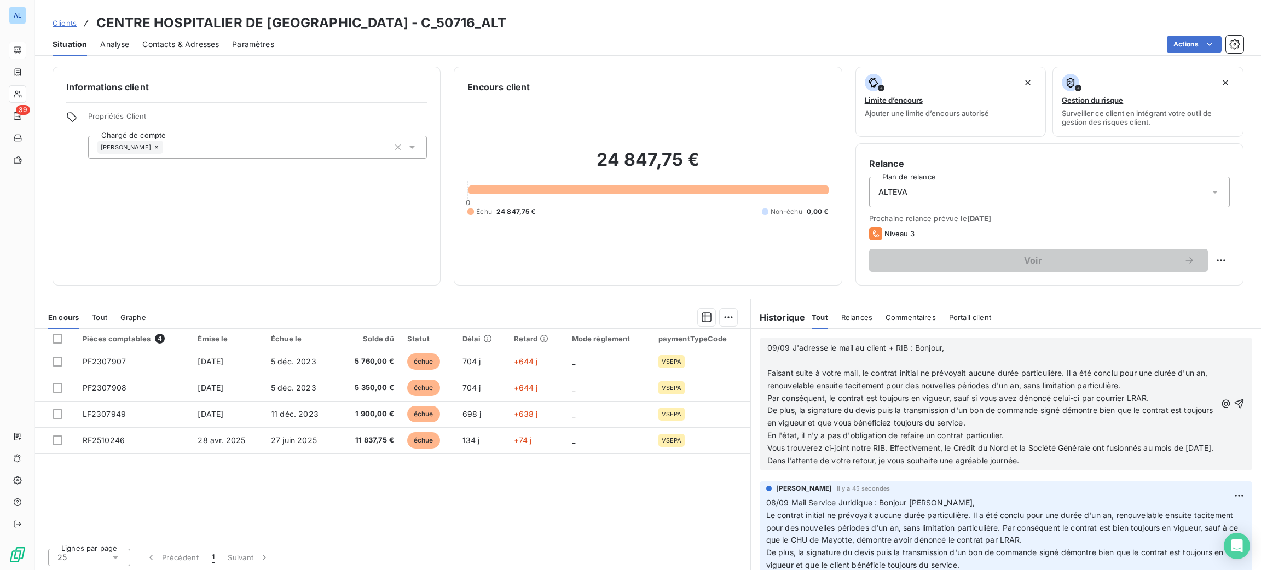
click at [781, 360] on p "﻿" at bounding box center [991, 361] width 449 height 13
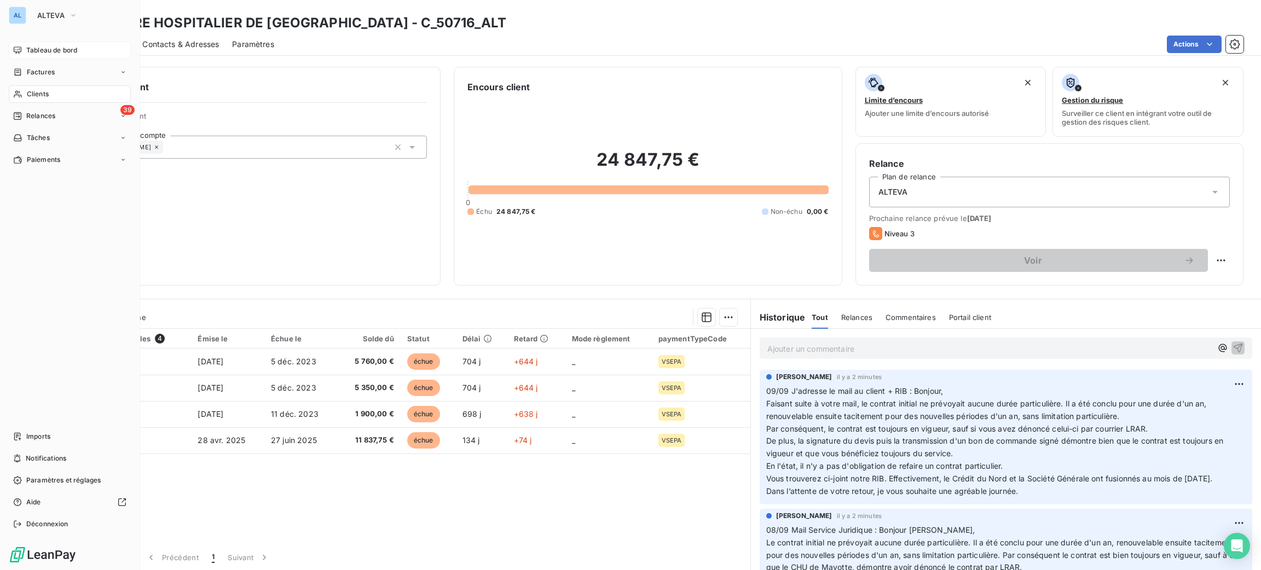
click at [54, 91] on div "Clients" at bounding box center [70, 94] width 122 height 18
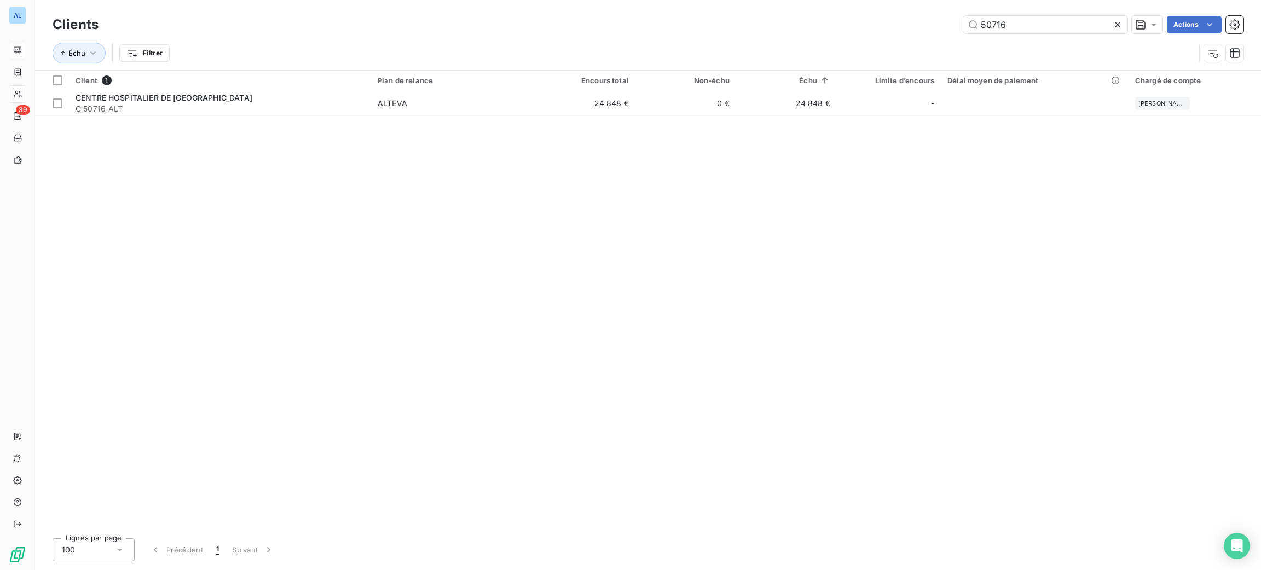
drag, startPoint x: 1003, startPoint y: 16, endPoint x: 957, endPoint y: 10, distance: 46.9
click at [964, 16] on div "Clients 50716 Actions" at bounding box center [648, 24] width 1191 height 23
drag, startPoint x: 1011, startPoint y: 21, endPoint x: 879, endPoint y: 27, distance: 132.1
click at [893, 30] on div "50716 Actions" at bounding box center [678, 25] width 1132 height 18
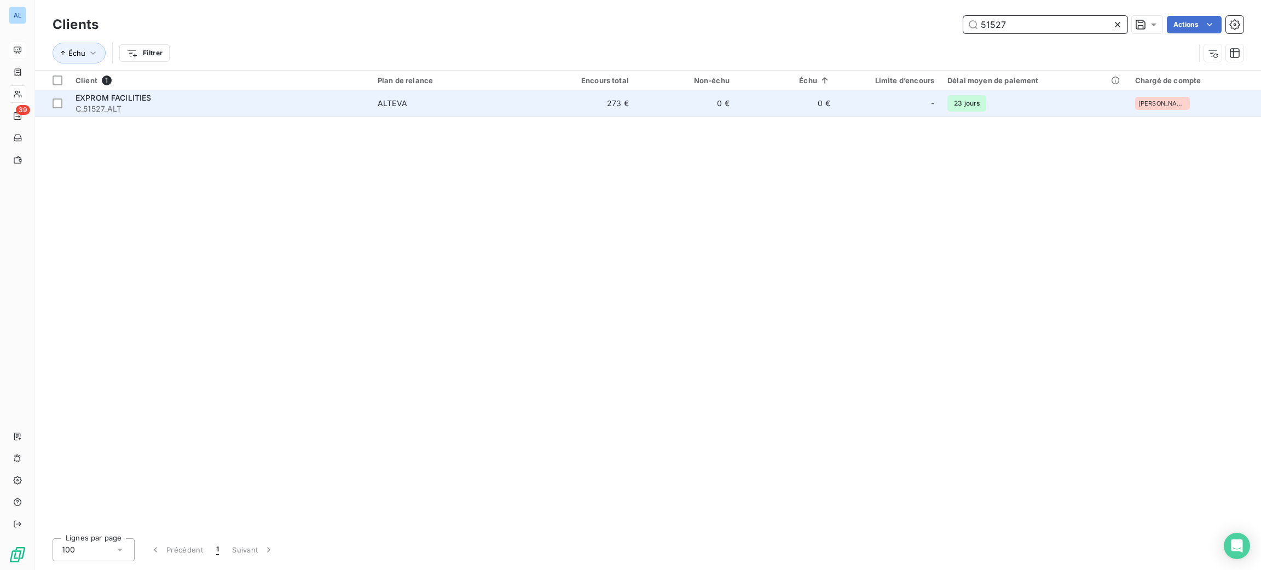
type input "51527"
click at [394, 93] on td "ALTEVA" at bounding box center [453, 103] width 164 height 26
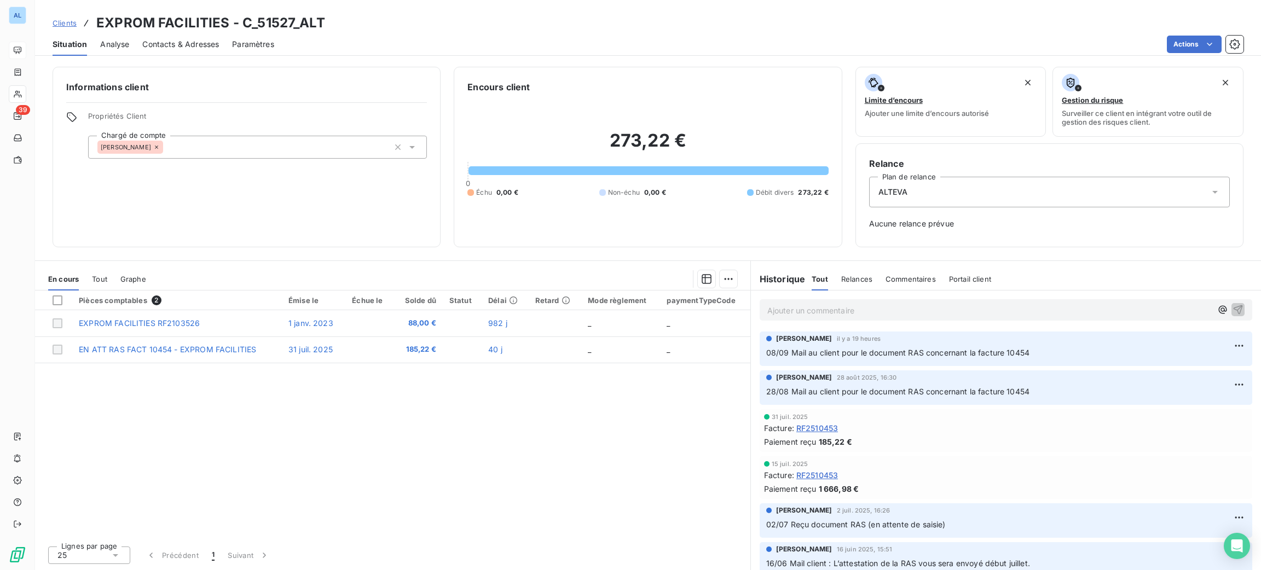
click at [792, 307] on p "Ajouter un commentaire ﻿" at bounding box center [989, 311] width 444 height 14
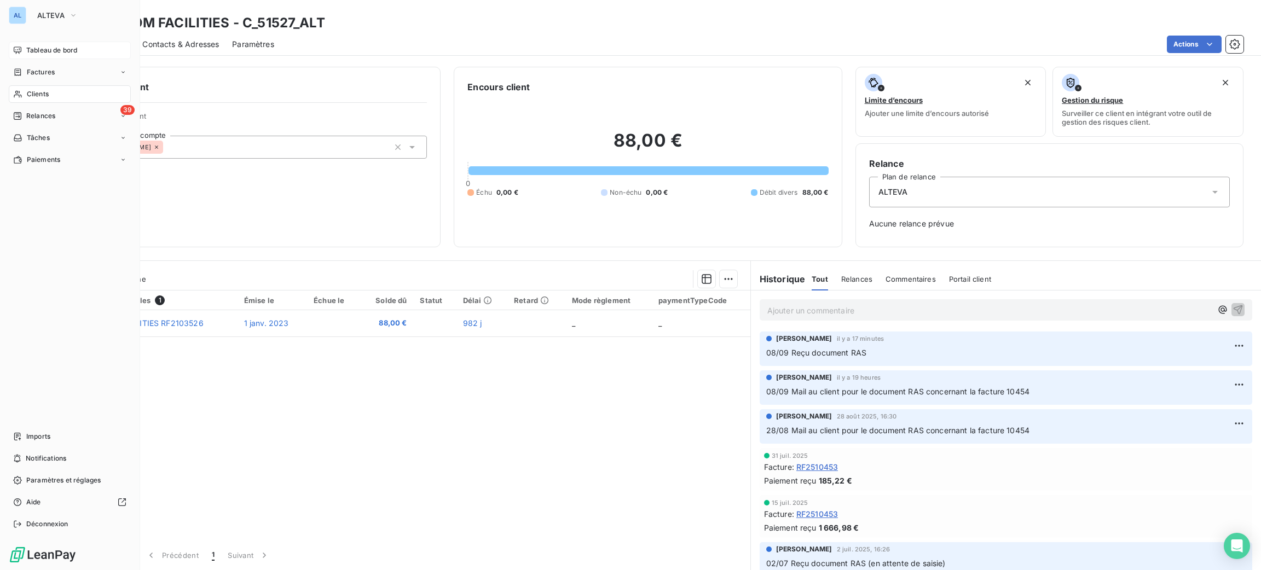
click at [31, 53] on span "Tableau de bord" at bounding box center [51, 50] width 51 height 10
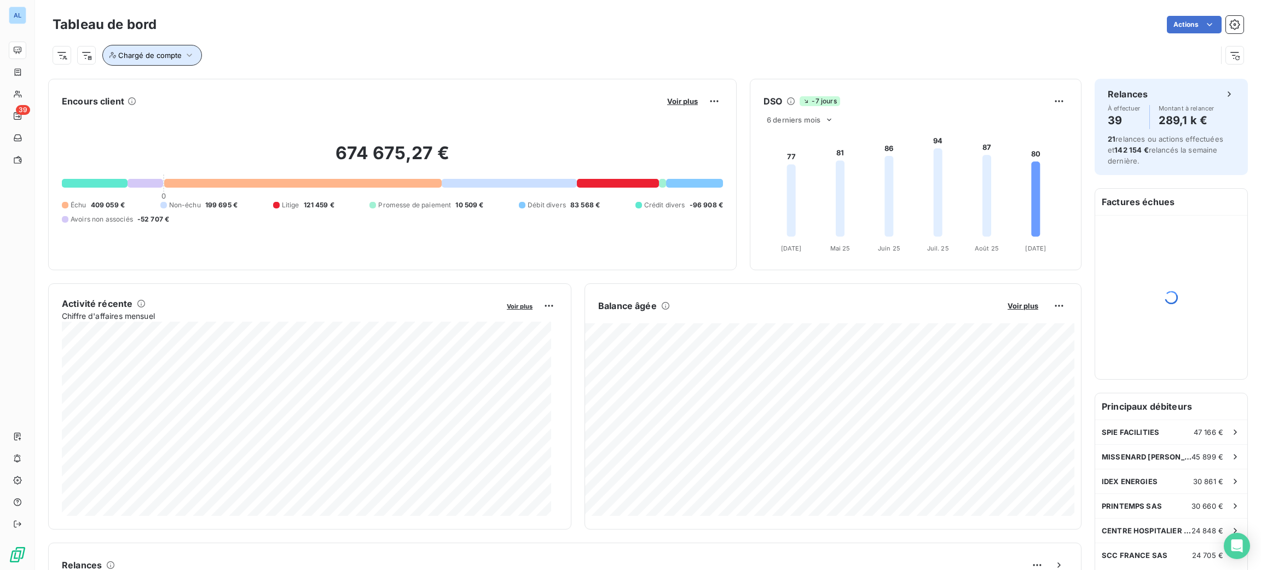
click at [189, 54] on icon "button" at bounding box center [189, 55] width 11 height 11
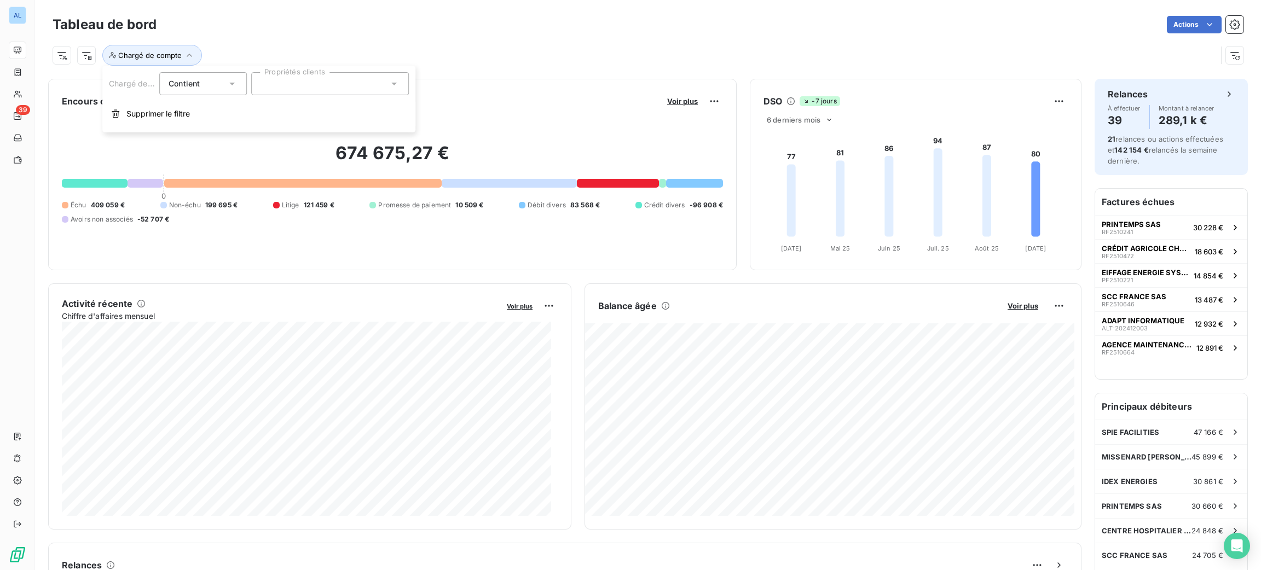
drag, startPoint x: 270, startPoint y: 82, endPoint x: 273, endPoint y: 96, distance: 15.1
click at [270, 83] on div at bounding box center [330, 83] width 158 height 23
click at [293, 114] on div "[PERSON_NAME]" at bounding box center [302, 110] width 57 height 13
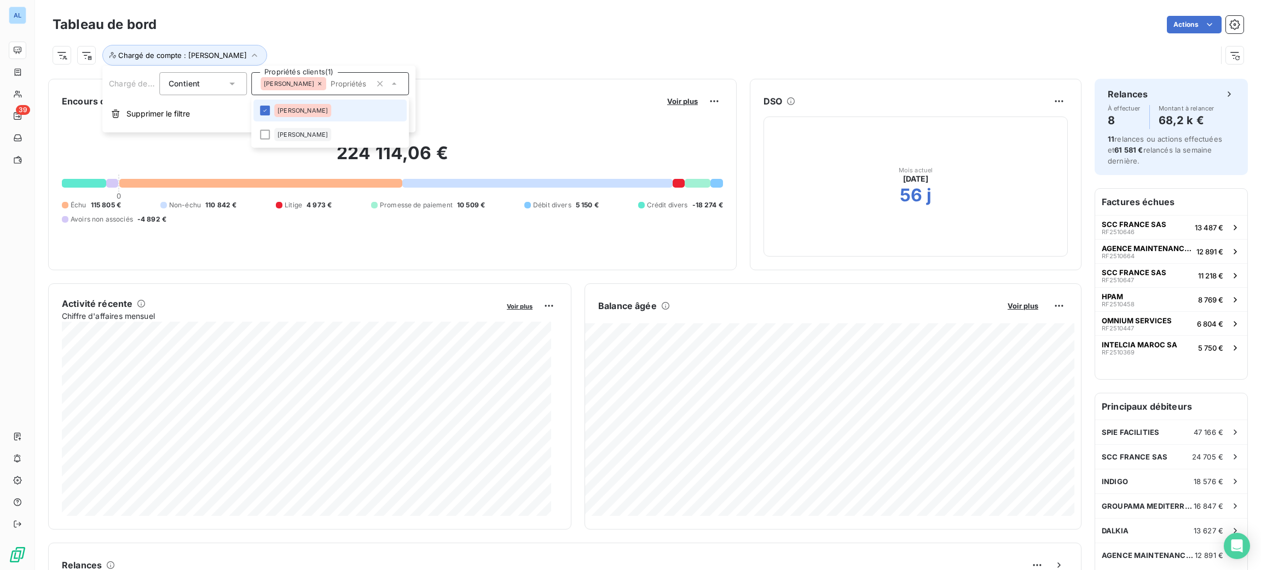
click at [272, 109] on li "[PERSON_NAME]" at bounding box center [329, 111] width 153 height 22
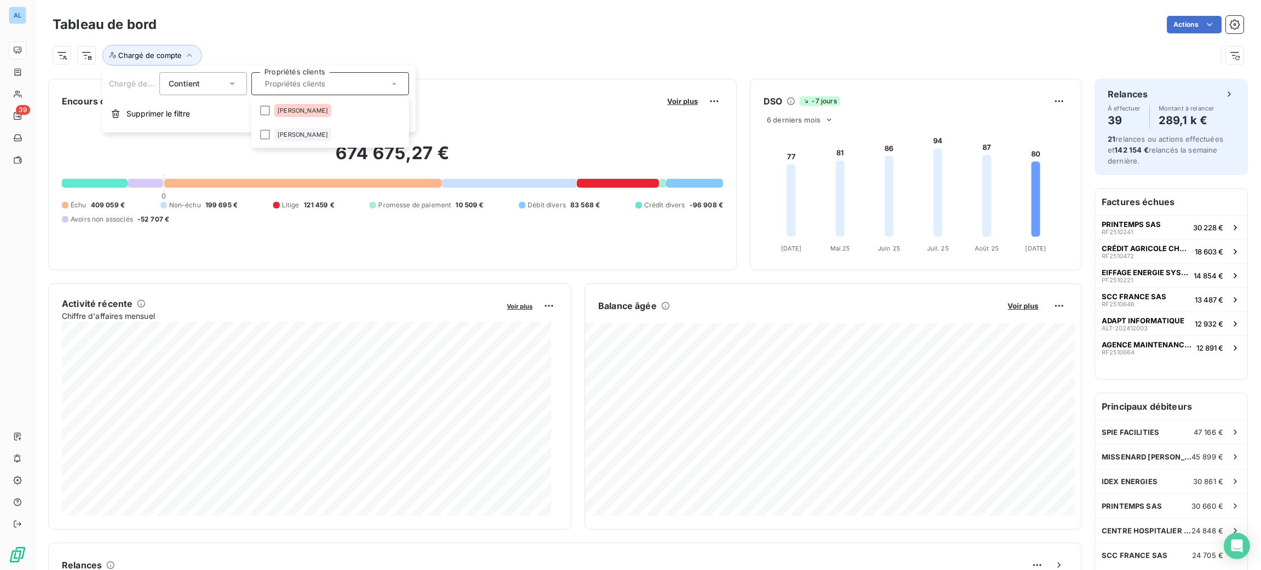
click at [511, 34] on div "Tableau de bord Actions" at bounding box center [648, 24] width 1191 height 23
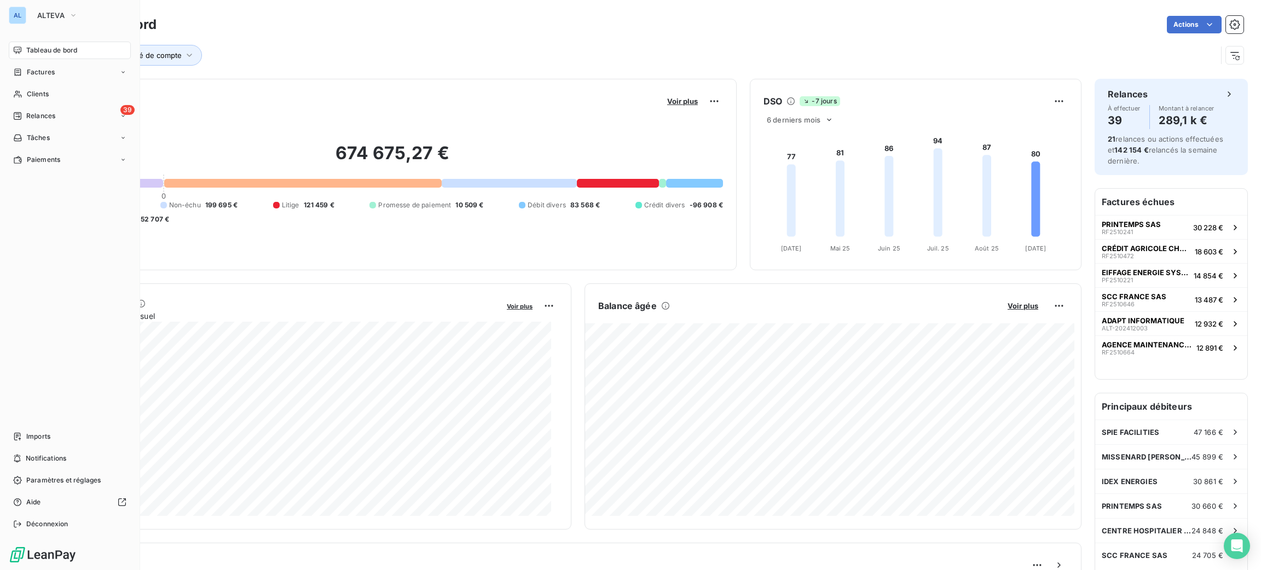
drag, startPoint x: 18, startPoint y: 11, endPoint x: 28, endPoint y: 11, distance: 10.4
click at [19, 11] on div "AL" at bounding box center [18, 16] width 18 height 18
click at [45, 12] on span "ALTEVA" at bounding box center [50, 15] width 27 height 9
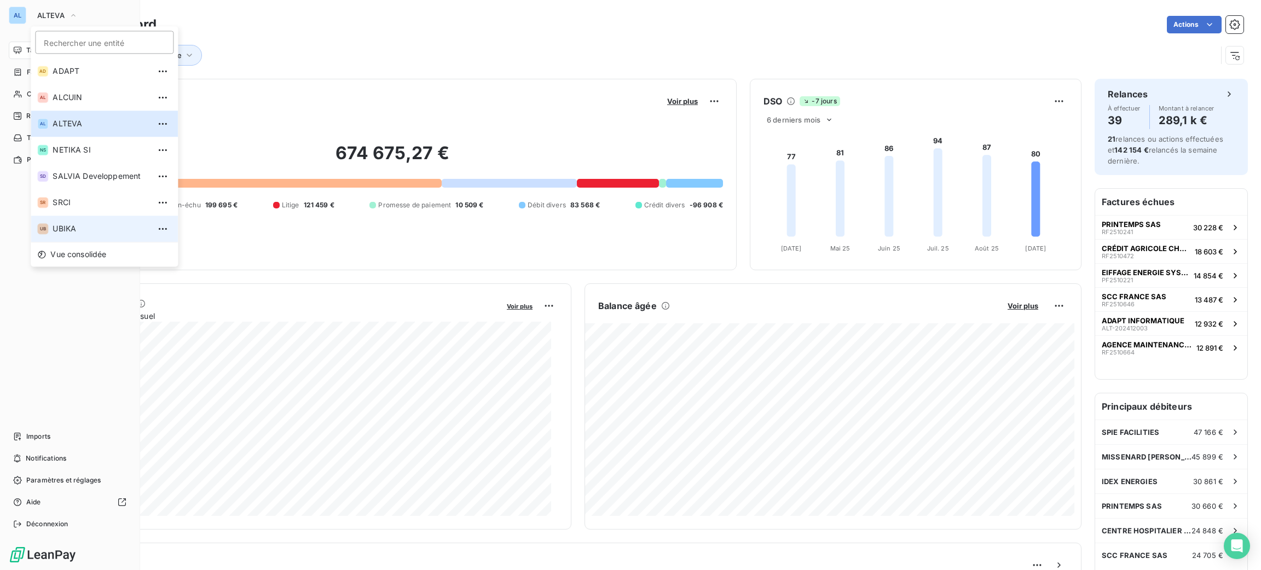
click at [86, 228] on span "UBIKA" at bounding box center [101, 228] width 97 height 11
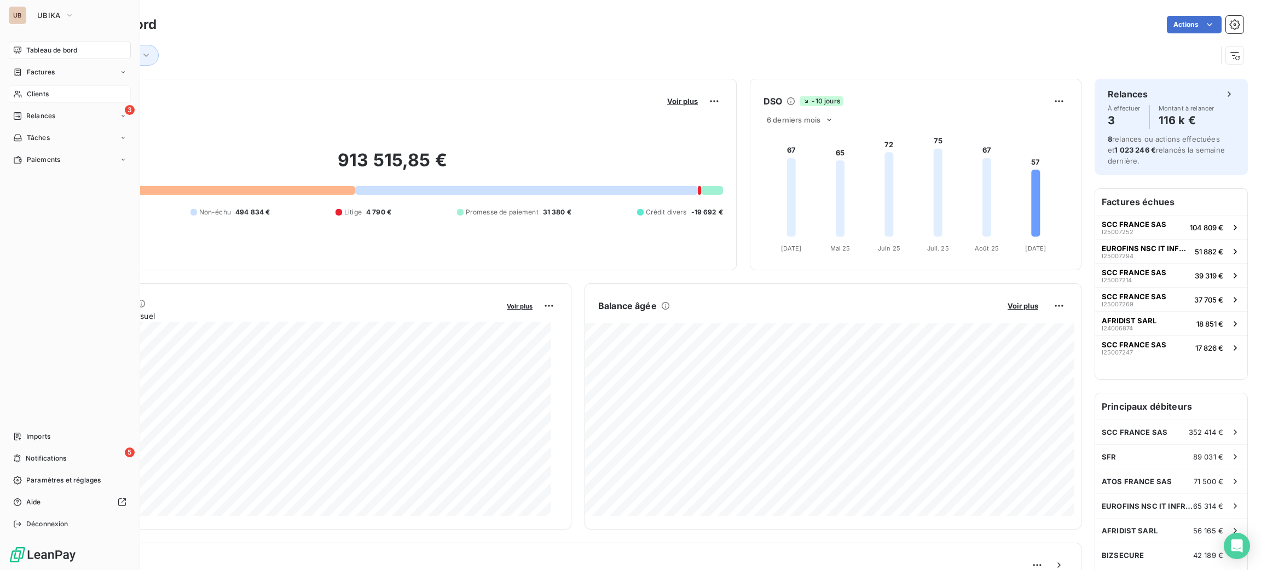
click at [55, 90] on div "Clients" at bounding box center [70, 94] width 122 height 18
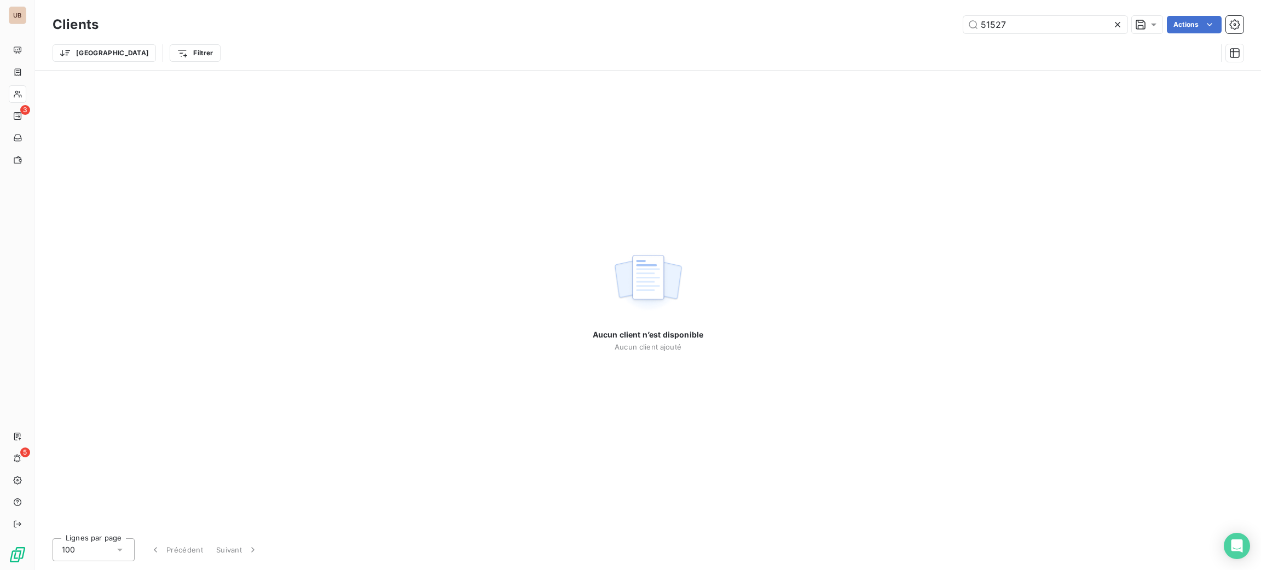
drag, startPoint x: 1017, startPoint y: 24, endPoint x: 924, endPoint y: 42, distance: 94.7
click at [924, 42] on div "Clients 51527 Actions Trier Filtrer" at bounding box center [648, 41] width 1191 height 57
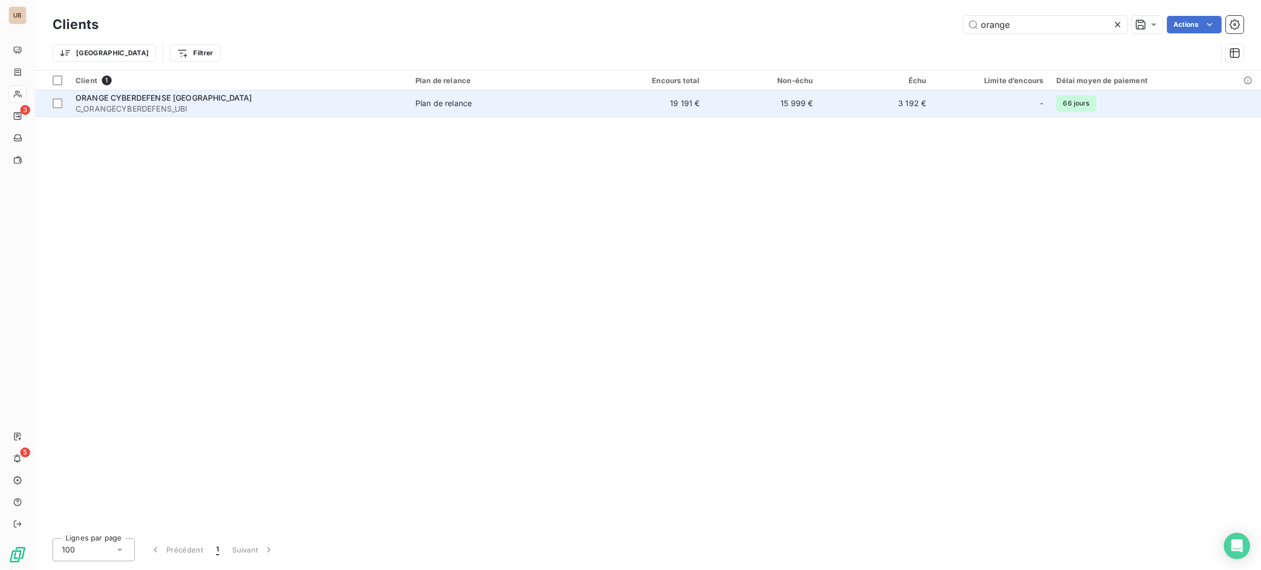
type input "orange"
click at [464, 110] on td "Plan de relance" at bounding box center [501, 103] width 184 height 26
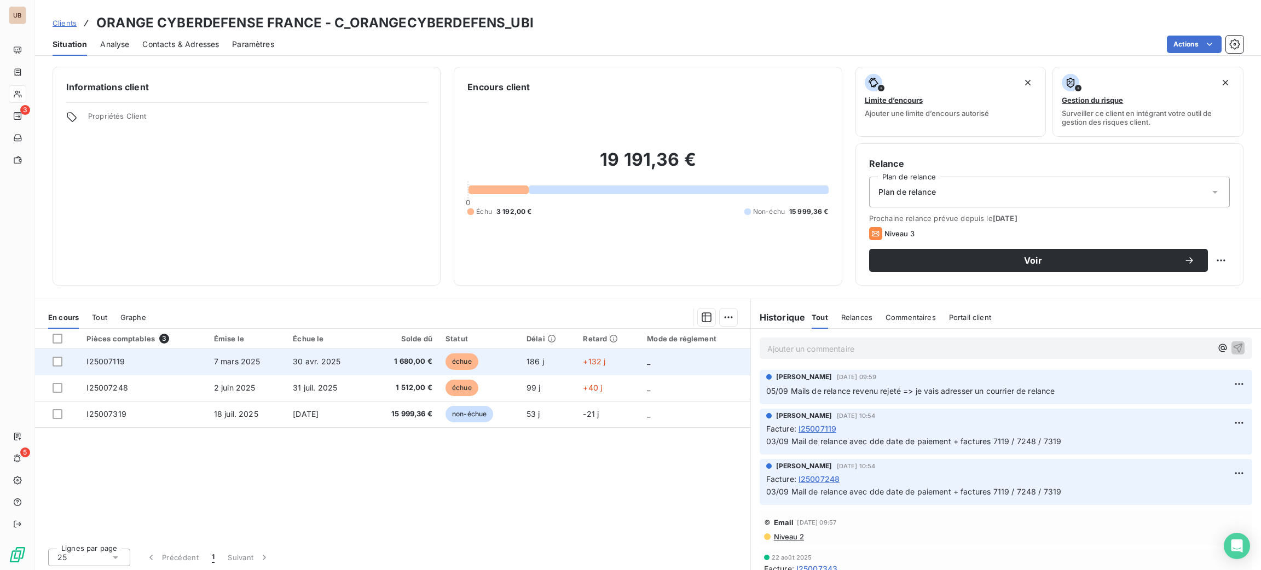
click at [629, 357] on td "+132 j" at bounding box center [608, 362] width 64 height 26
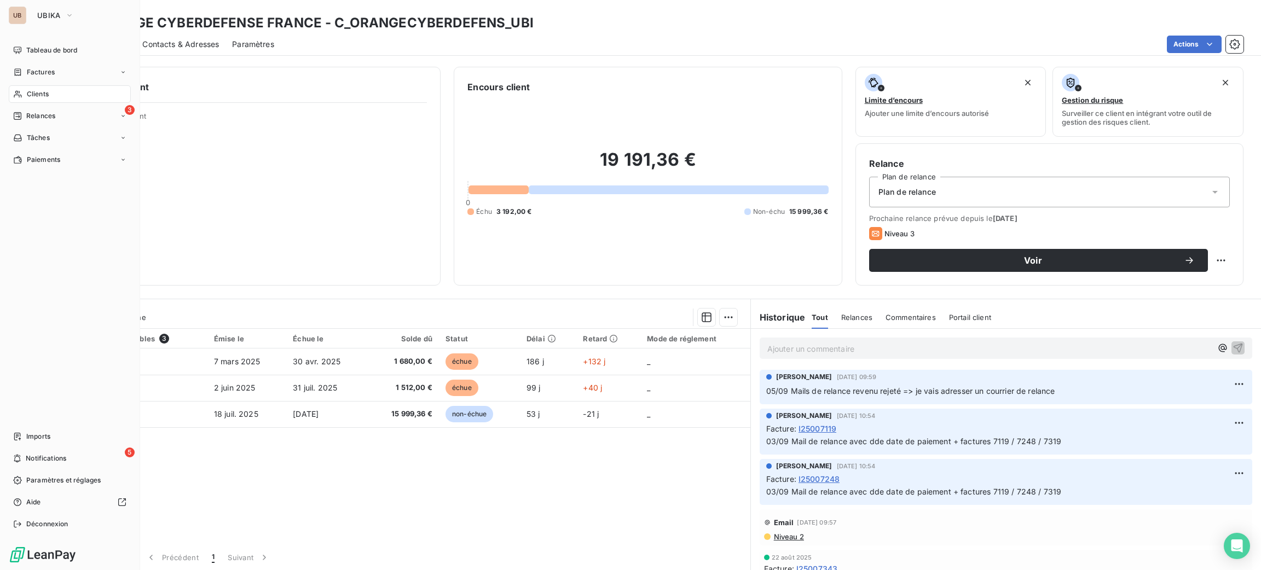
click at [42, 84] on nav "Tableau de bord Factures Clients 3 Relances Tâches Paiements" at bounding box center [70, 105] width 122 height 127
click at [44, 91] on span "Clients" at bounding box center [38, 94] width 22 height 10
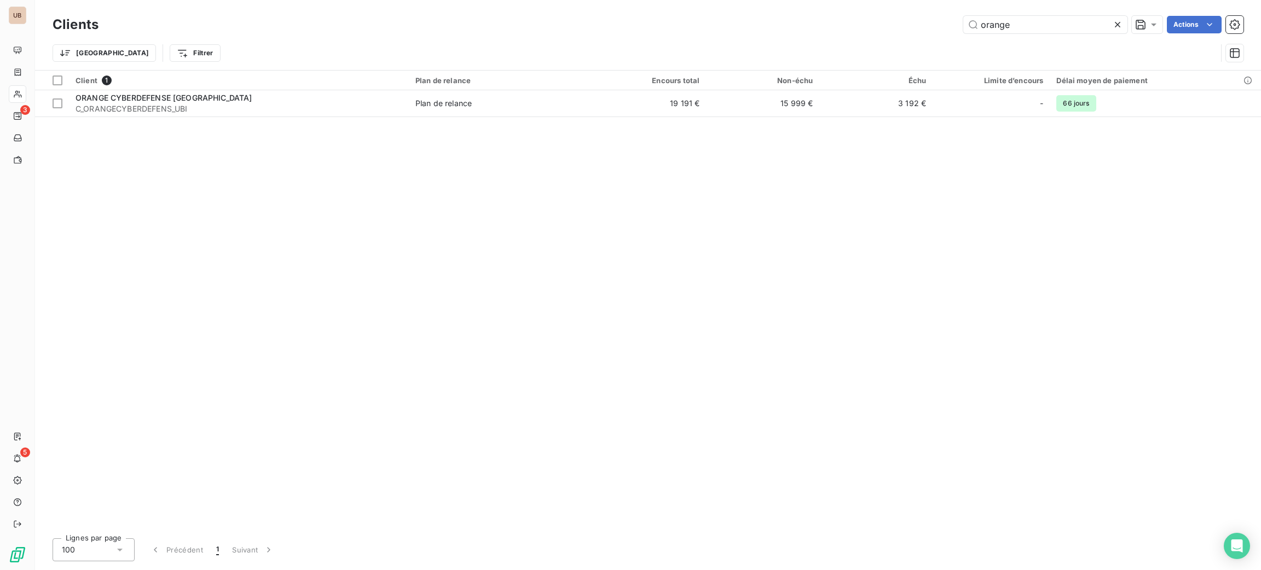
drag, startPoint x: 991, startPoint y: 29, endPoint x: 878, endPoint y: 16, distance: 113.5
click at [915, 29] on div "orange Actions" at bounding box center [678, 25] width 1132 height 18
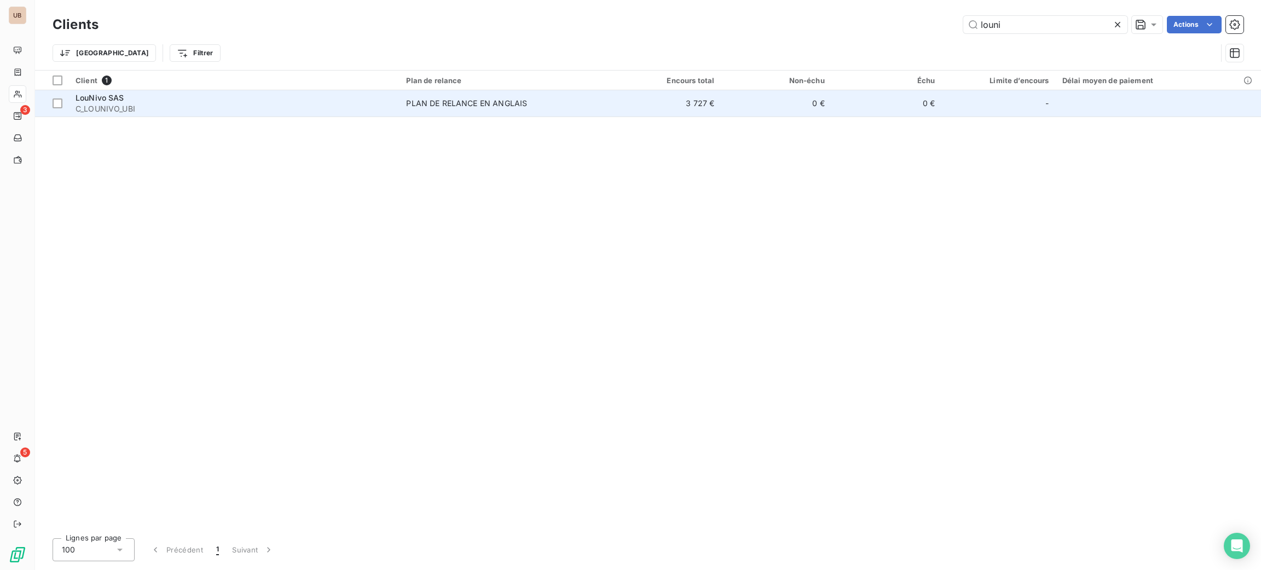
type input "louni"
click at [409, 113] on td "PLAN DE RELANCE EN ANGLAIS" at bounding box center [505, 103] width 211 height 26
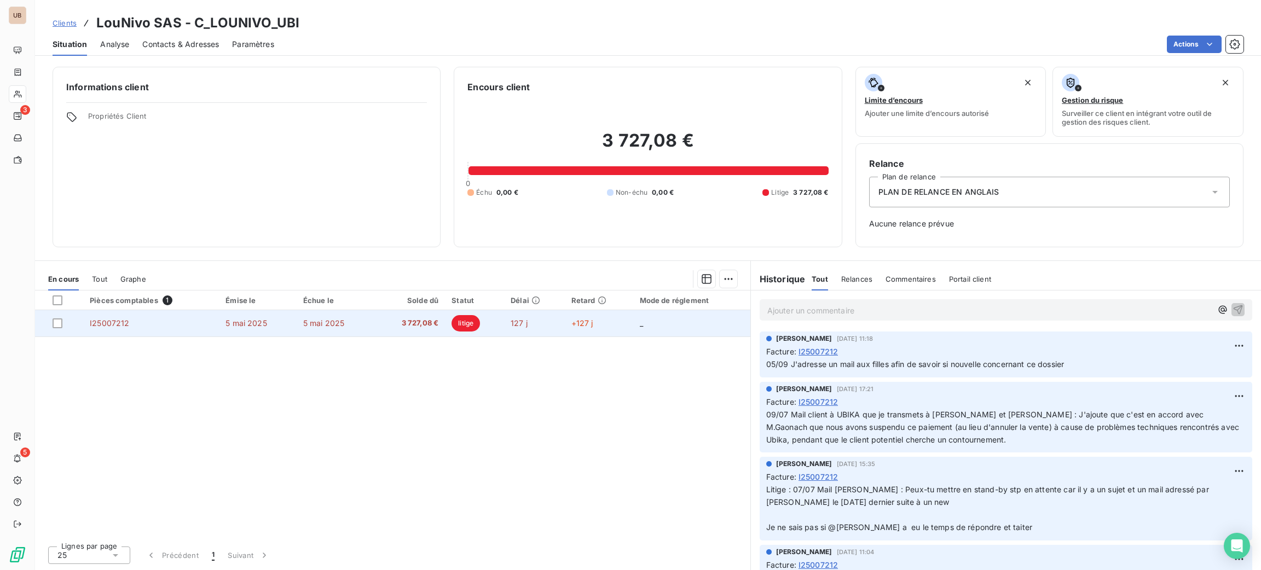
click at [353, 322] on td "5 mai 2025" at bounding box center [335, 323] width 77 height 26
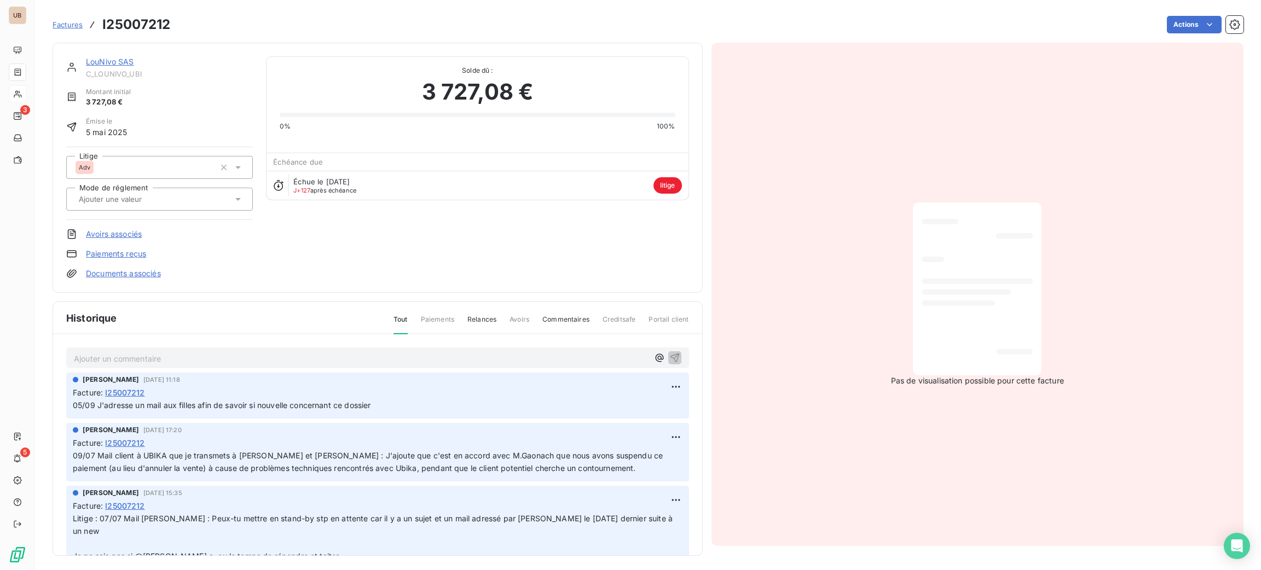
drag, startPoint x: 233, startPoint y: 170, endPoint x: 229, endPoint y: 179, distance: 9.4
click at [234, 170] on icon at bounding box center [238, 167] width 11 height 11
click at [178, 248] on div "EXR" at bounding box center [166, 249] width 156 height 18
click at [372, 317] on div "Historique Tout Paiements Relances Avoirs Commentaires Creditsafe Portail client" at bounding box center [377, 318] width 649 height 32
click at [113, 68] on div "LouNivo SAS C_LOUNIVO_UBI" at bounding box center [169, 67] width 167 height 22
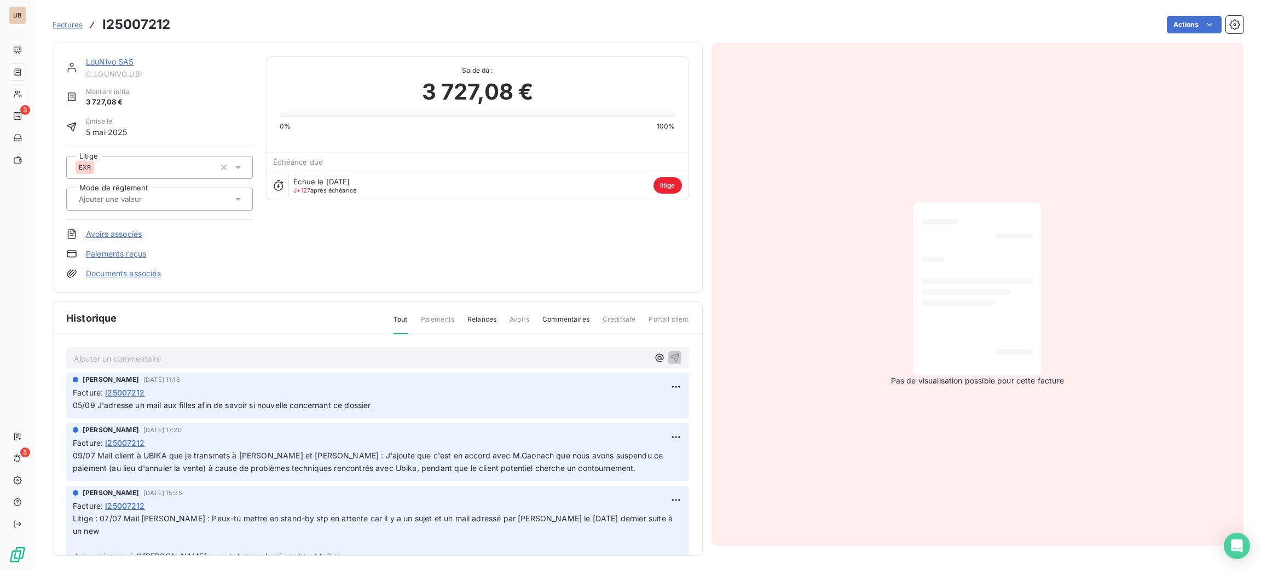
click at [115, 51] on div "LouNivo SAS C_LOUNIVO_UBI Montant initial 3 727,08 € Émise le [DATE] Litige EXR…" at bounding box center [378, 168] width 650 height 250
click at [116, 61] on link "LouNivo SAS" at bounding box center [110, 61] width 48 height 9
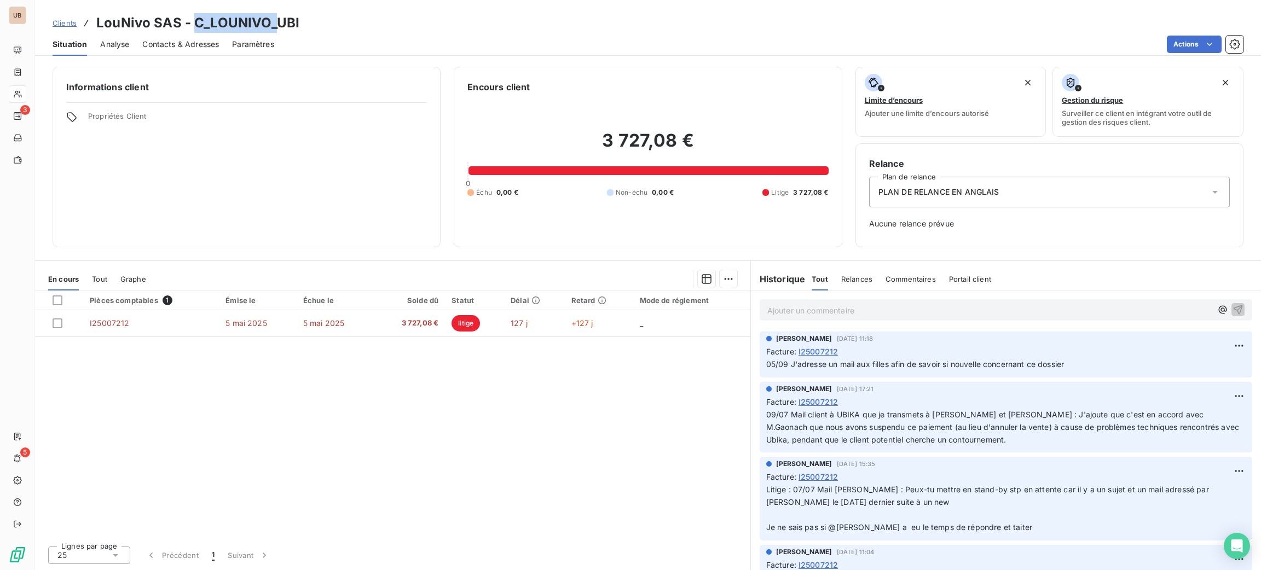
drag, startPoint x: 275, startPoint y: 19, endPoint x: 193, endPoint y: 27, distance: 82.5
click at [193, 27] on h3 "LouNivo SAS - C_LOUNIVO_UBI" at bounding box center [197, 23] width 203 height 20
drag, startPoint x: 202, startPoint y: 27, endPoint x: 207, endPoint y: 28, distance: 5.5
copy h3 "C_LOUNIVO_"
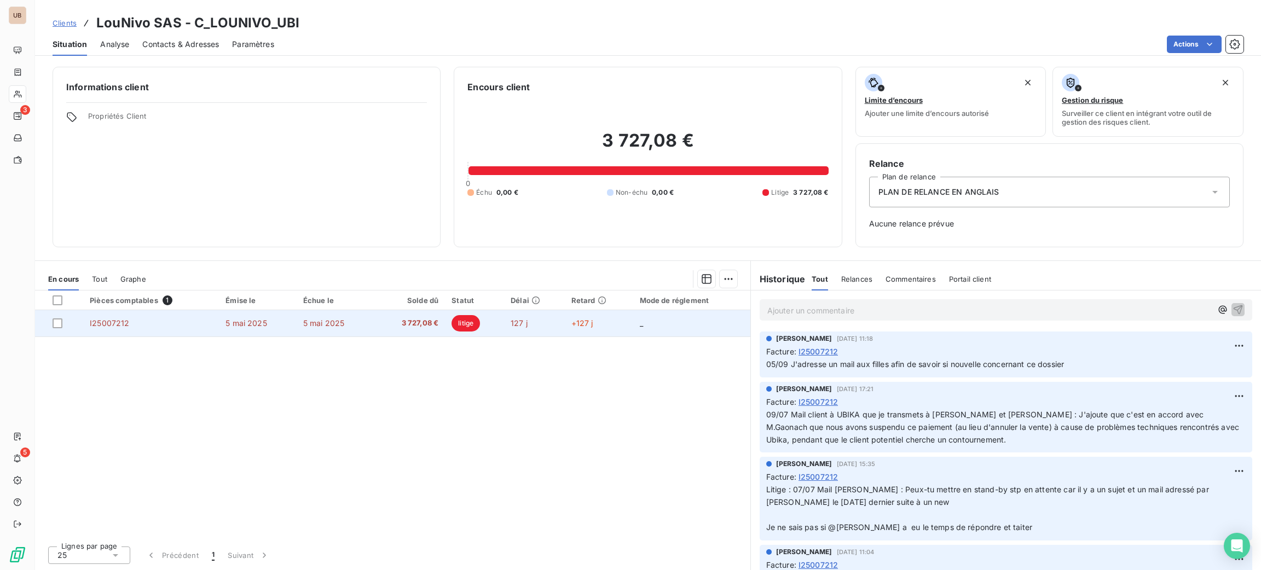
click at [189, 319] on td "I25007212" at bounding box center [151, 323] width 136 height 26
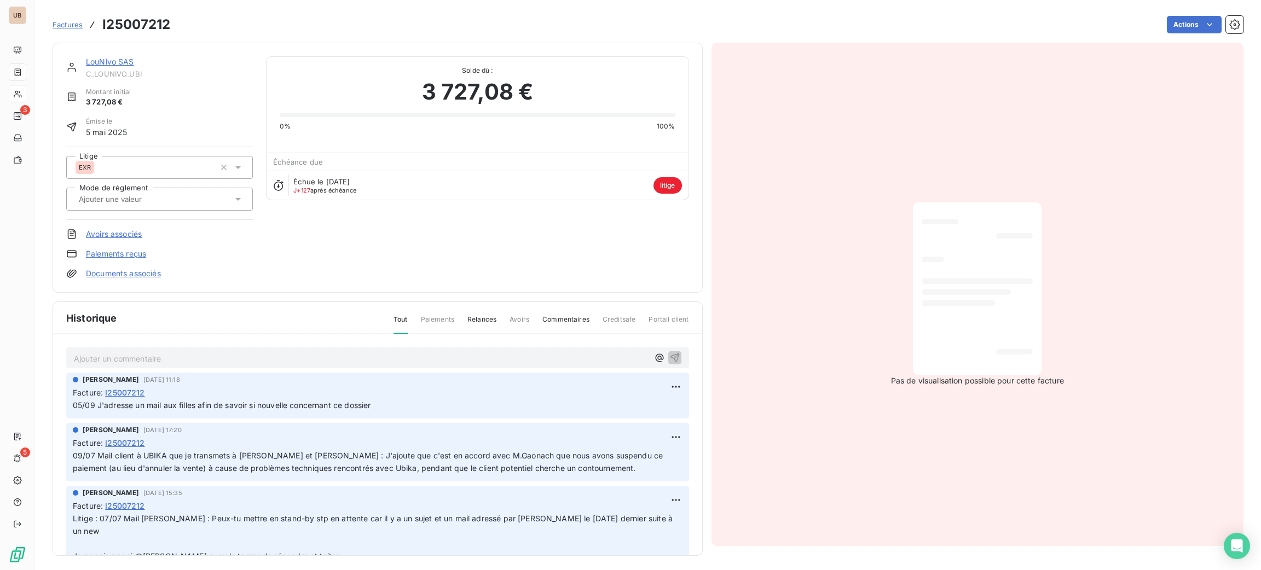
click at [204, 354] on p "Ajouter un commentaire ﻿" at bounding box center [361, 359] width 575 height 14
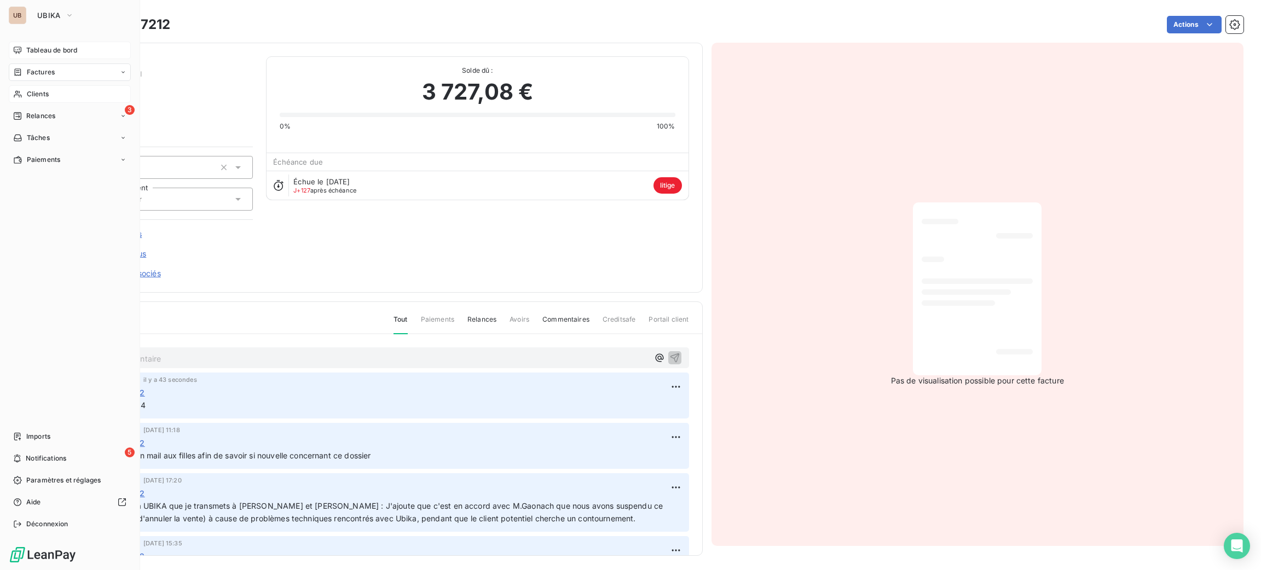
click at [45, 51] on span "Tableau de bord" at bounding box center [51, 50] width 51 height 10
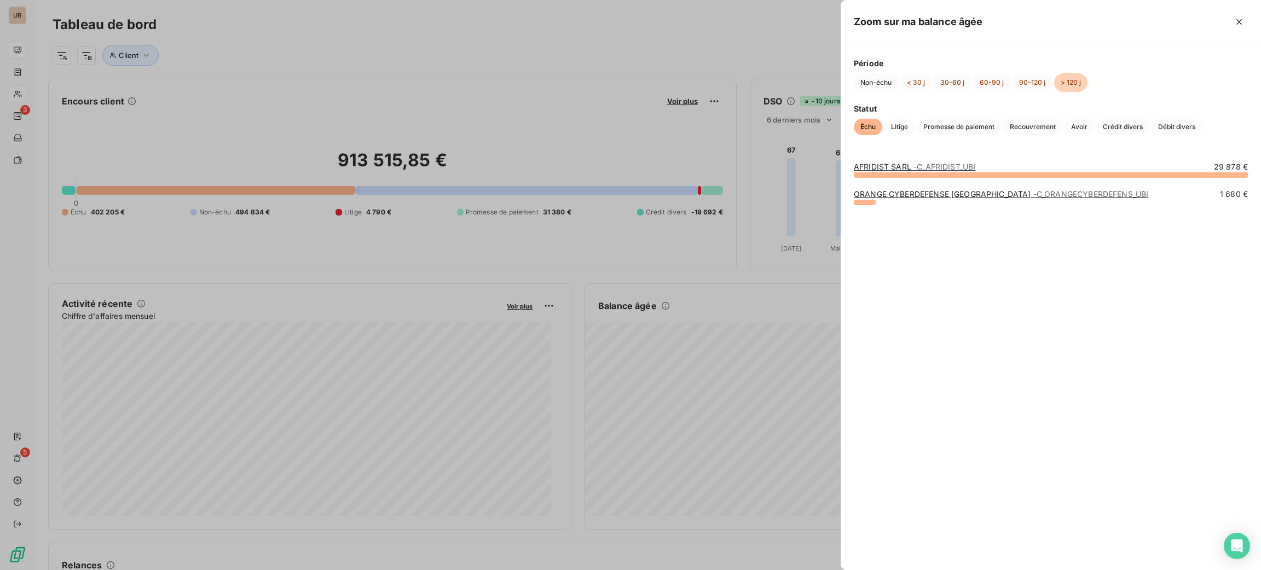
click at [902, 138] on div "Période Non-échu < 30 j 30-60 j 60-90 j 90-120 j > 120 j Statut Échu Litige Pro…" at bounding box center [1051, 96] width 420 height 104
click at [904, 134] on span "Litige" at bounding box center [900, 127] width 30 height 16
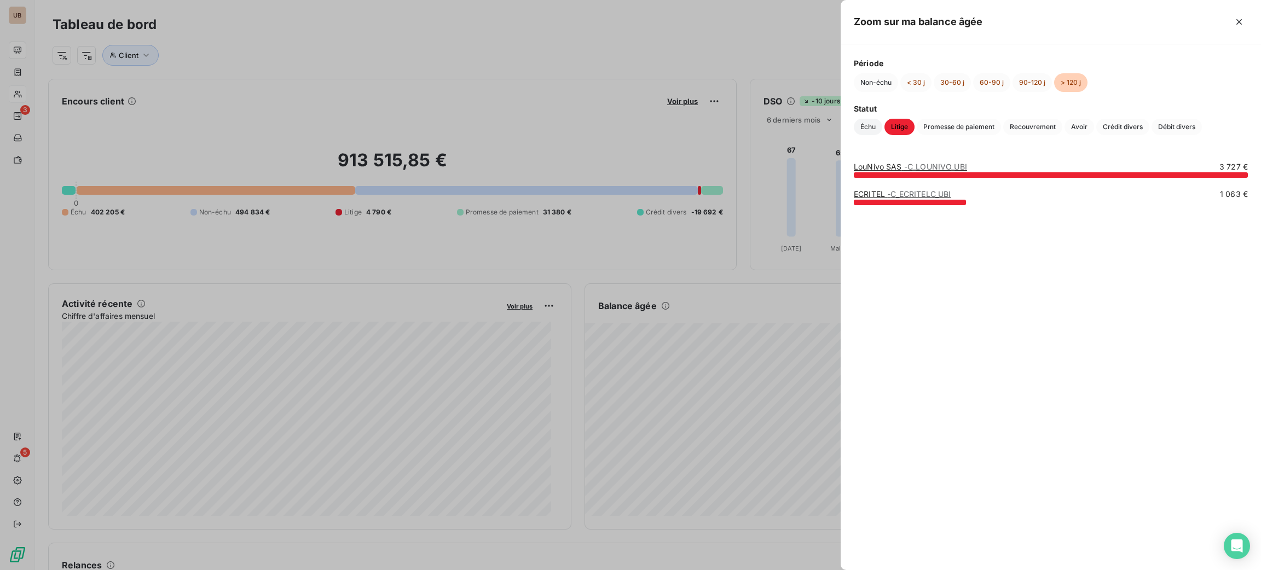
click at [870, 124] on span "Échu" at bounding box center [868, 127] width 28 height 16
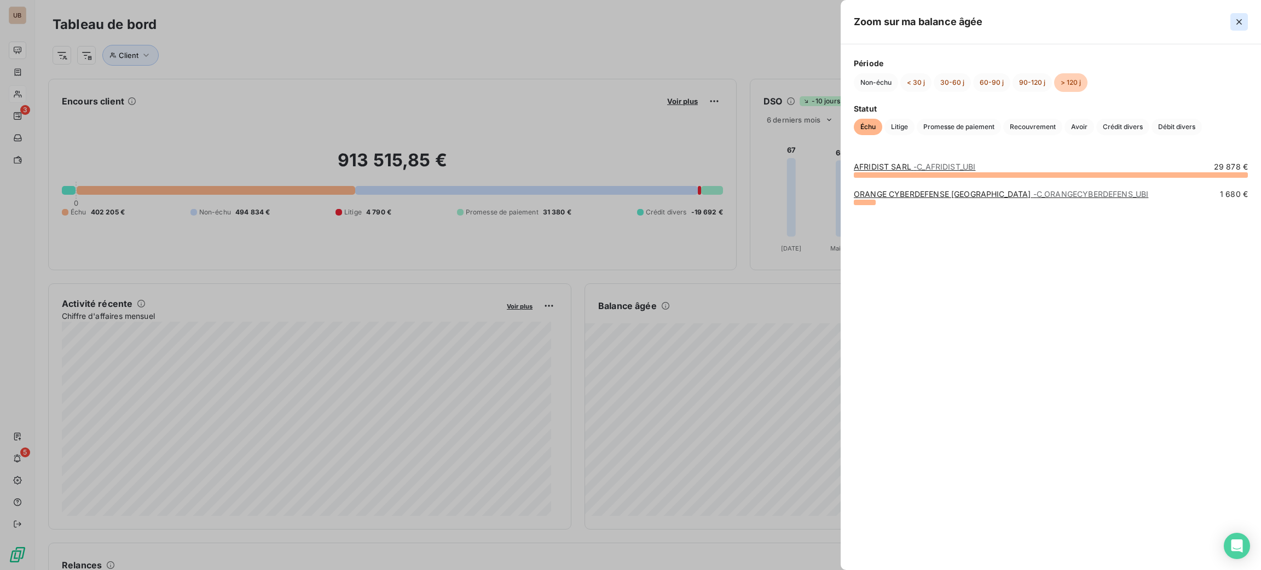
click at [1236, 18] on icon "button" at bounding box center [1239, 21] width 11 height 11
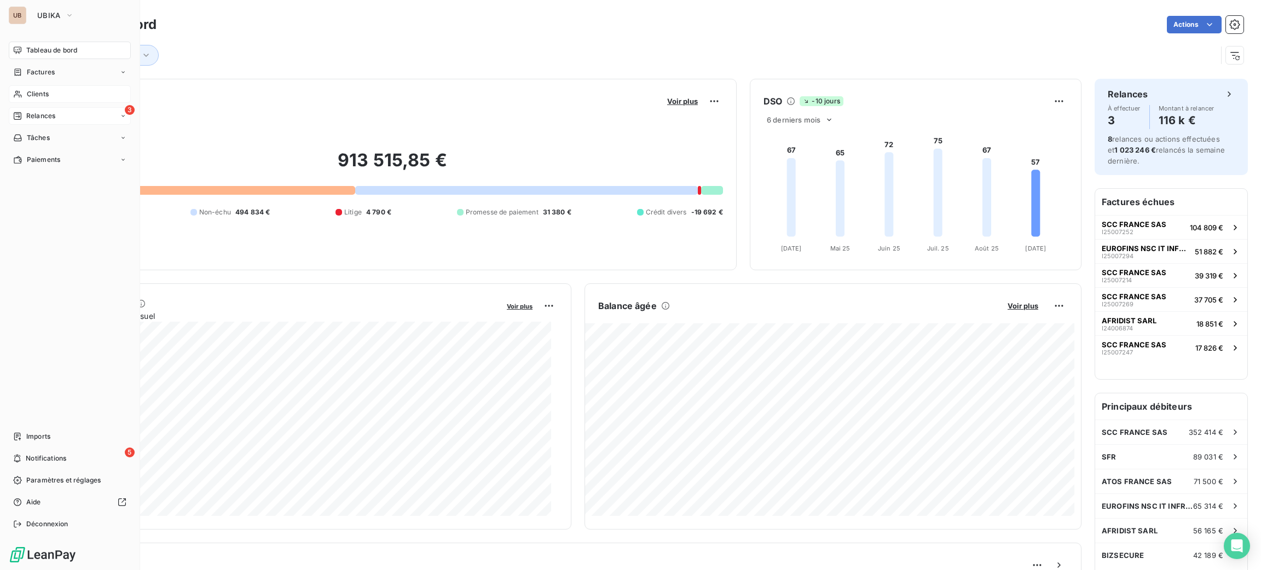
click at [37, 117] on span "Relances" at bounding box center [40, 116] width 29 height 10
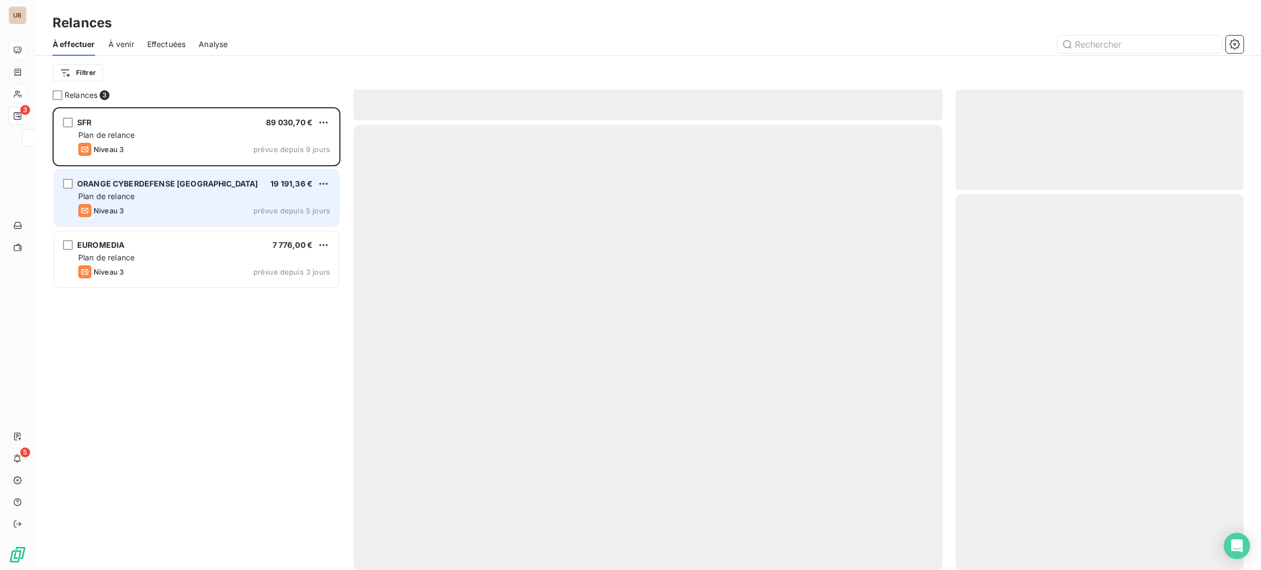
scroll to position [450, 275]
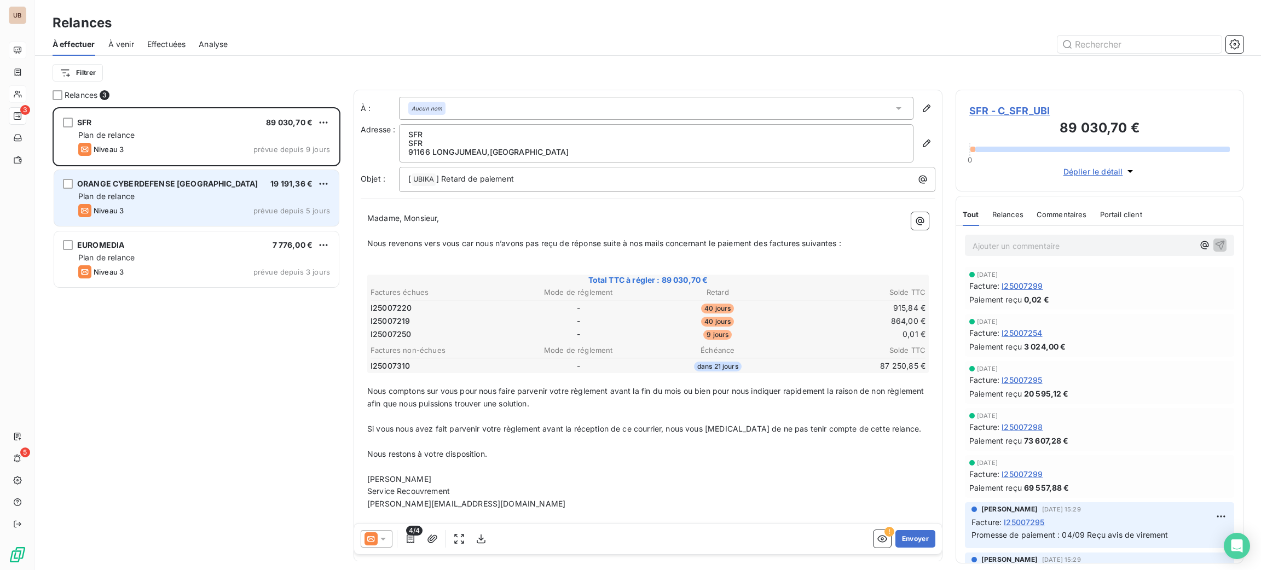
click at [172, 195] on div "Plan de relance" at bounding box center [204, 196] width 252 height 11
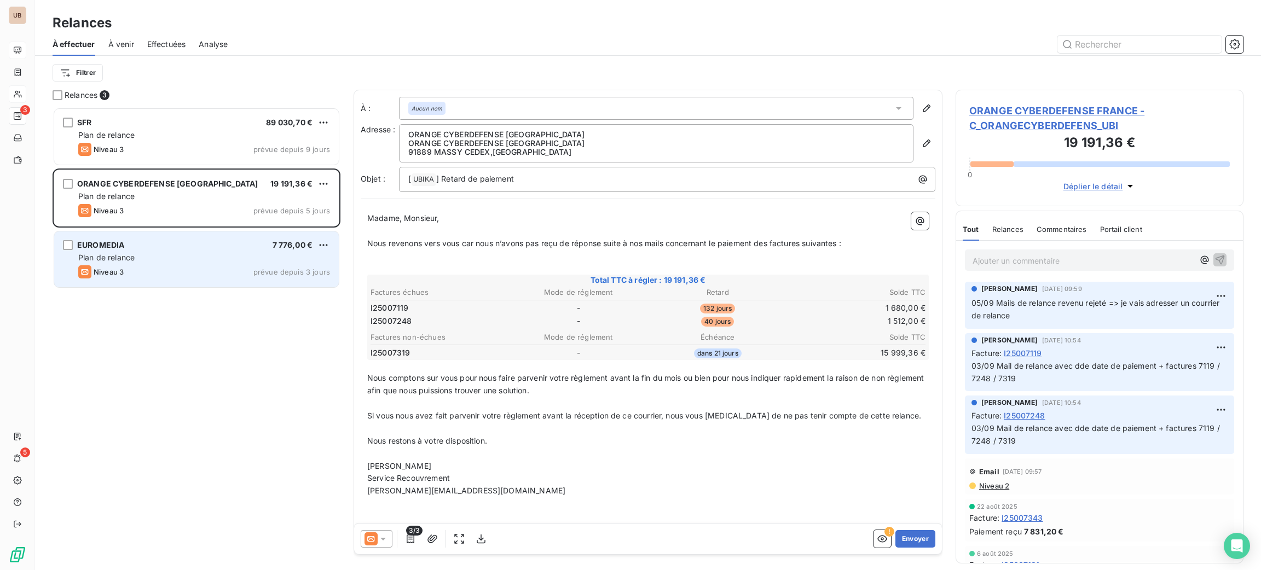
click at [194, 272] on div "Niveau 3 prévue depuis 3 jours" at bounding box center [204, 271] width 252 height 13
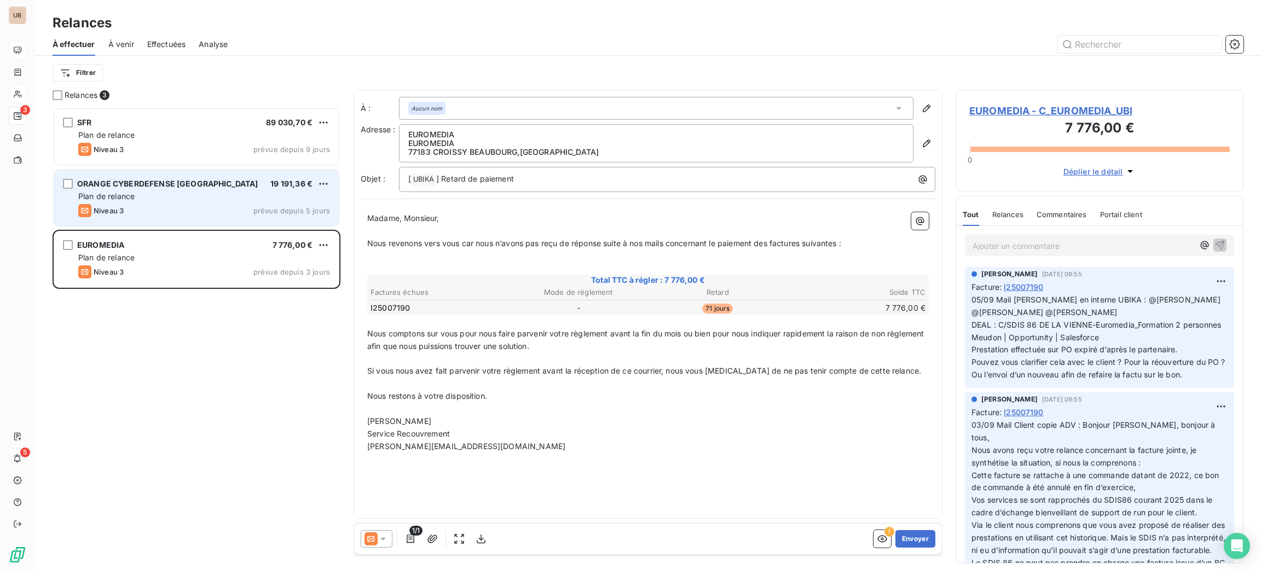
click at [204, 198] on div "Plan de relance" at bounding box center [204, 196] width 252 height 11
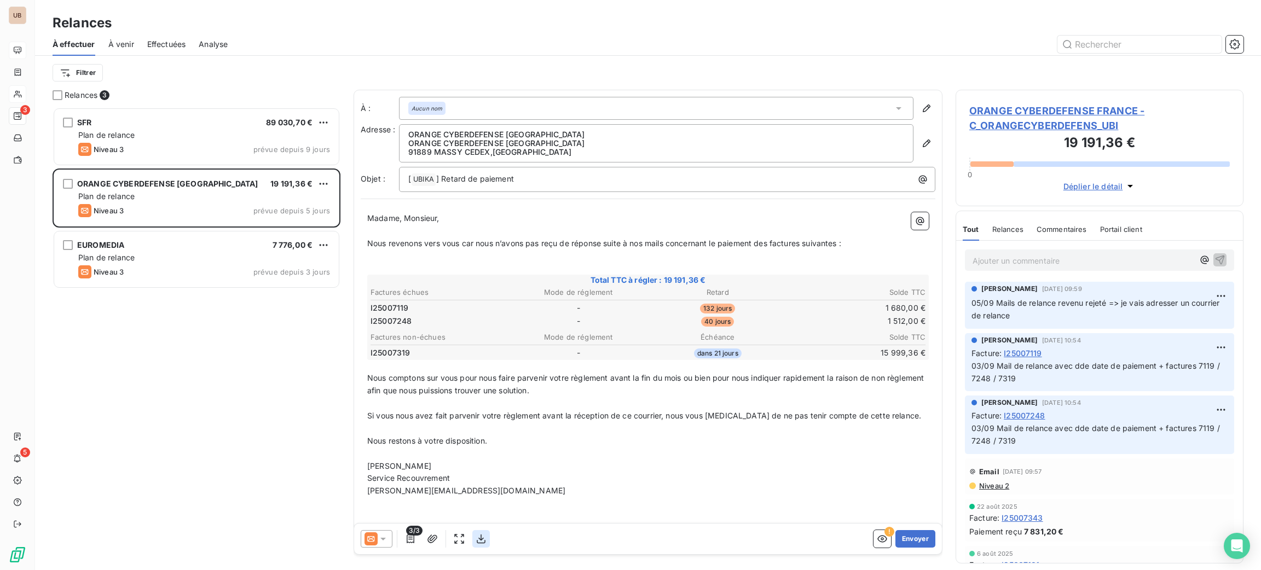
click at [483, 539] on icon "button" at bounding box center [481, 539] width 9 height 9
click at [877, 540] on icon "button" at bounding box center [882, 539] width 11 height 11
click at [480, 547] on button "button" at bounding box center [481, 539] width 18 height 18
click at [431, 537] on icon "button" at bounding box center [432, 539] width 10 height 8
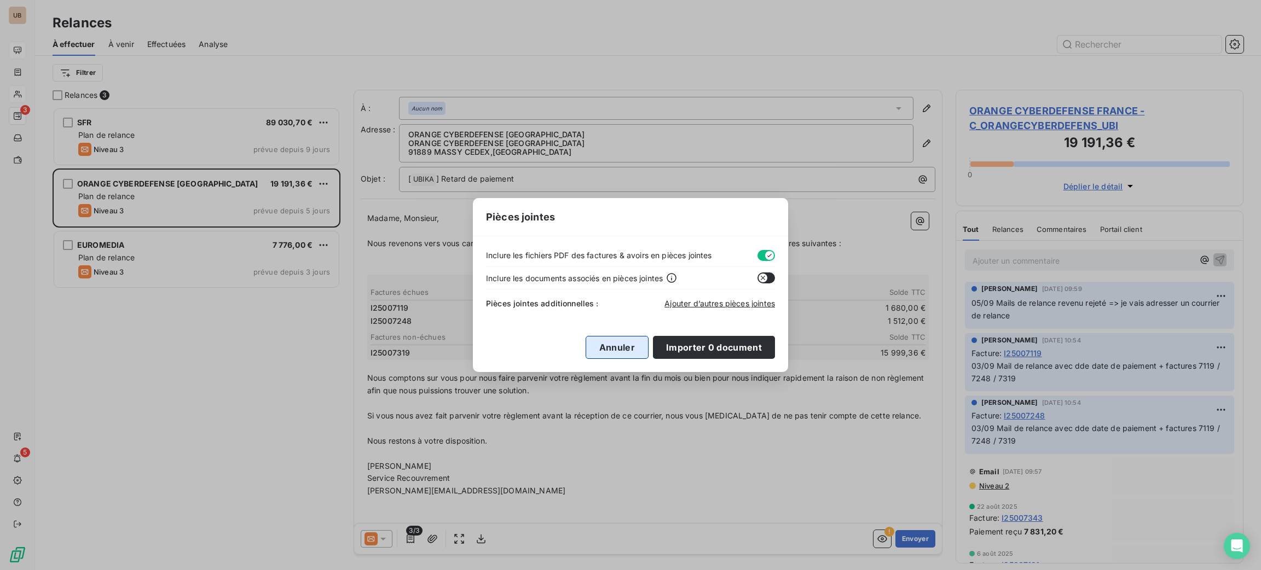
click at [606, 352] on button "Annuler" at bounding box center [617, 347] width 63 height 23
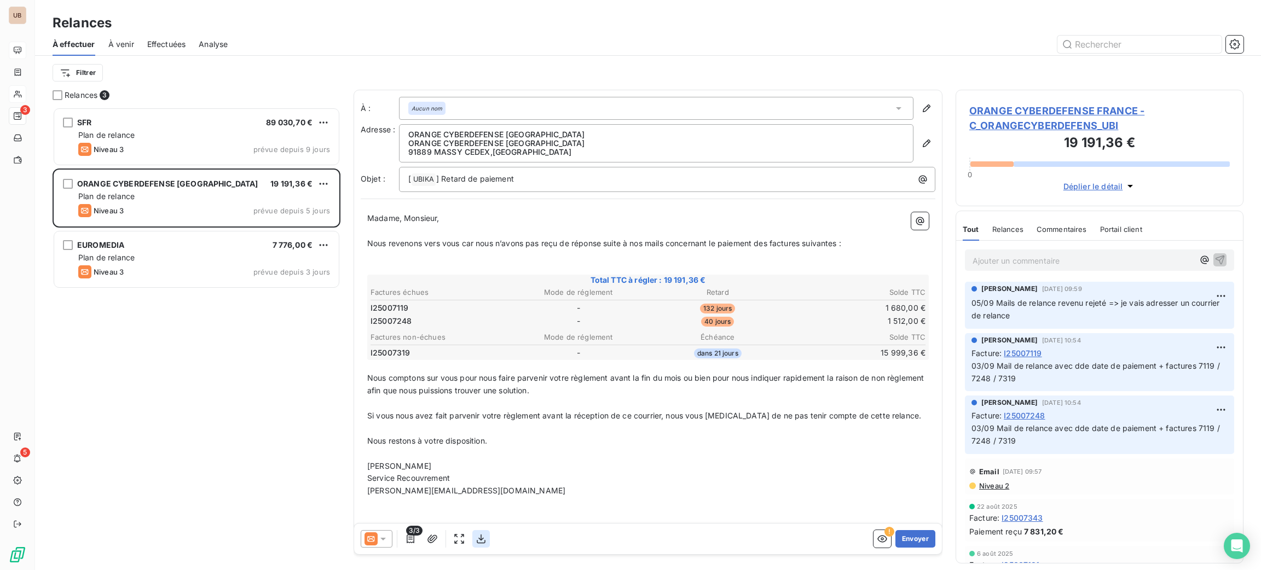
click at [480, 541] on icon "button" at bounding box center [481, 539] width 11 height 11
click at [1075, 105] on span "ORANGE CYBERDEFENSE FRANCE - C_ORANGECYBERDEFENS_UBI" at bounding box center [1099, 118] width 261 height 30
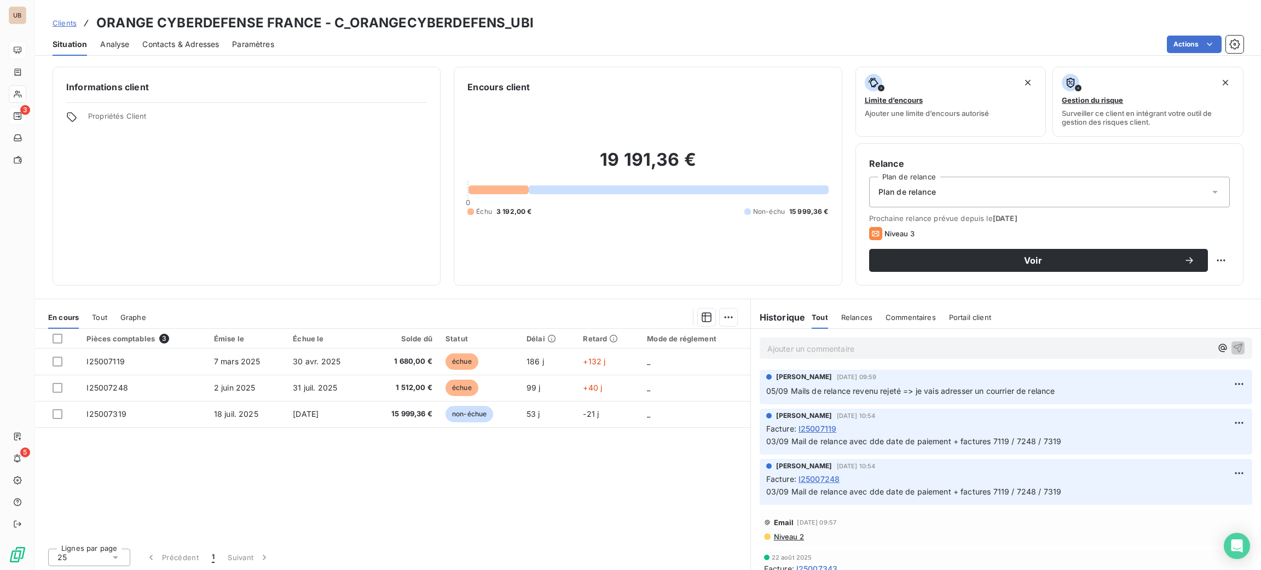
click at [195, 37] on div "Contacts & Adresses" at bounding box center [180, 44] width 77 height 23
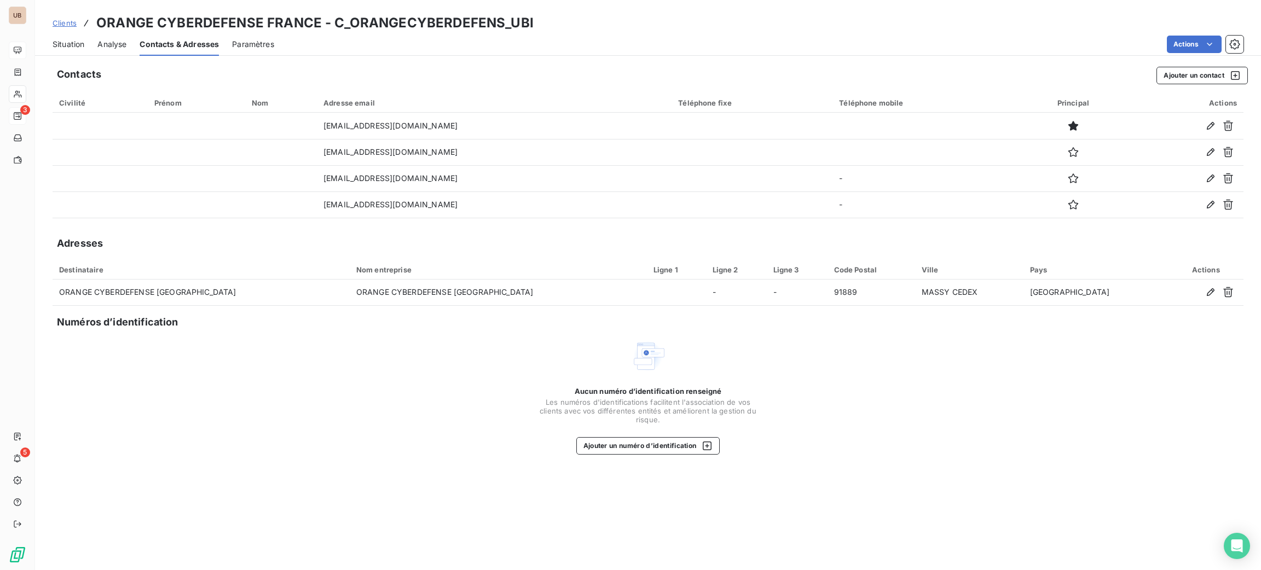
click at [78, 41] on span "Situation" at bounding box center [69, 44] width 32 height 11
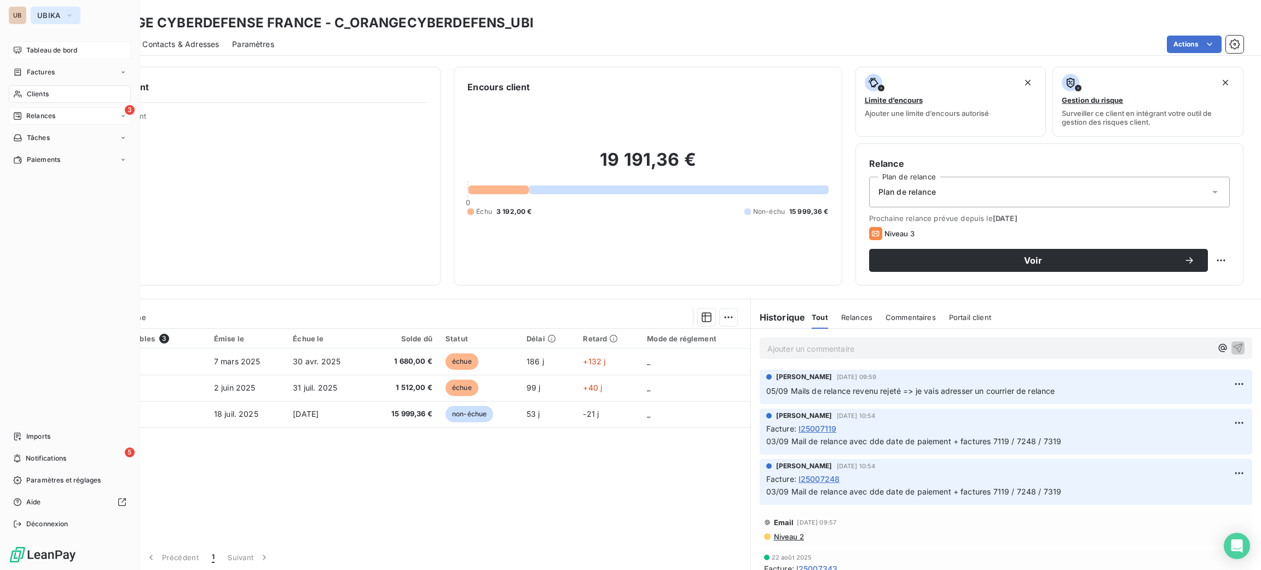
click at [50, 11] on span "UBIKA" at bounding box center [49, 15] width 24 height 9
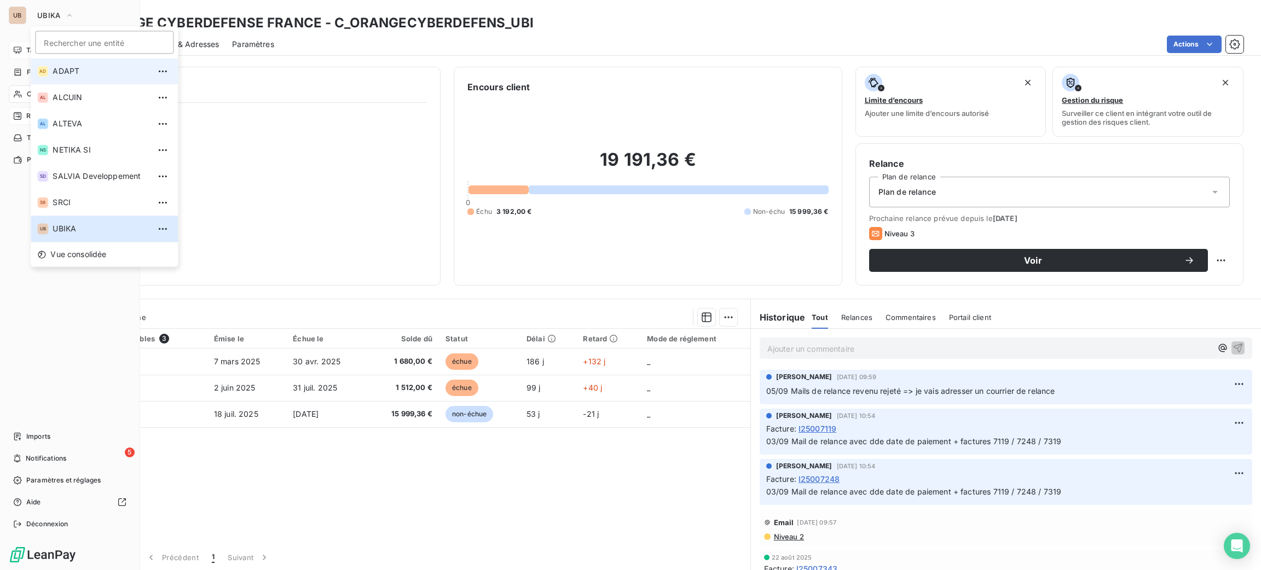
click at [83, 66] on span "ADAPT" at bounding box center [101, 71] width 97 height 11
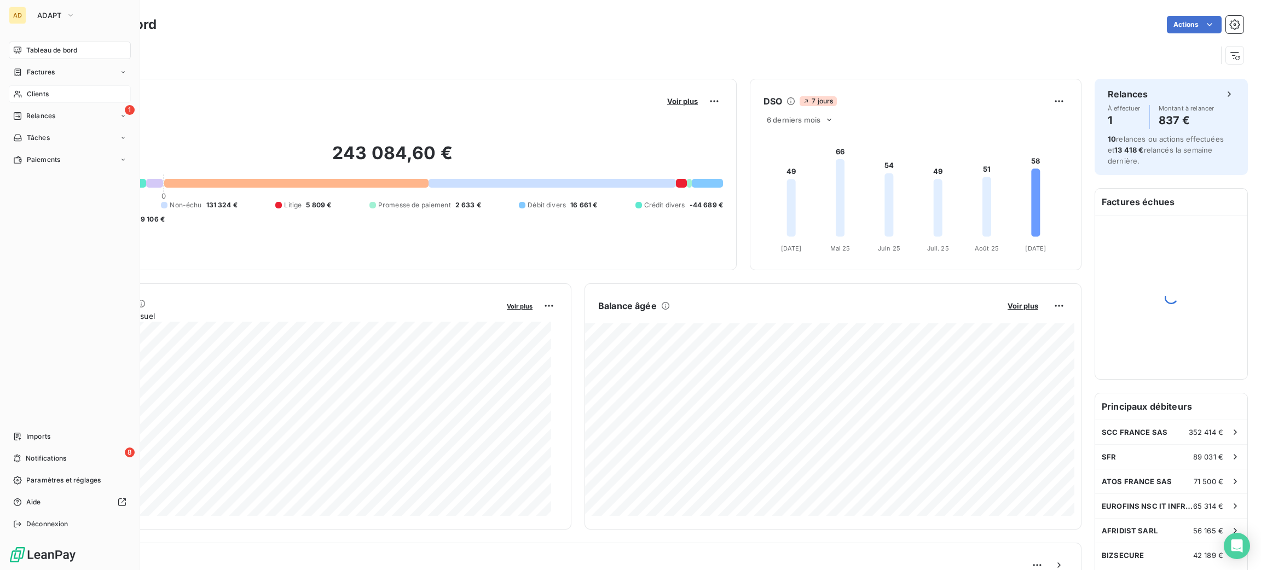
click at [31, 94] on span "Clients" at bounding box center [38, 94] width 22 height 10
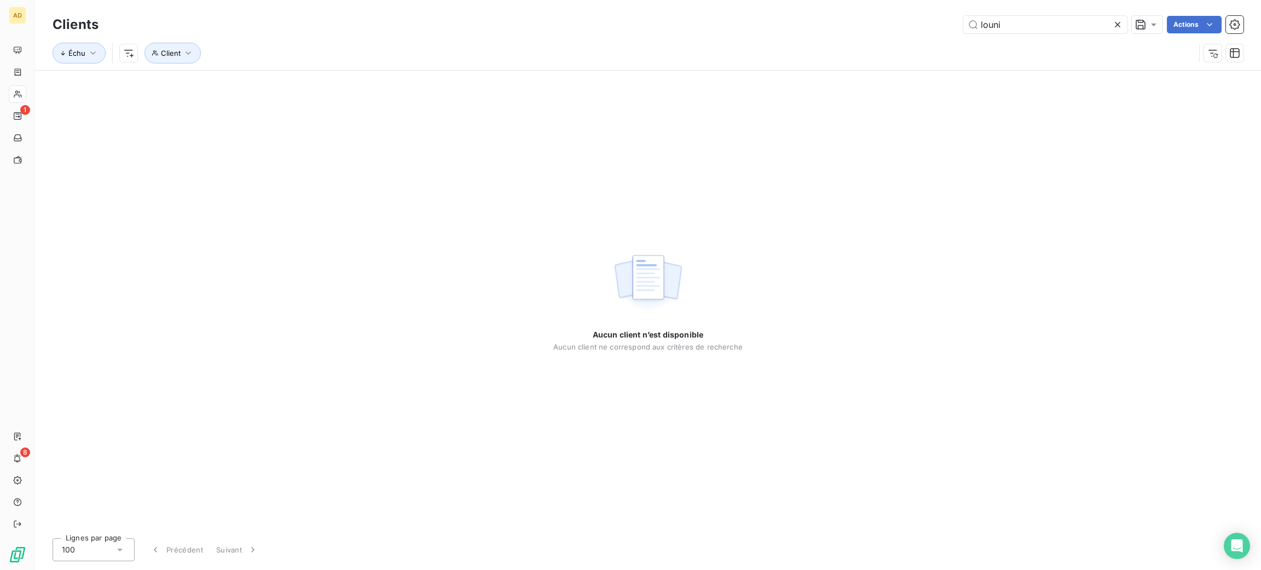
drag, startPoint x: 1013, startPoint y: 22, endPoint x: 921, endPoint y: 31, distance: 93.0
click at [950, 30] on div "louni Actions" at bounding box center [678, 25] width 1132 height 18
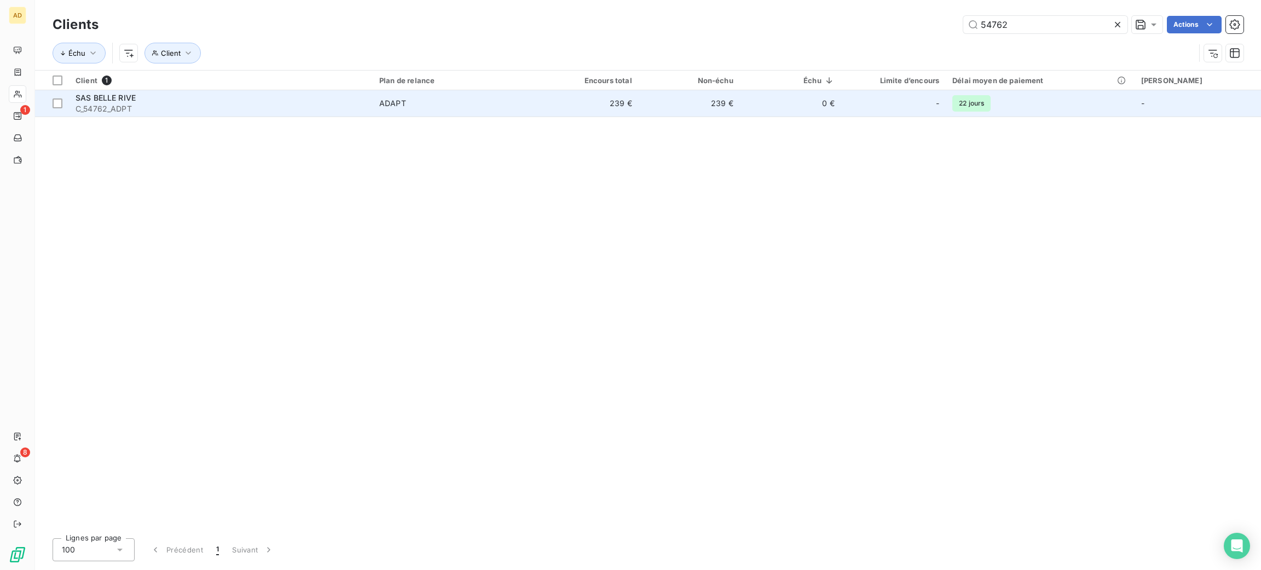
type input "54762"
click at [397, 109] on td "ADAPT" at bounding box center [455, 103] width 165 height 26
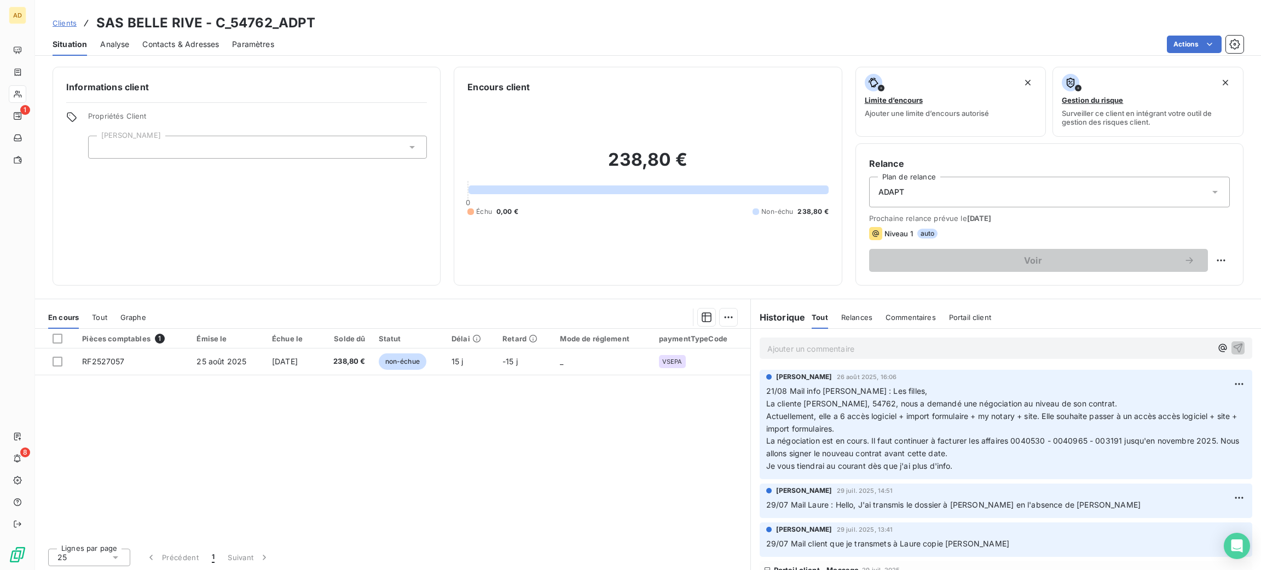
click at [528, 478] on div "Pièces comptables 1 Émise le Échue le Solde dû Statut Délai Retard Mode de régl…" at bounding box center [392, 434] width 715 height 211
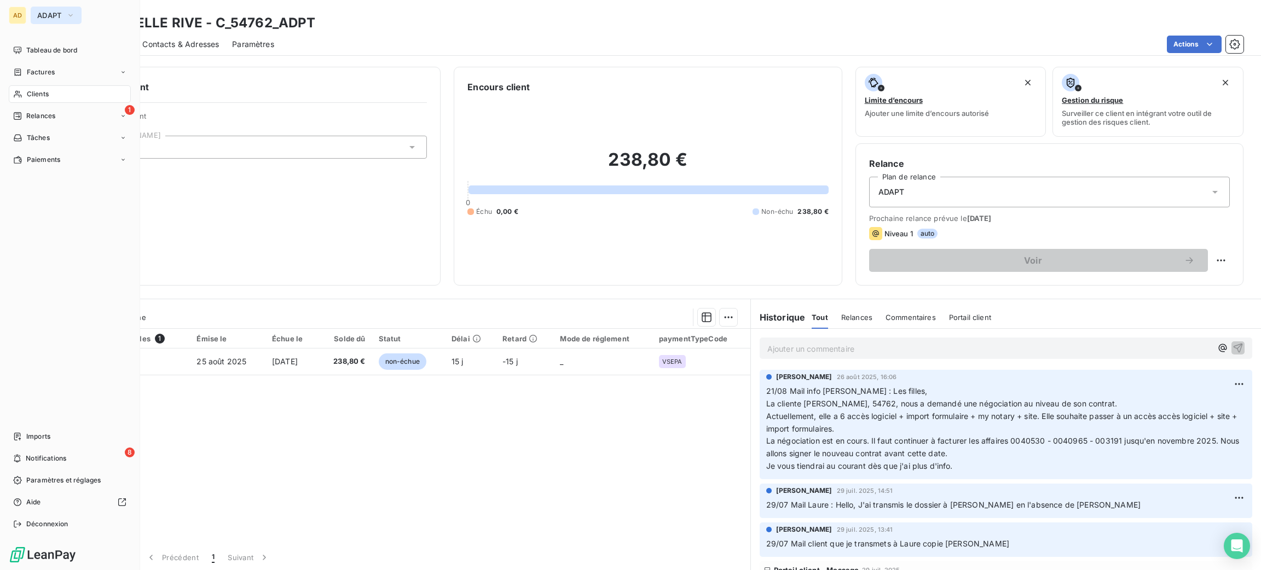
drag, startPoint x: 49, startPoint y: 8, endPoint x: 54, endPoint y: 13, distance: 7.0
click at [50, 9] on button "ADAPT" at bounding box center [56, 16] width 51 height 18
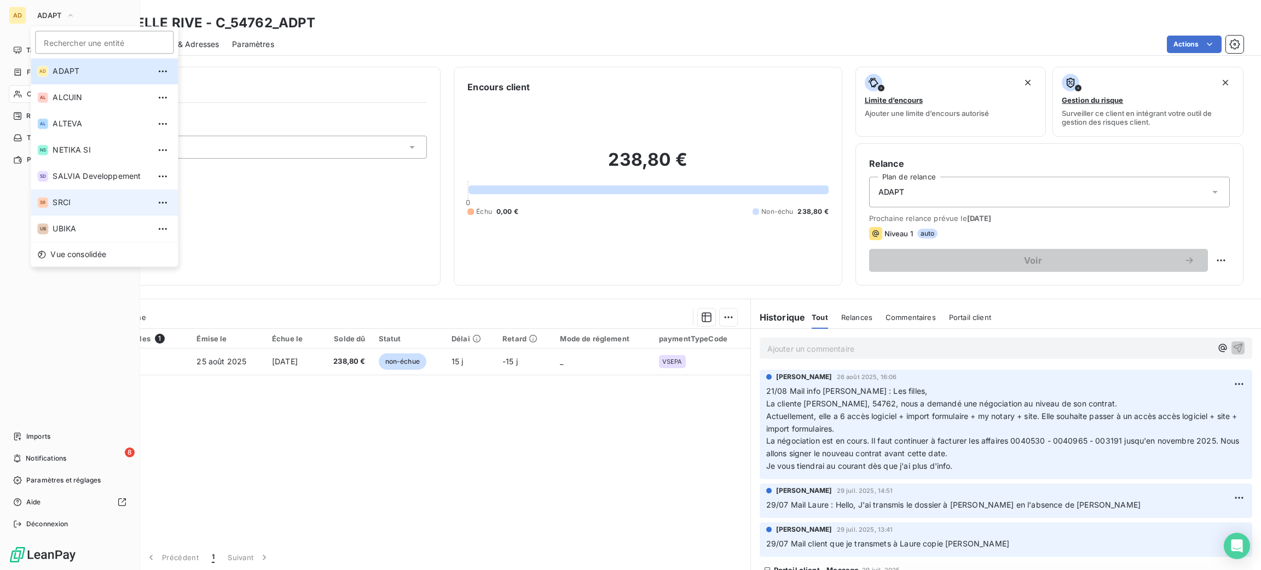
drag, startPoint x: 93, startPoint y: 232, endPoint x: 952, endPoint y: 303, distance: 861.7
